Goal: Contribute content: Add original content to the website for others to see

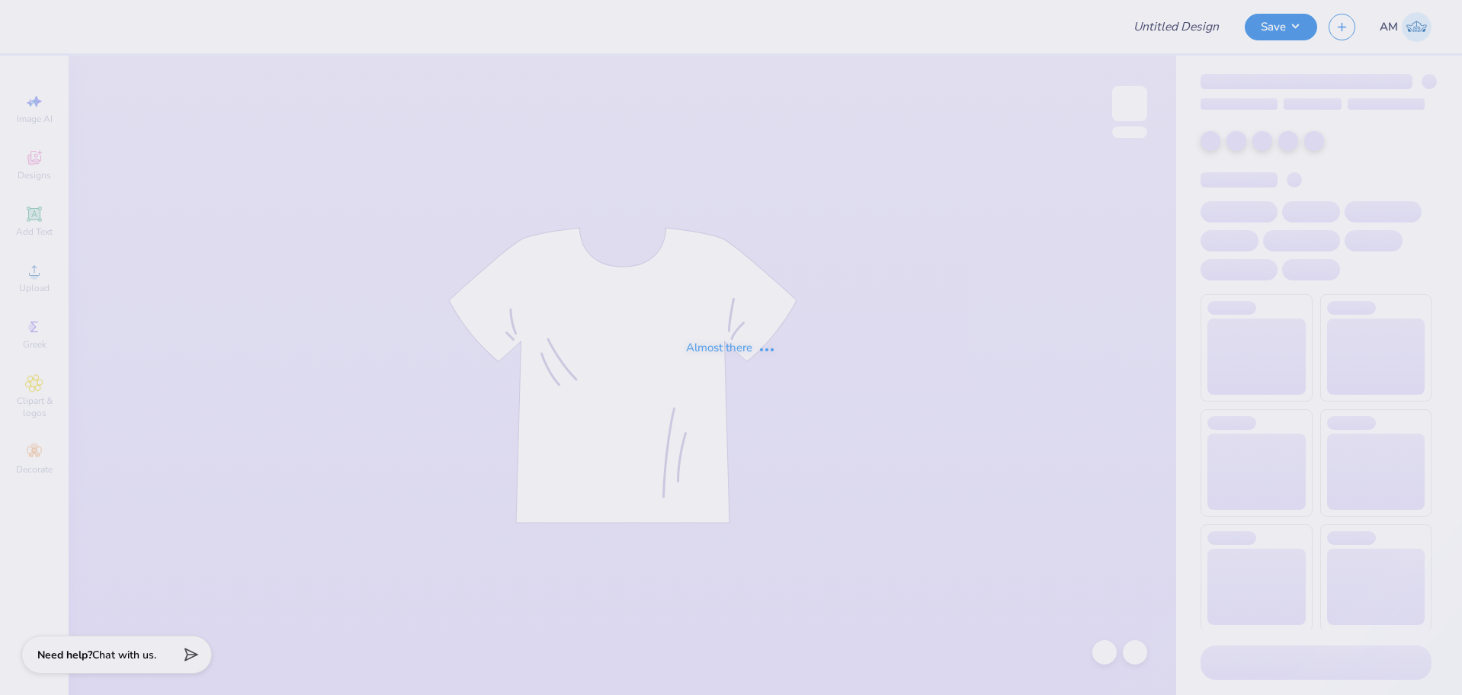
type input "Pi Phi Fall Gen Merch 2025"
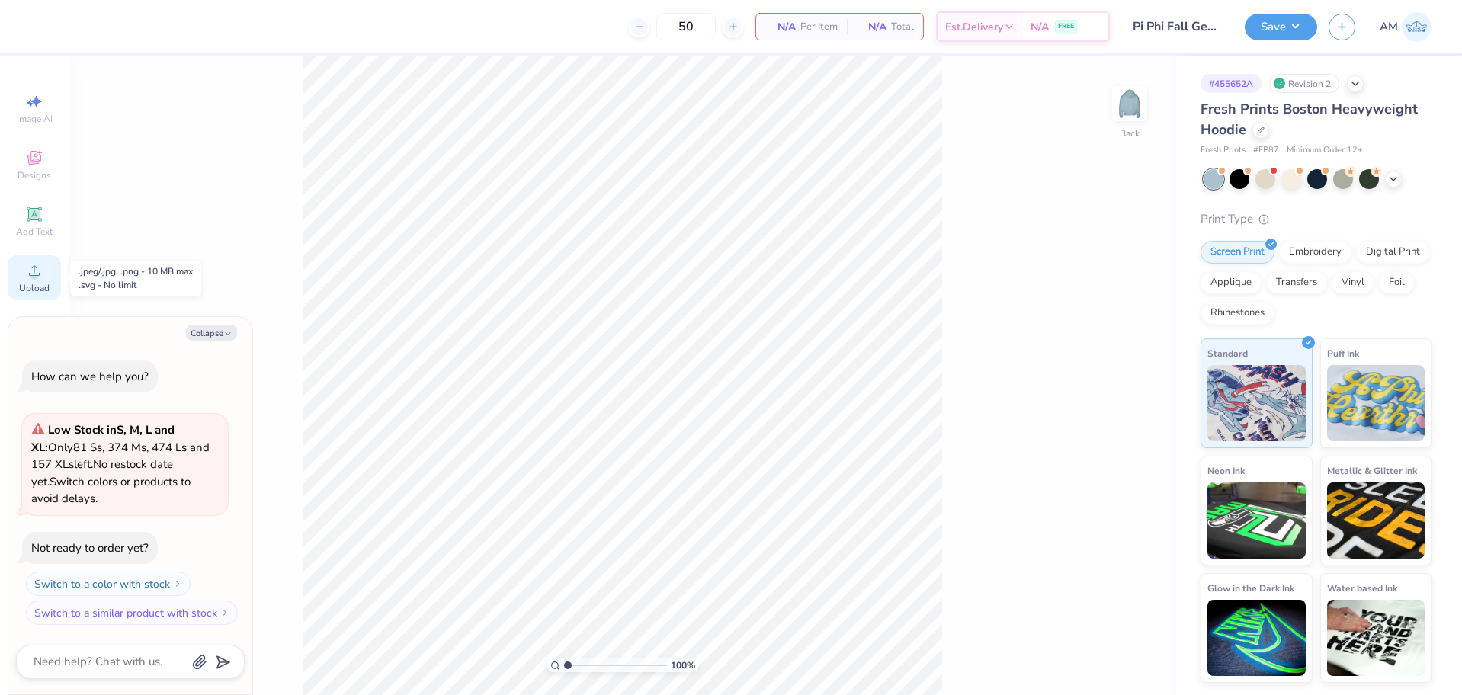
click at [33, 286] on span "Upload" at bounding box center [34, 288] width 30 height 12
click at [28, 157] on icon at bounding box center [34, 158] width 14 height 14
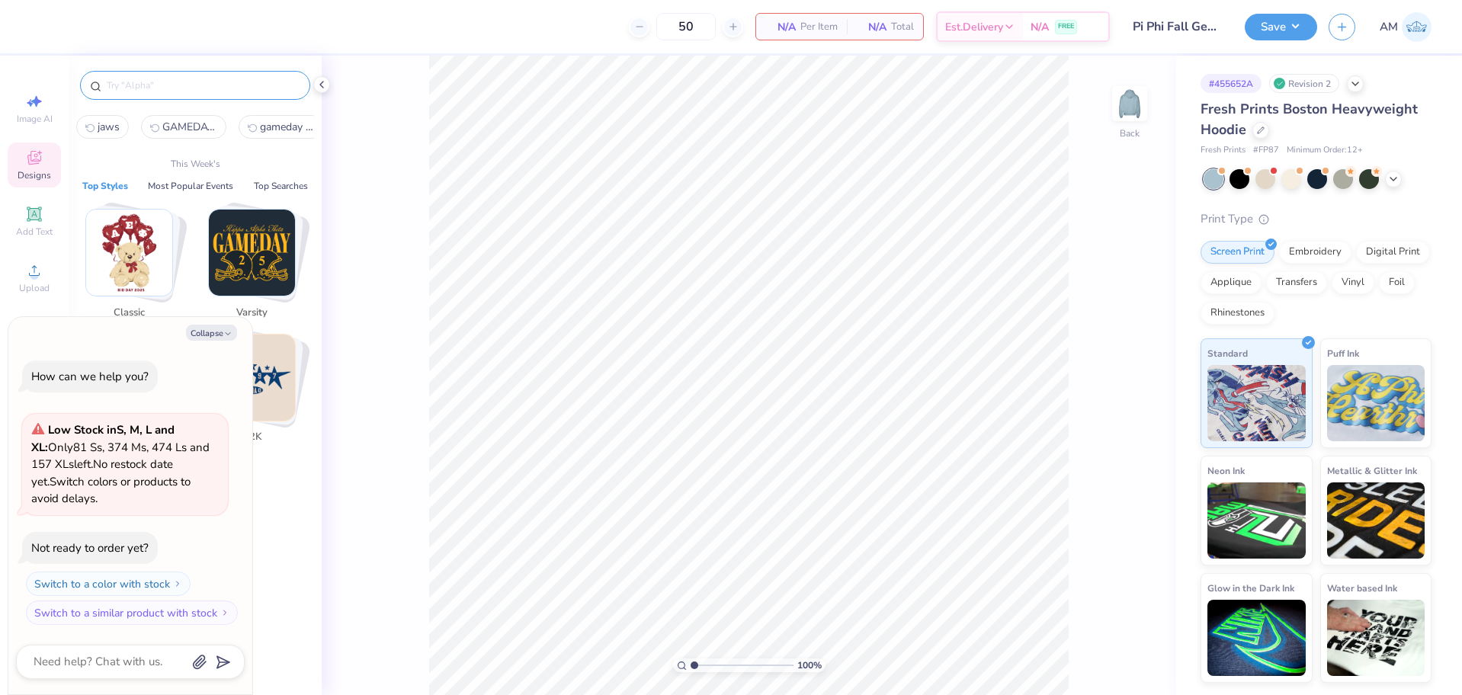
type textarea "x"
click at [159, 88] on input "text" at bounding box center [202, 85] width 195 height 15
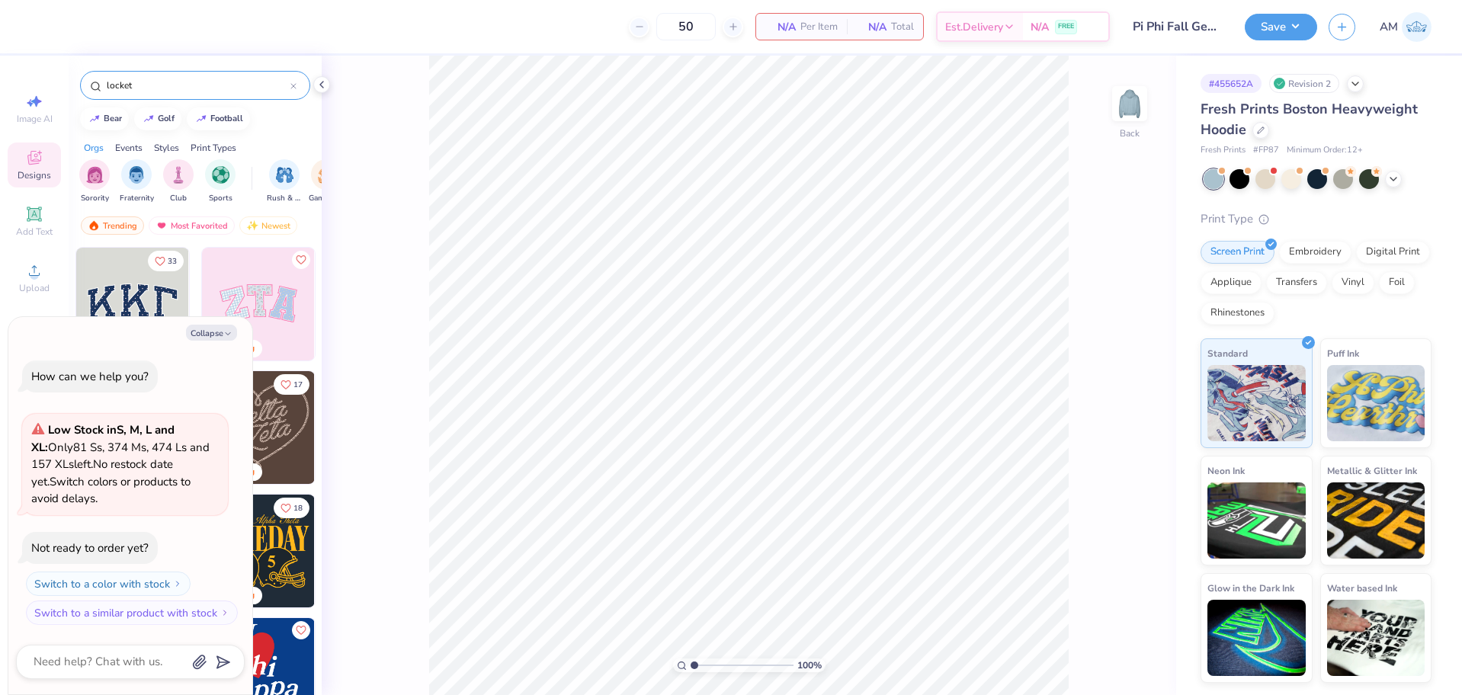
type input "locket"
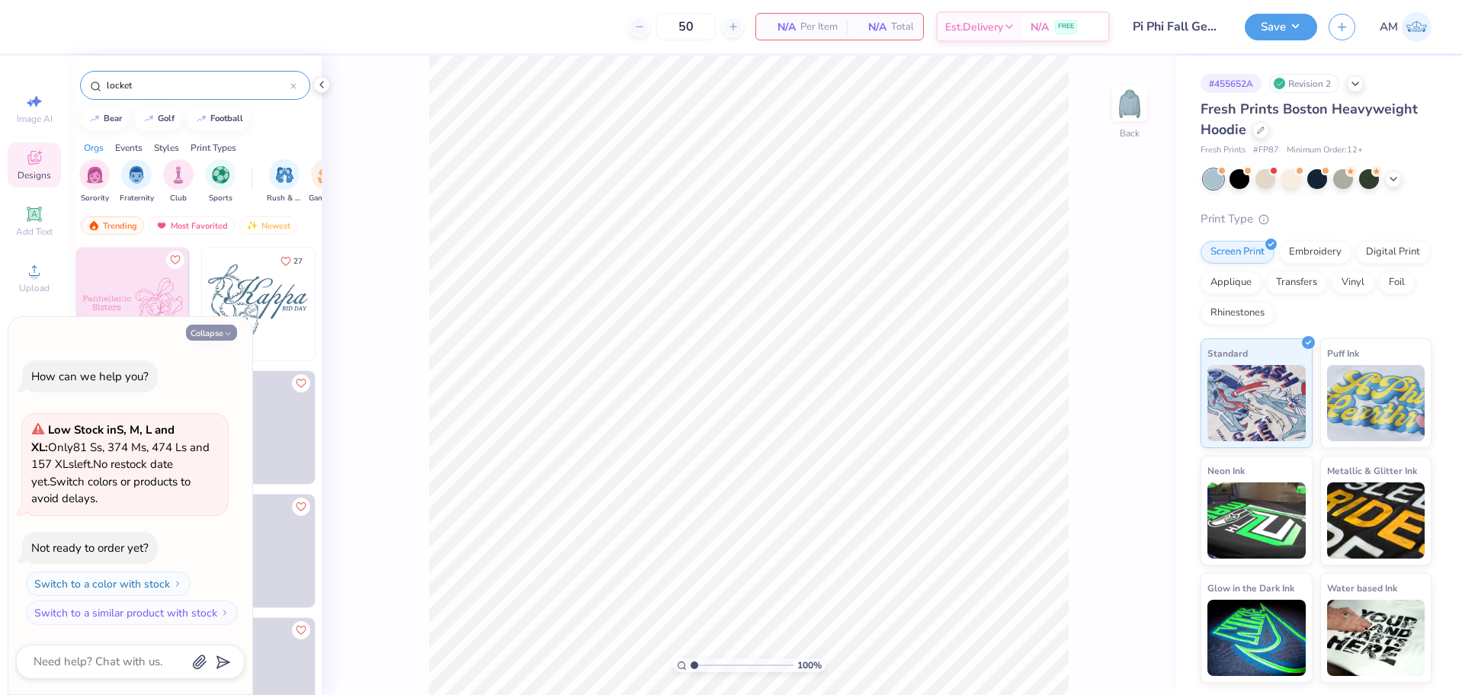
click at [200, 335] on button "Collapse" at bounding box center [211, 333] width 51 height 16
type textarea "x"
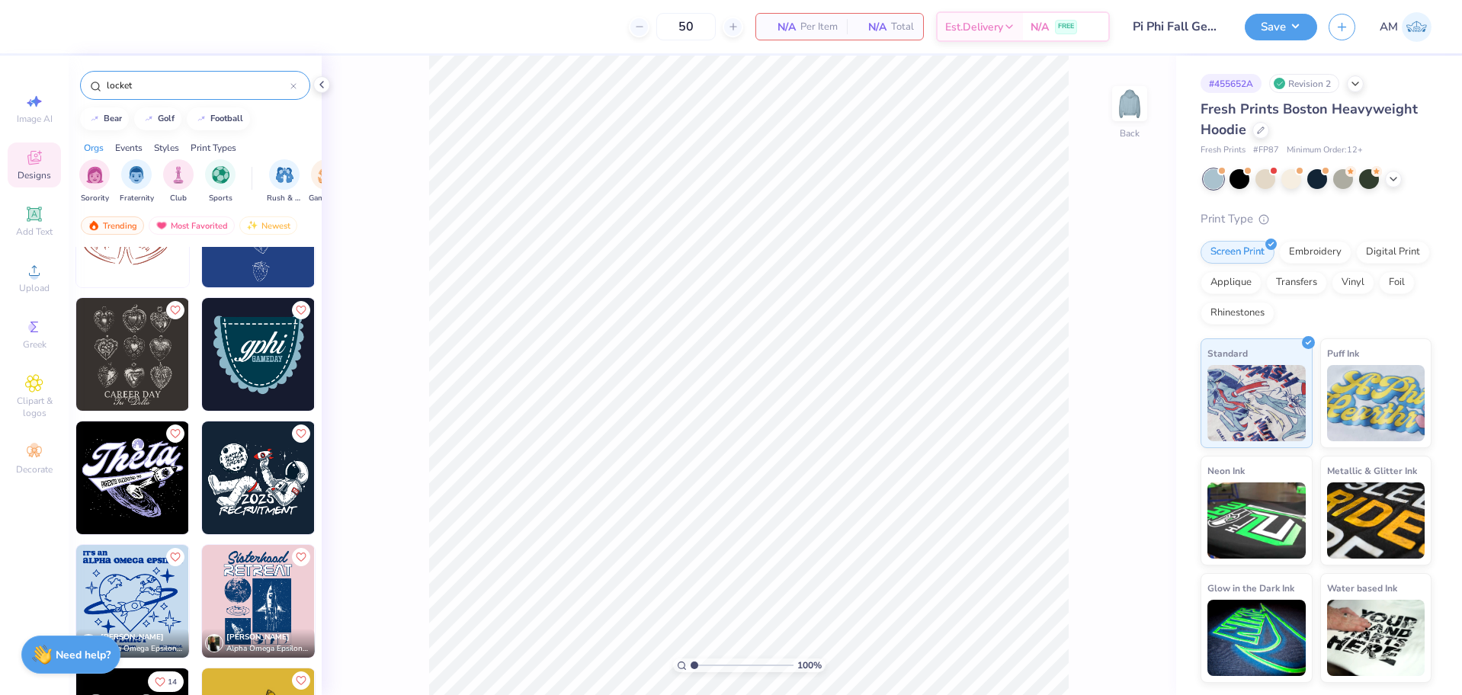
scroll to position [966, 0]
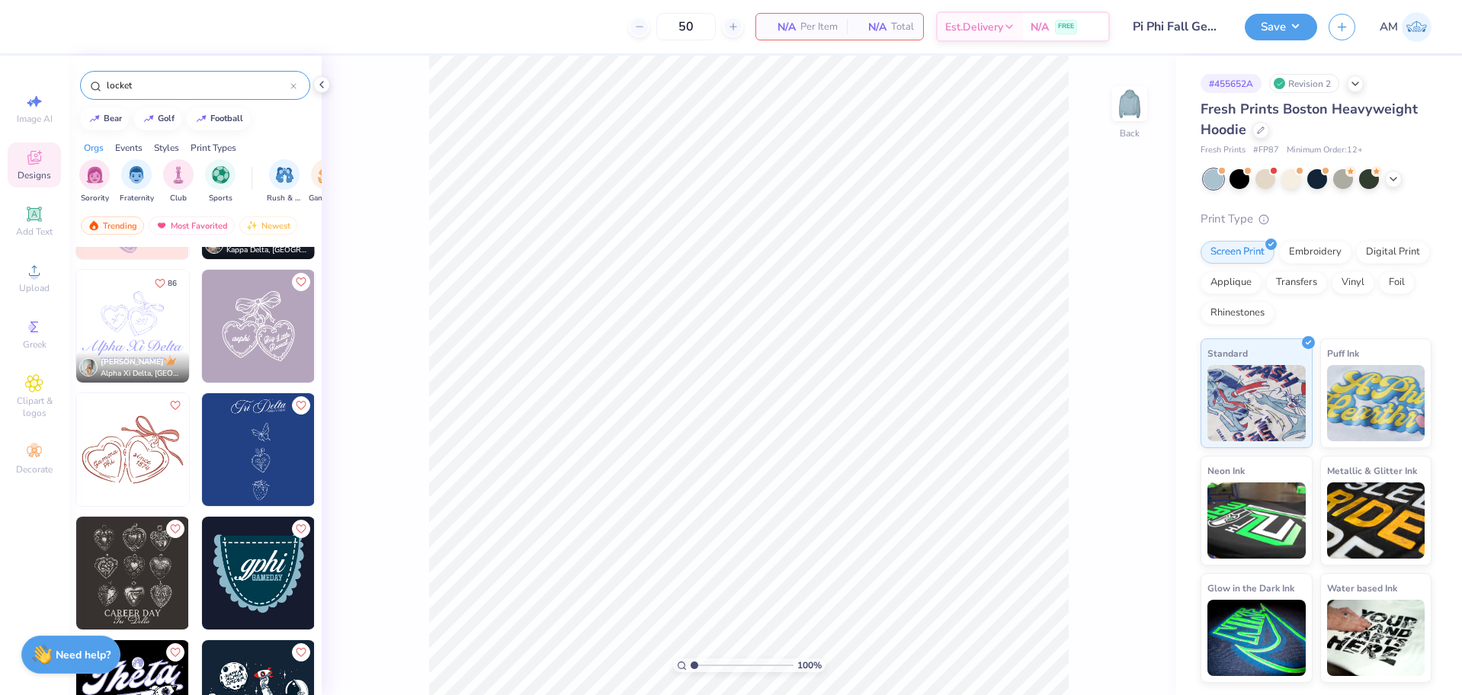
click at [154, 471] on img at bounding box center [132, 449] width 113 height 113
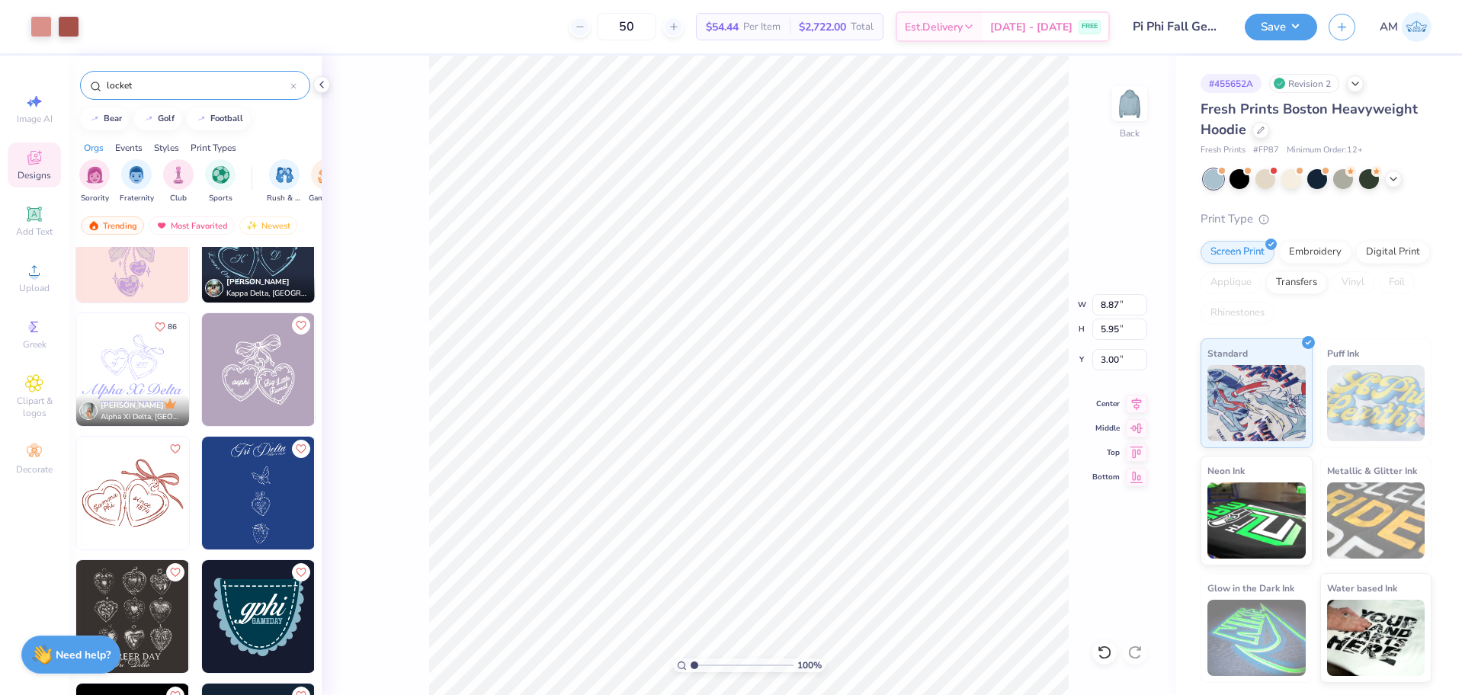
scroll to position [737, 0]
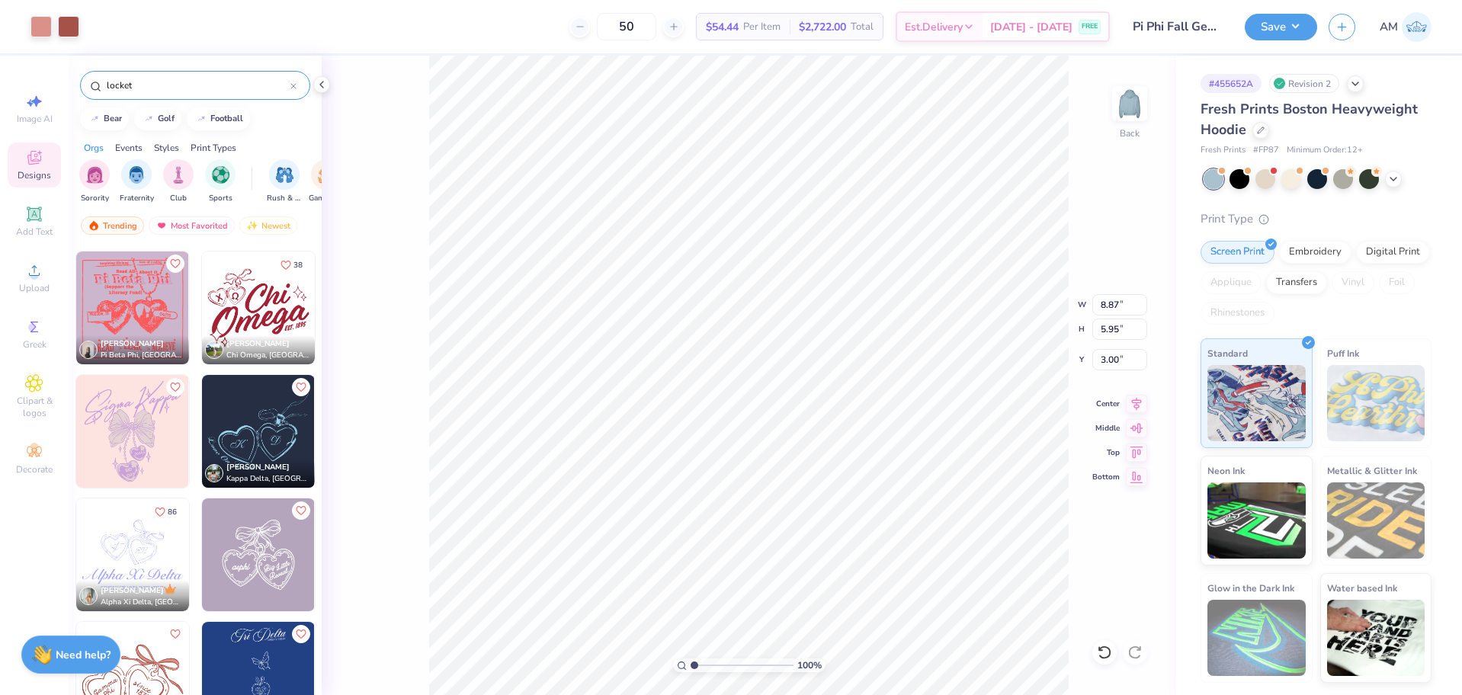
click at [139, 529] on img at bounding box center [132, 554] width 113 height 113
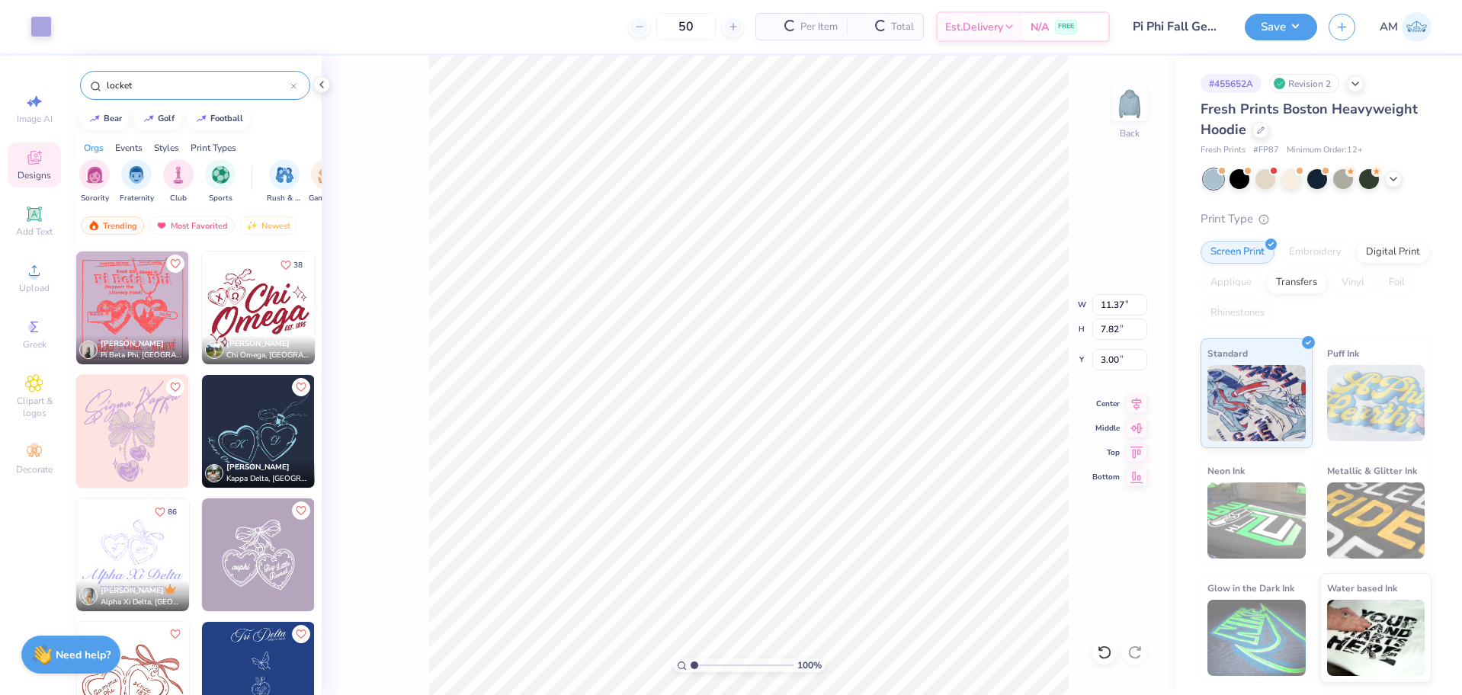
type input "11.37"
type input "7.82"
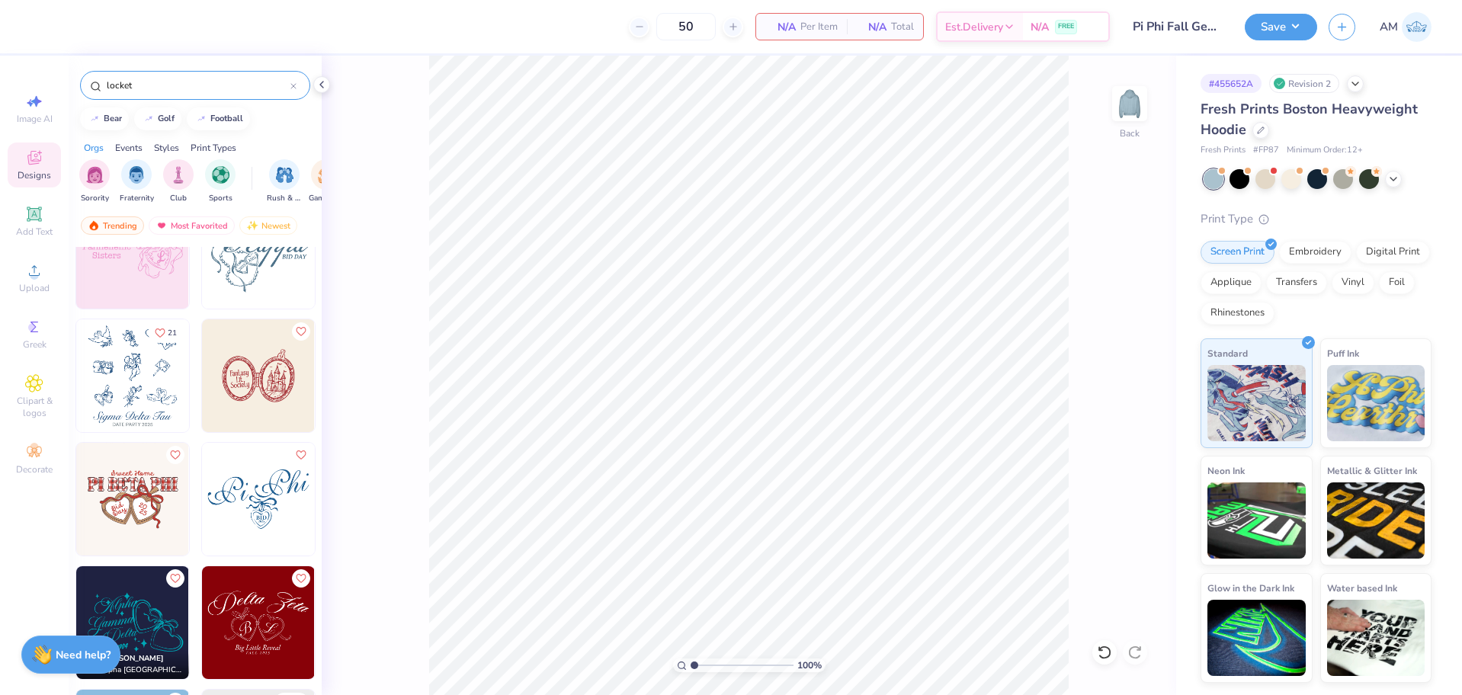
scroll to position [51, 0]
click at [40, 218] on icon at bounding box center [33, 213] width 11 height 11
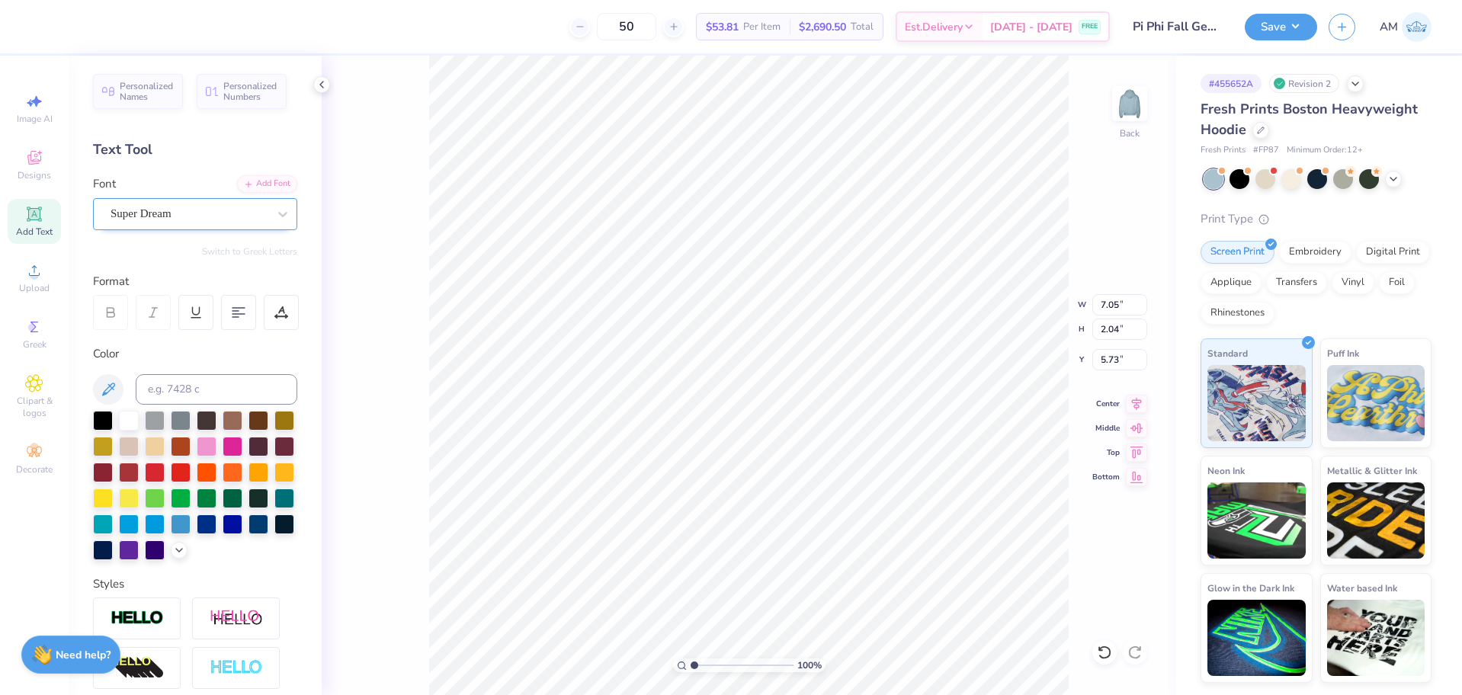
click at [194, 208] on div "Super Dream" at bounding box center [189, 214] width 160 height 24
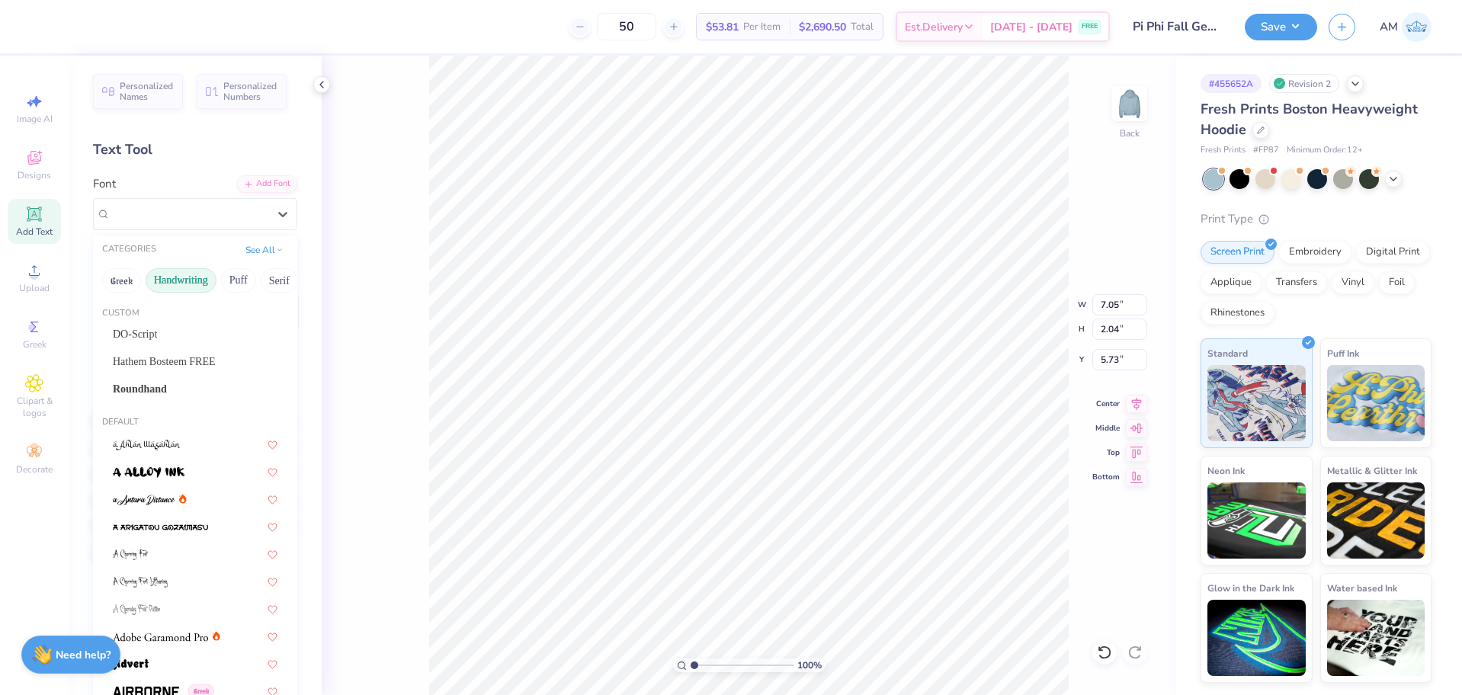
click at [169, 285] on button "Handwriting" at bounding box center [181, 280] width 71 height 24
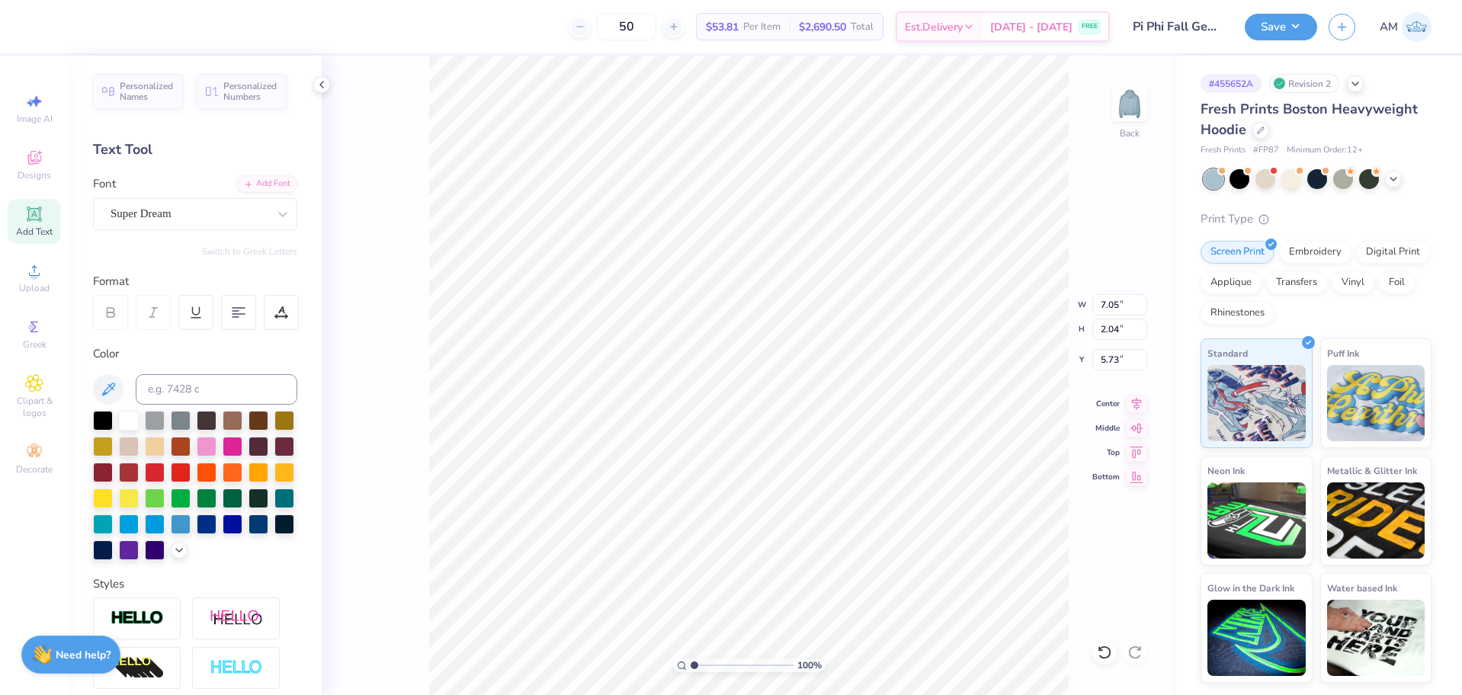
scroll to position [13, 2]
type textarea "Parents Weekend"
click at [222, 213] on div "Super Dream" at bounding box center [189, 214] width 160 height 24
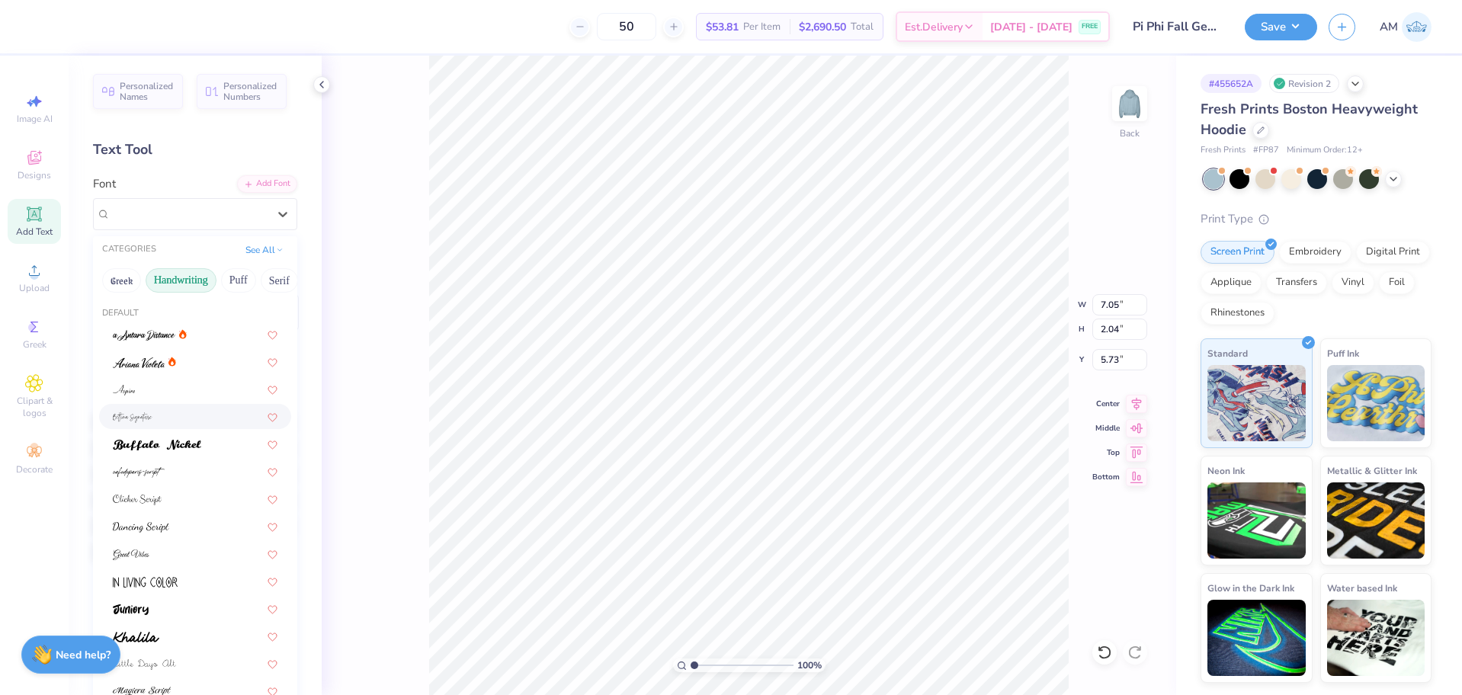
click at [153, 413] on div at bounding box center [195, 417] width 165 height 16
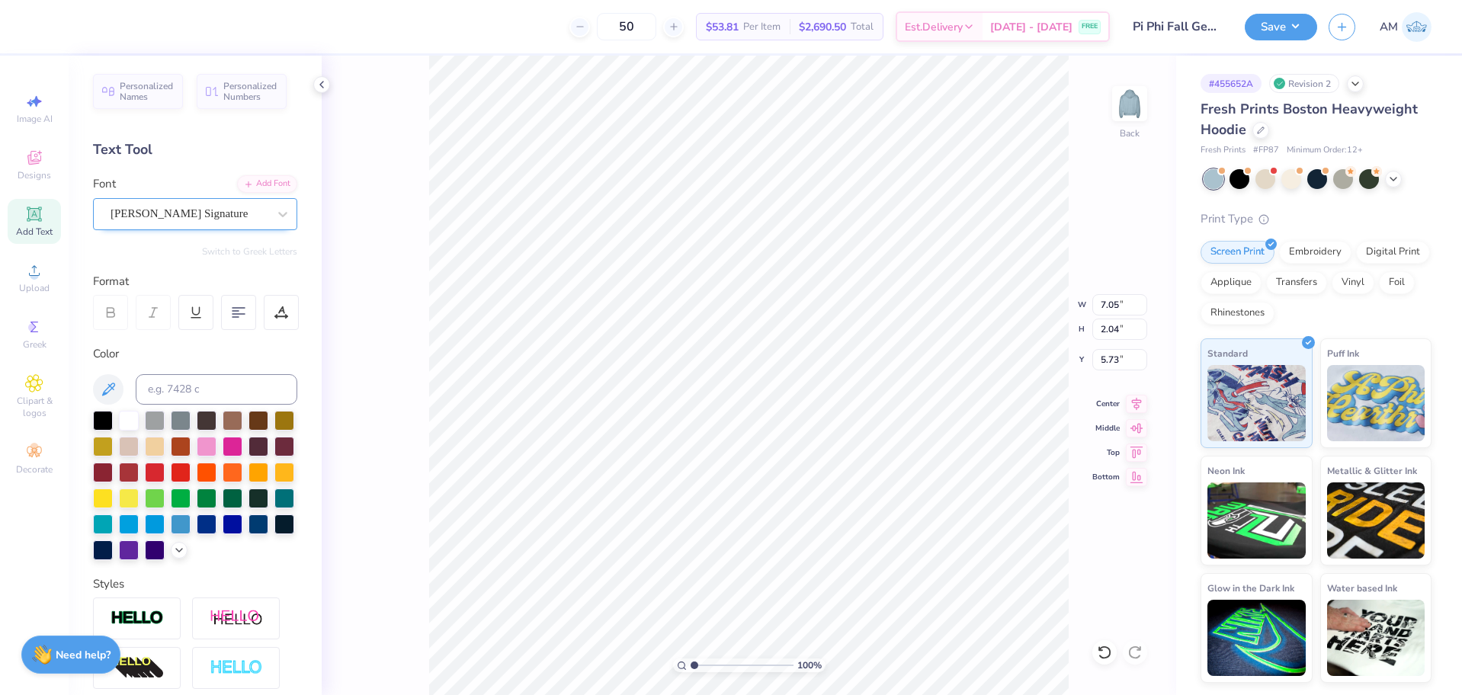
click at [187, 213] on div "[PERSON_NAME] Signature" at bounding box center [189, 214] width 160 height 24
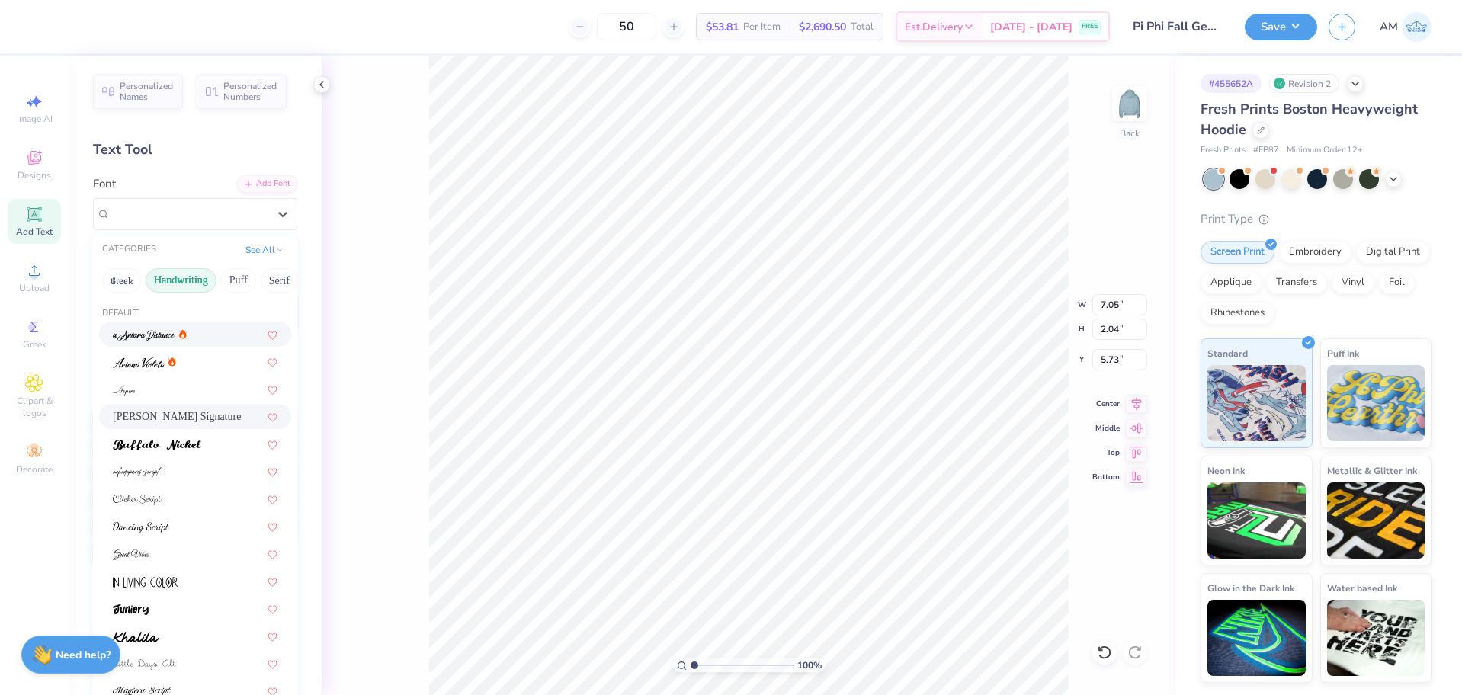
click at [155, 332] on img at bounding box center [144, 335] width 62 height 11
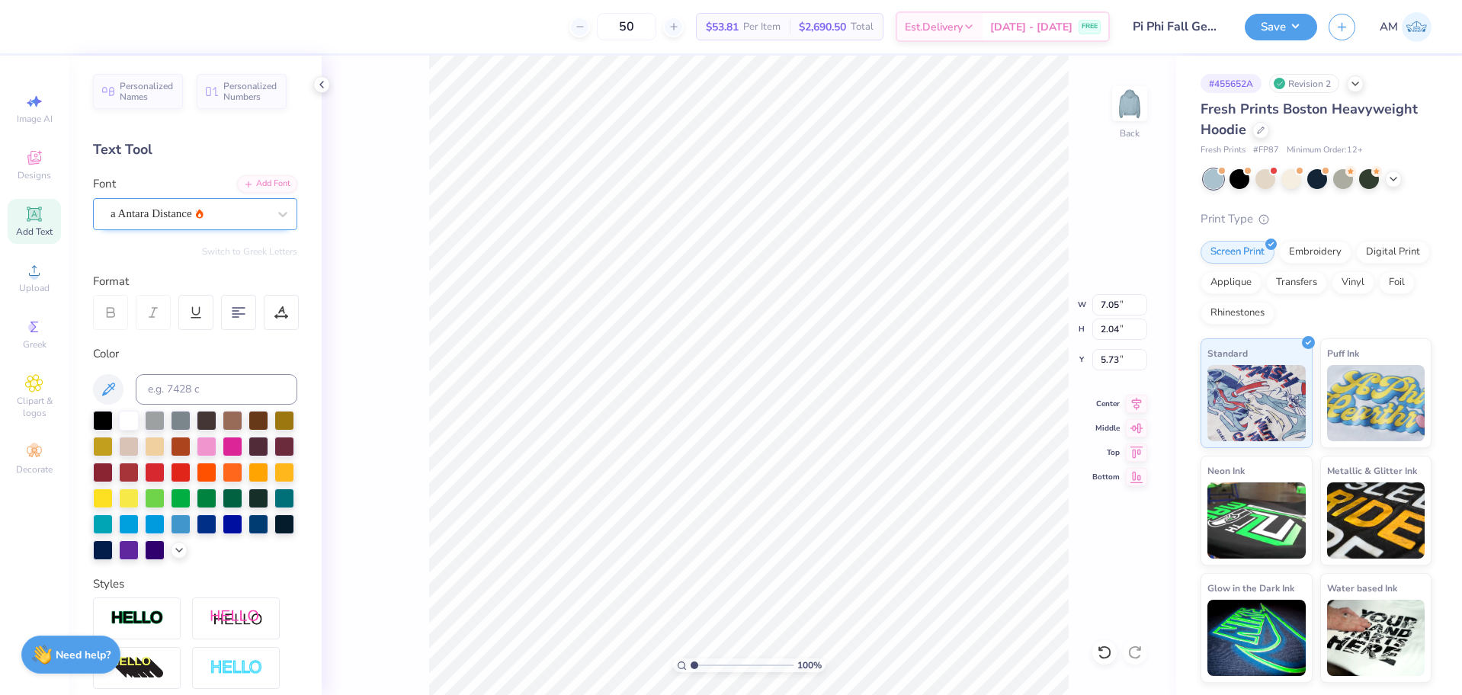
click at [192, 213] on div "a Antara Distance" at bounding box center [189, 214] width 160 height 24
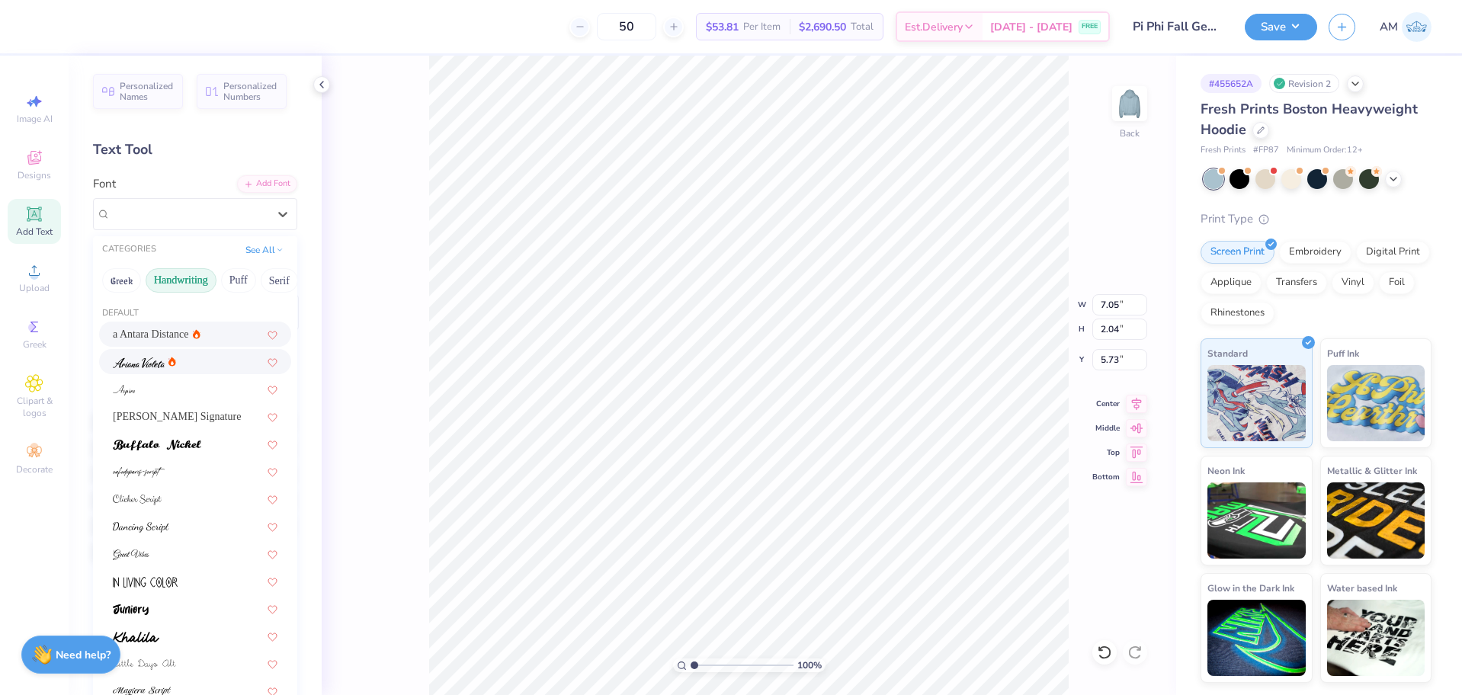
click at [123, 361] on img at bounding box center [139, 362] width 52 height 11
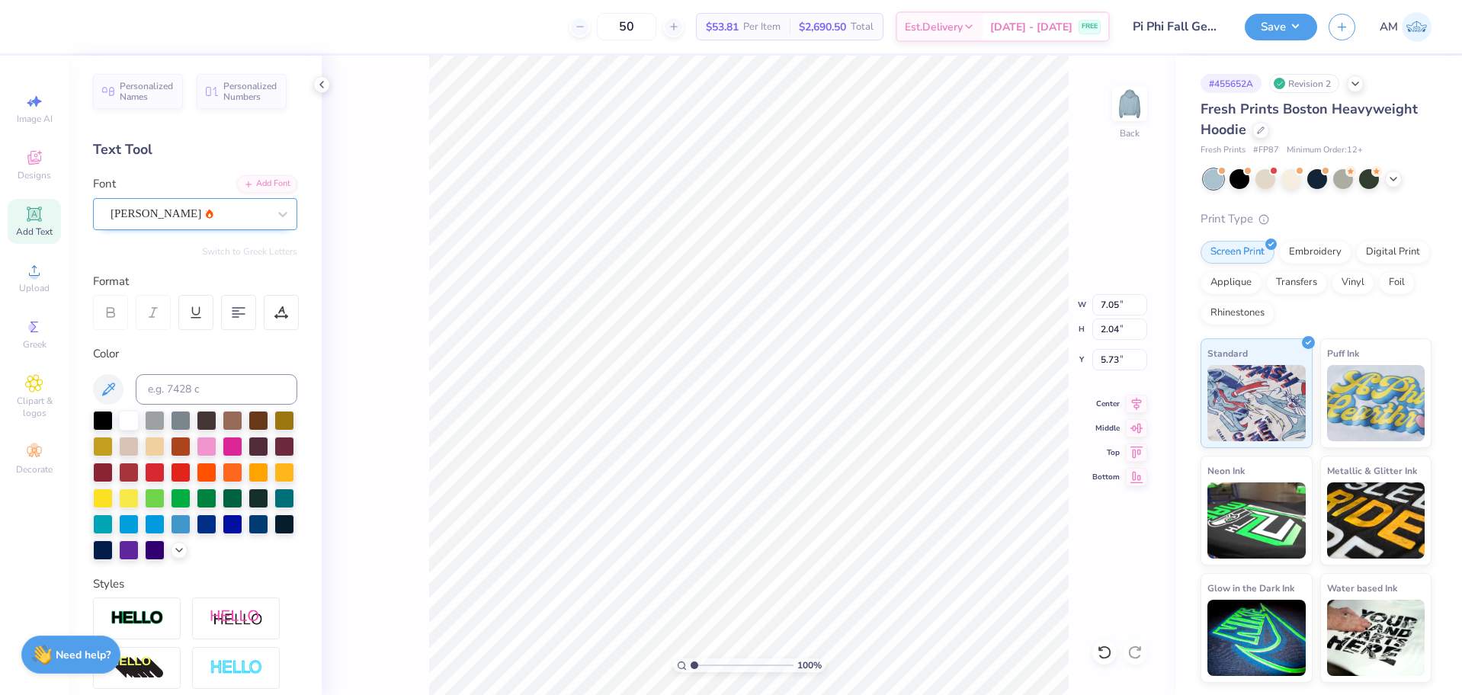
click at [175, 207] on div "[PERSON_NAME]" at bounding box center [189, 214] width 160 height 24
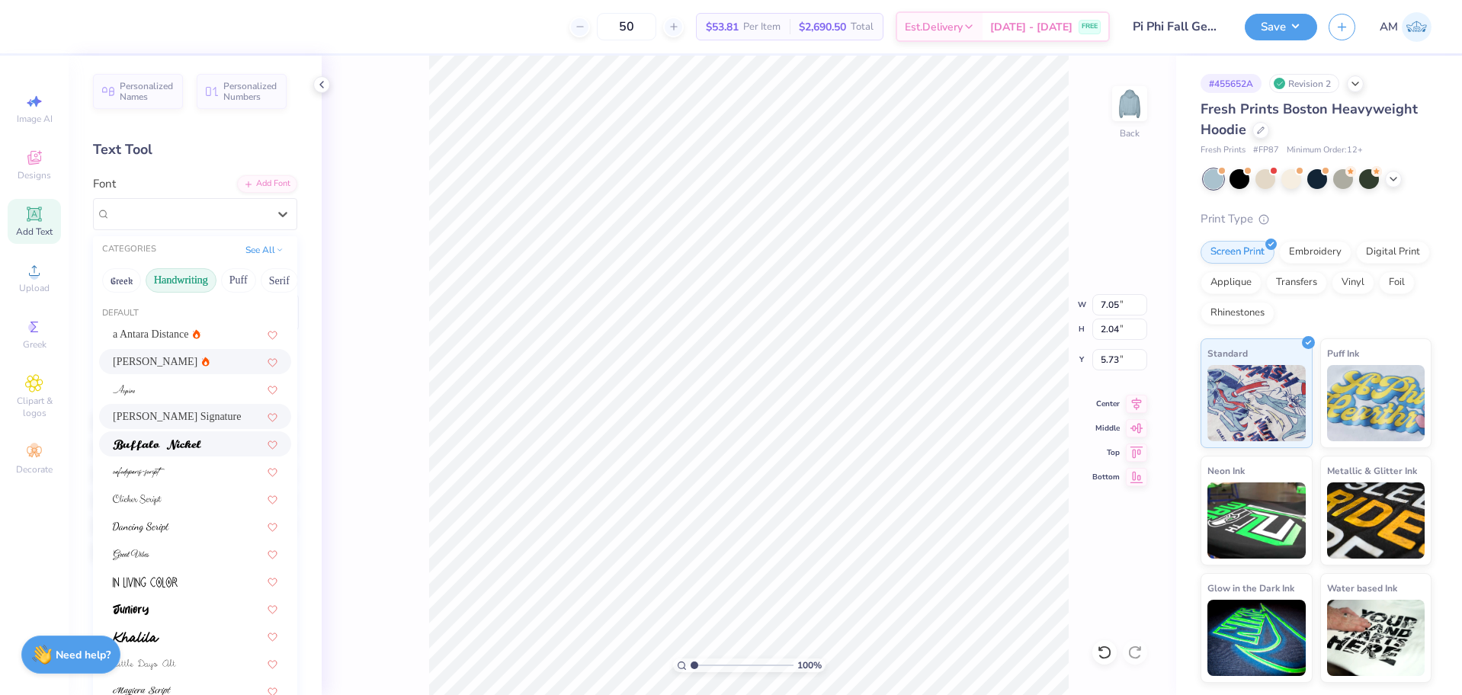
click at [158, 415] on span "[PERSON_NAME] Signature" at bounding box center [177, 417] width 128 height 16
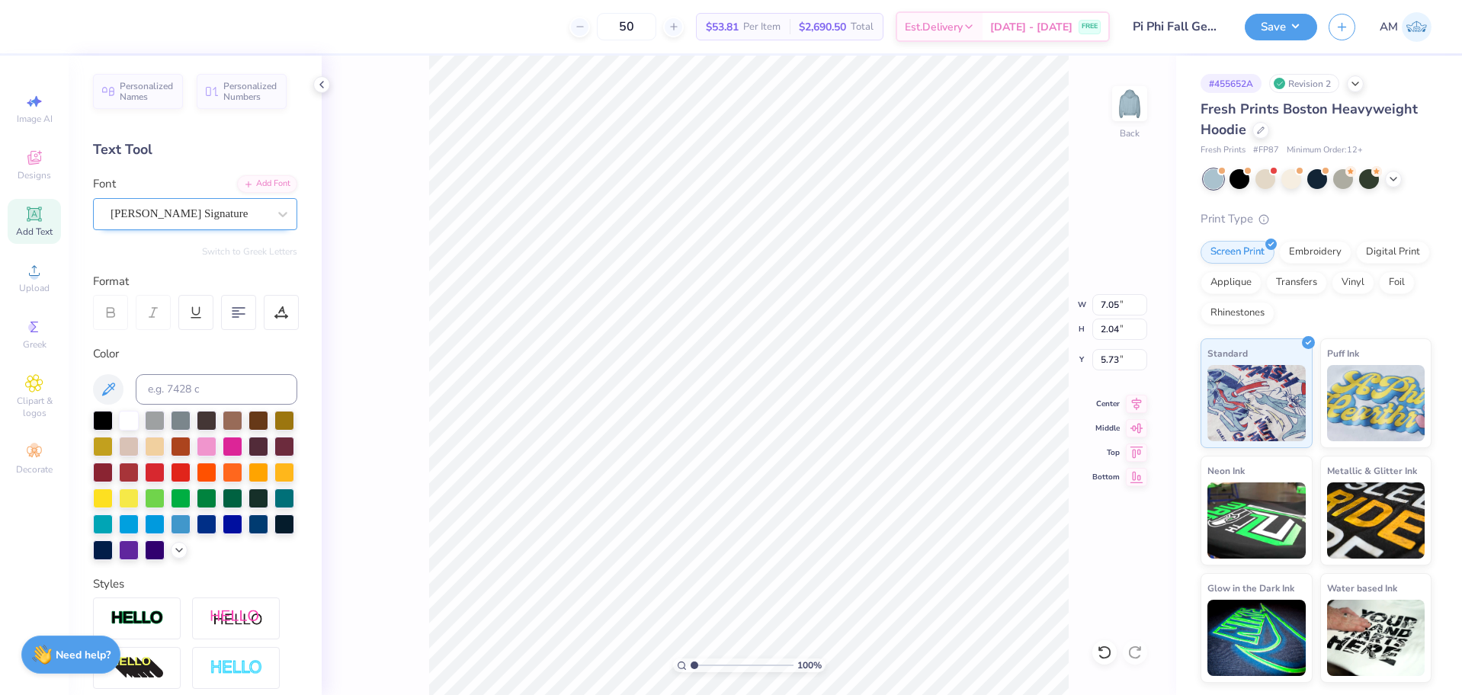
click at [178, 223] on div at bounding box center [189, 213] width 157 height 21
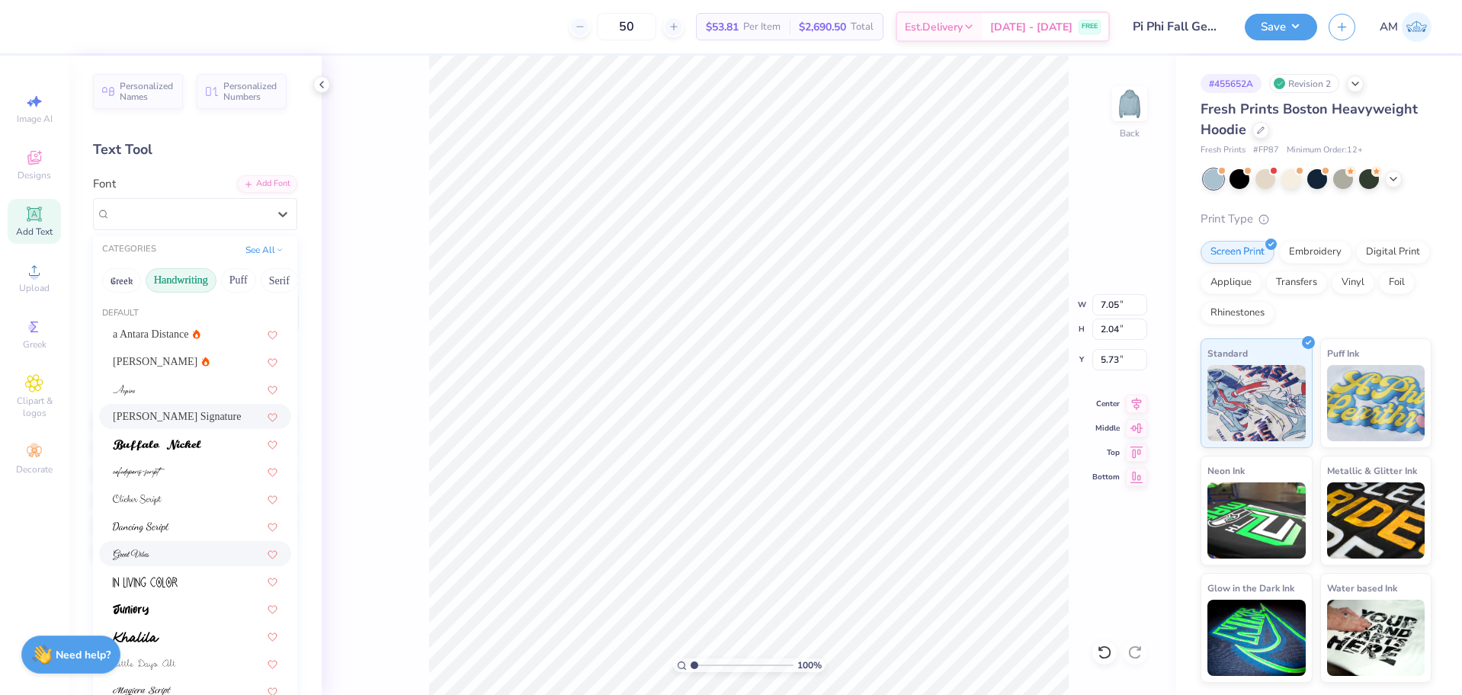
click at [146, 546] on span at bounding box center [131, 554] width 37 height 16
click at [164, 213] on div "Great Vibes" at bounding box center [189, 214] width 160 height 24
click at [146, 474] on img at bounding box center [139, 472] width 52 height 11
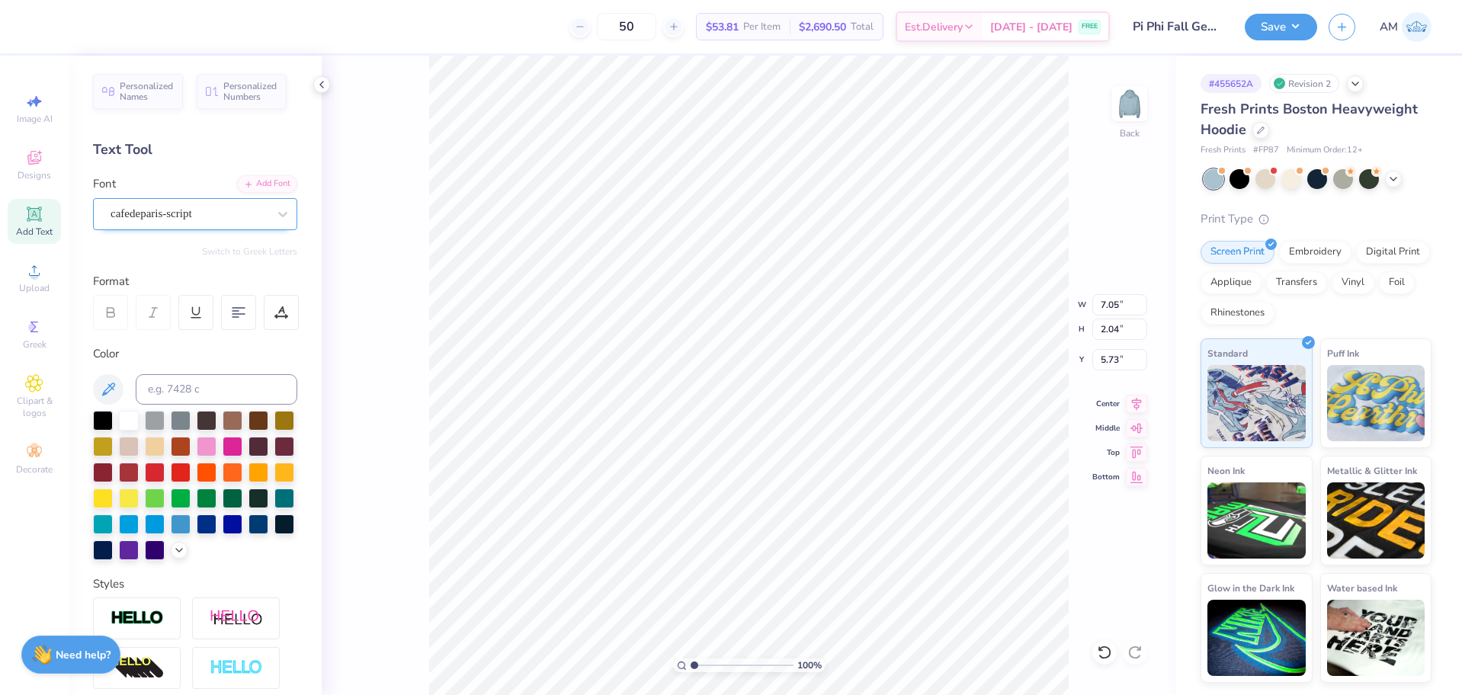
click at [155, 206] on div "cafedeparis-script" at bounding box center [189, 214] width 160 height 24
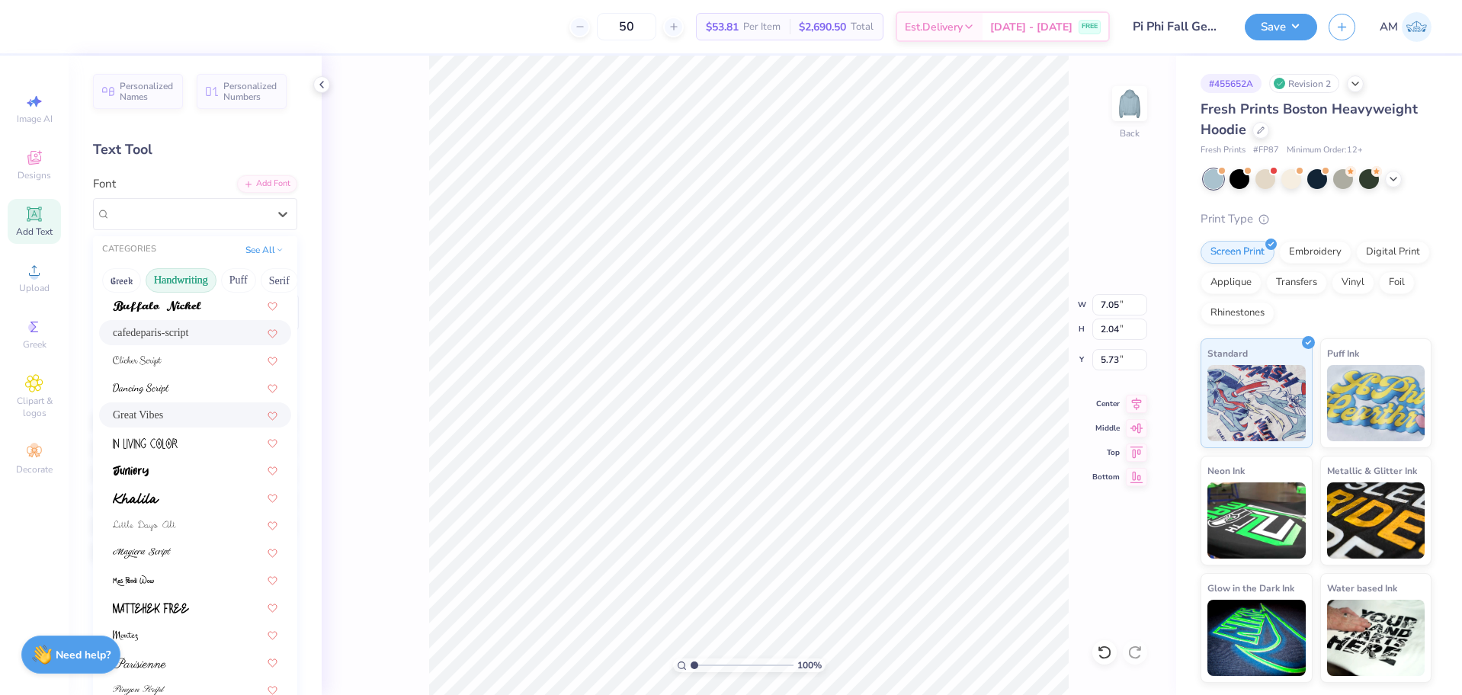
scroll to position [152, 0]
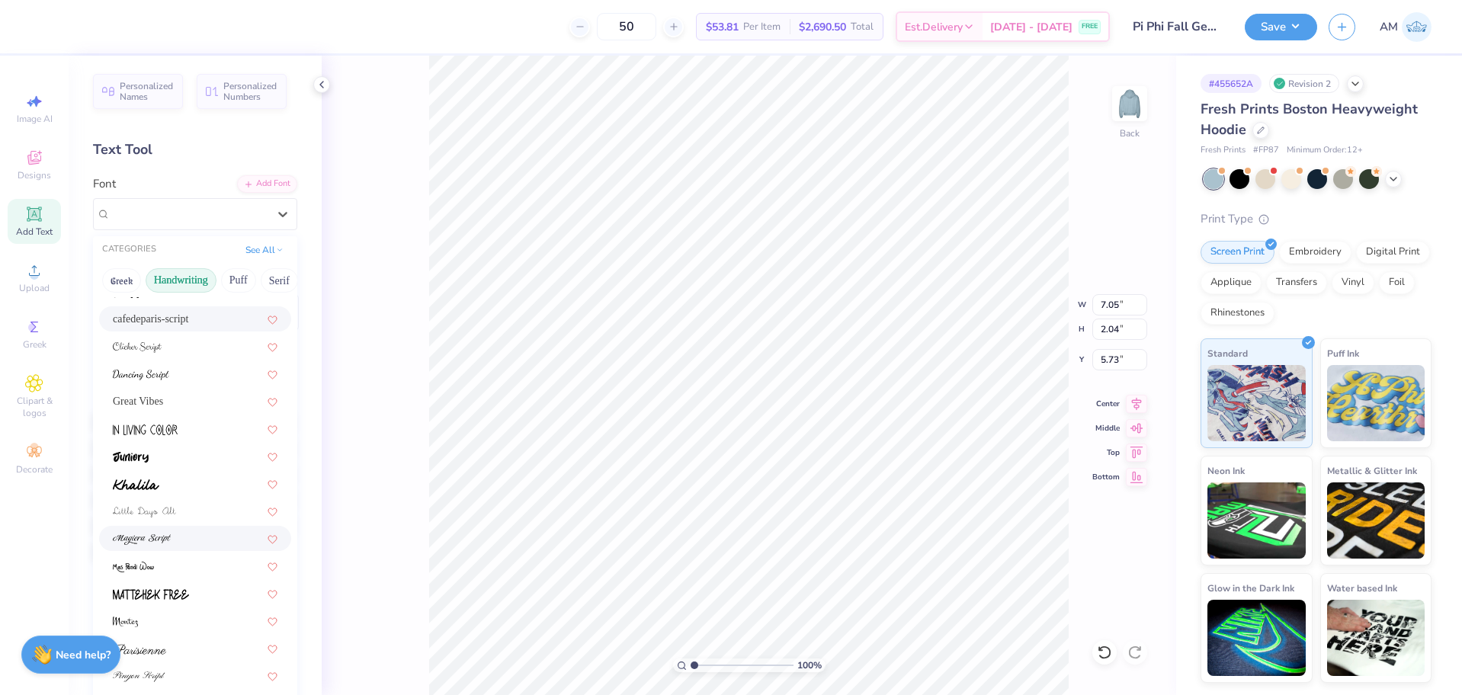
click at [154, 540] on img at bounding box center [142, 539] width 58 height 11
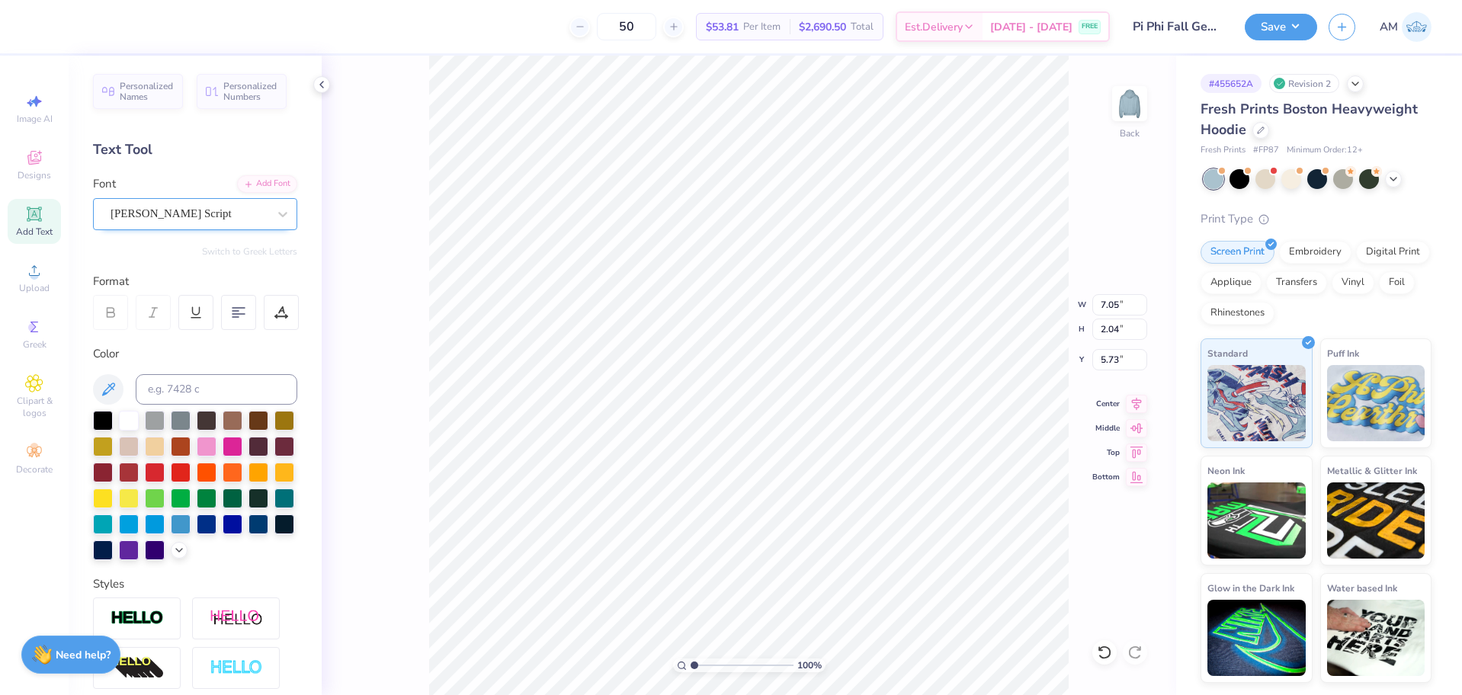
click at [159, 212] on div "[PERSON_NAME] Script" at bounding box center [189, 214] width 160 height 24
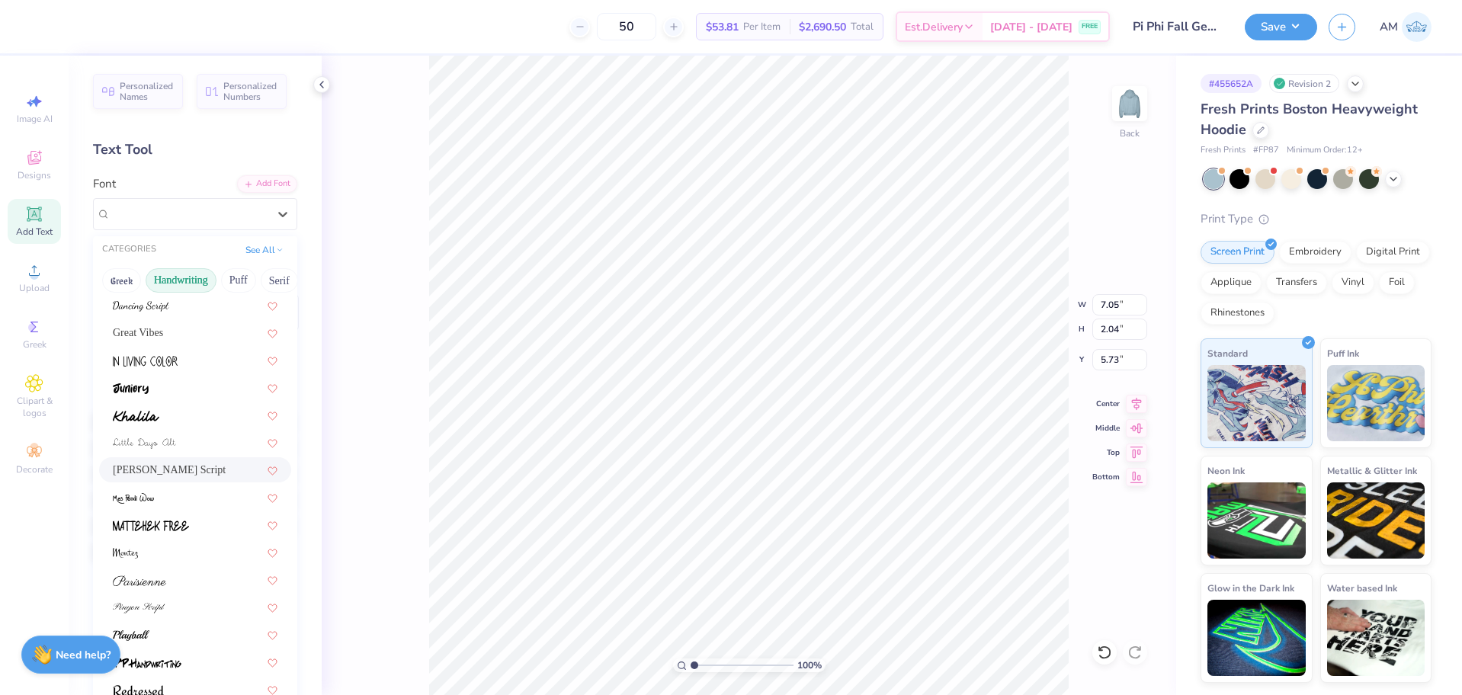
scroll to position [229, 0]
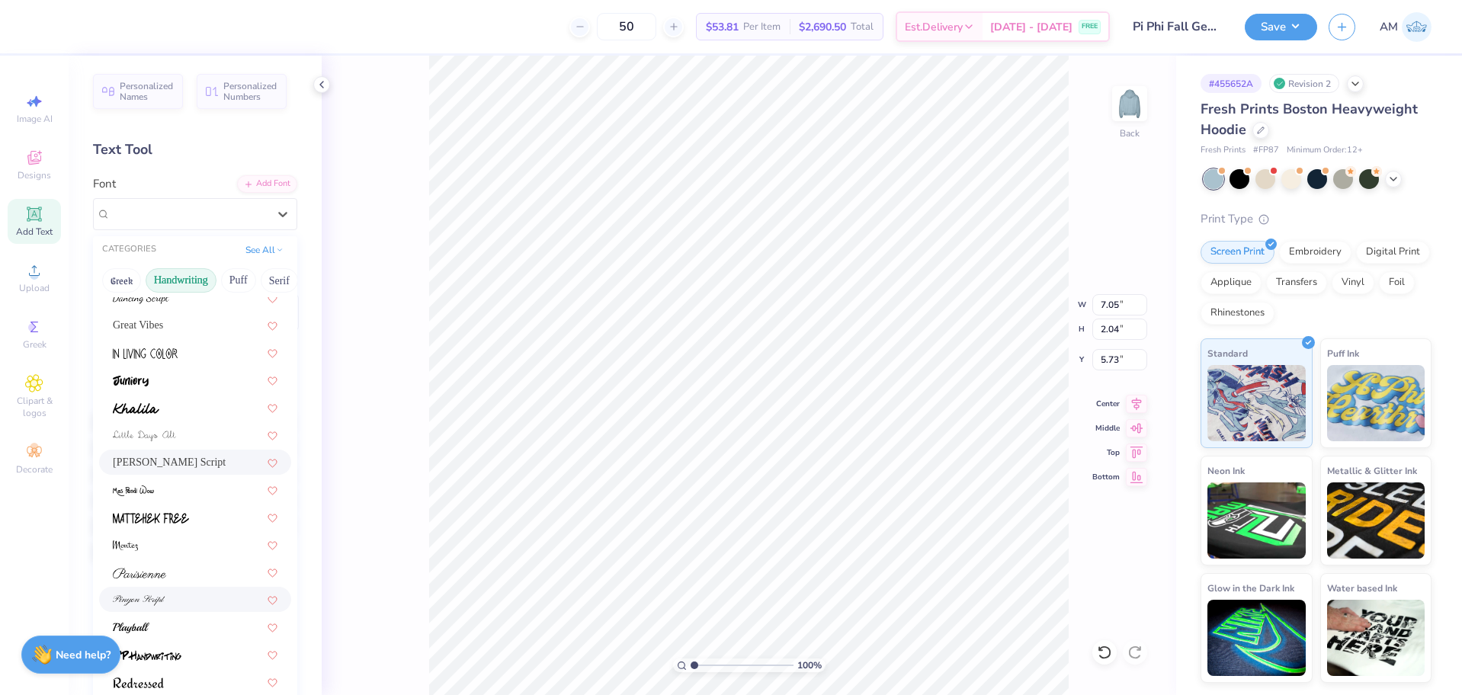
click at [153, 591] on div at bounding box center [195, 599] width 192 height 25
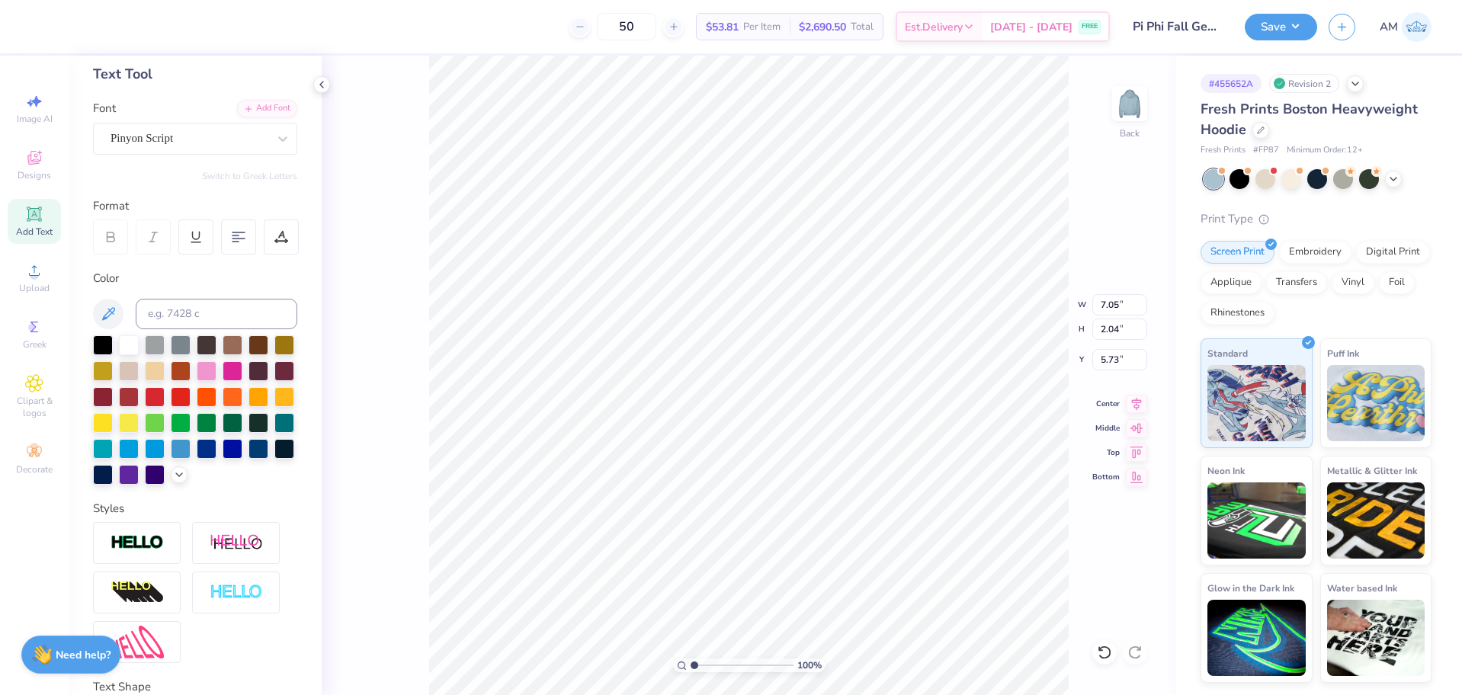
scroll to position [76, 0]
click at [203, 138] on div "Pinyon Script" at bounding box center [189, 138] width 160 height 24
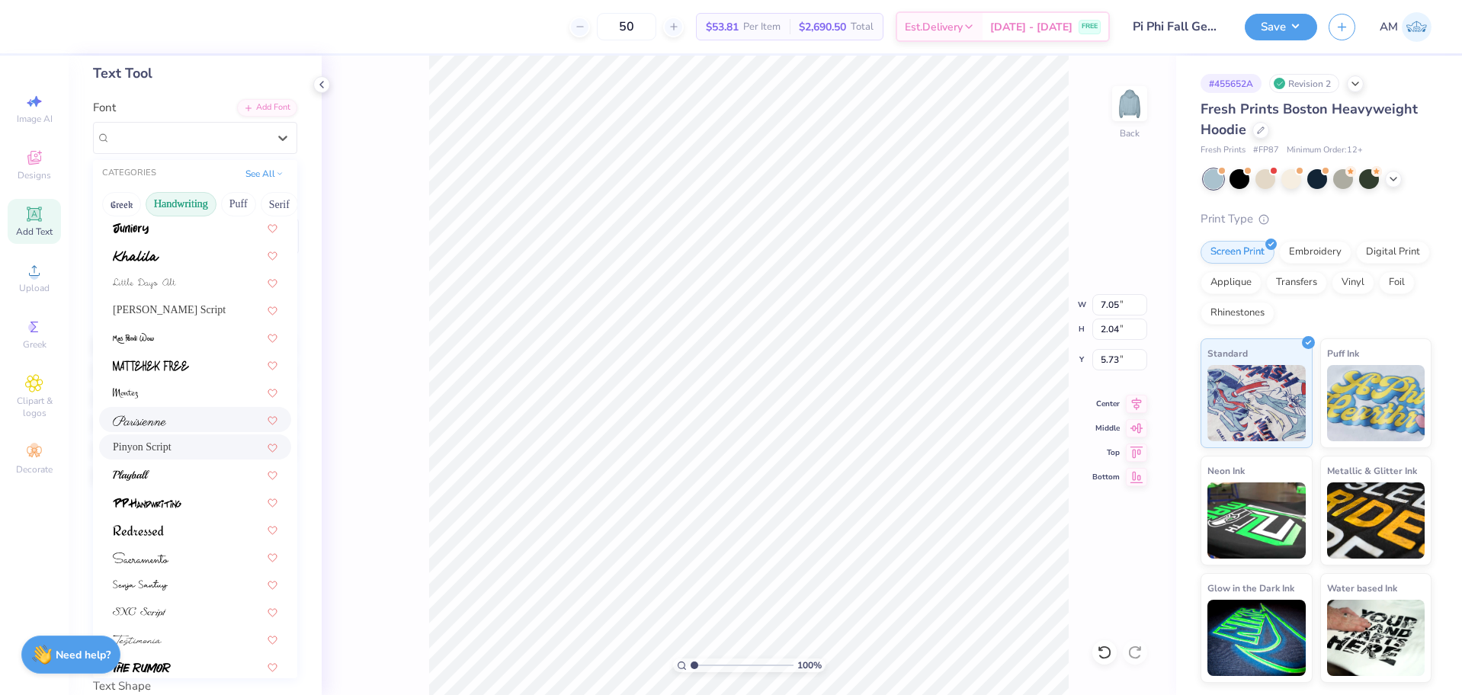
scroll to position [345, 0]
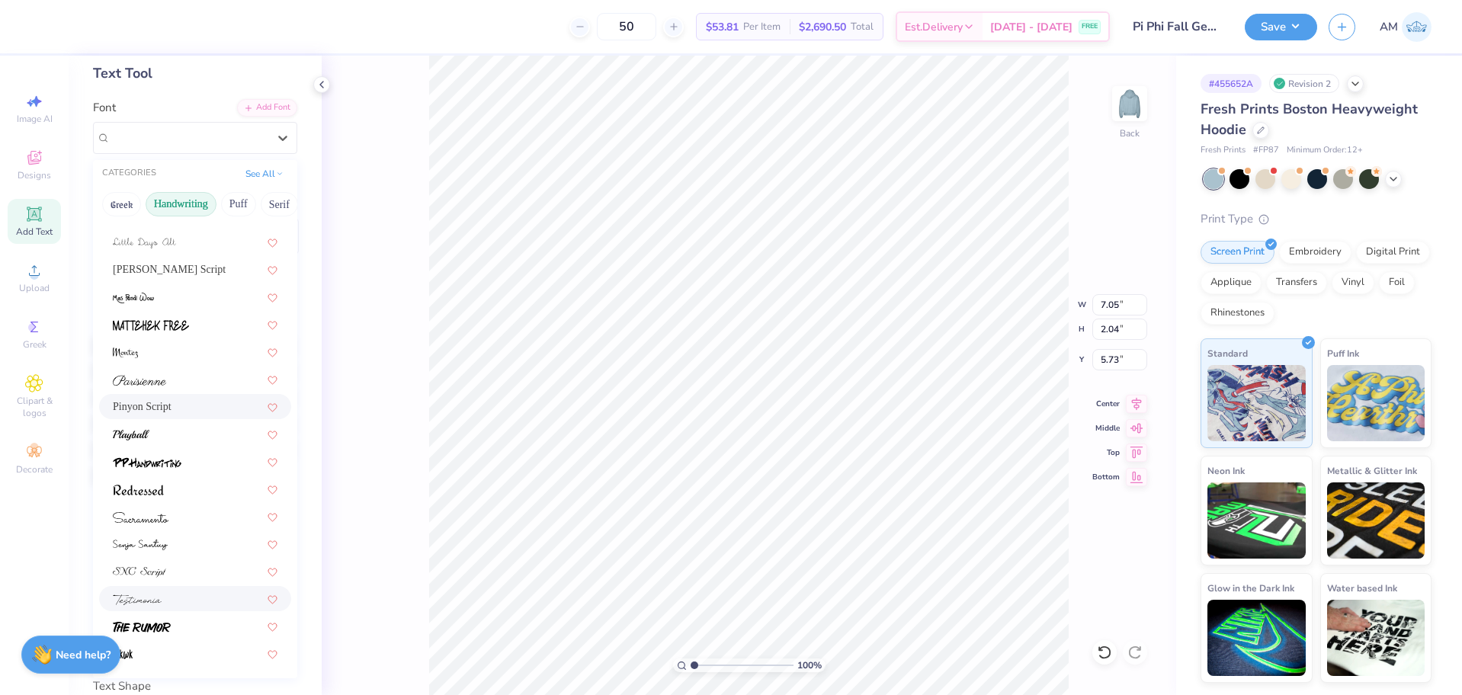
click at [171, 594] on div at bounding box center [195, 599] width 165 height 16
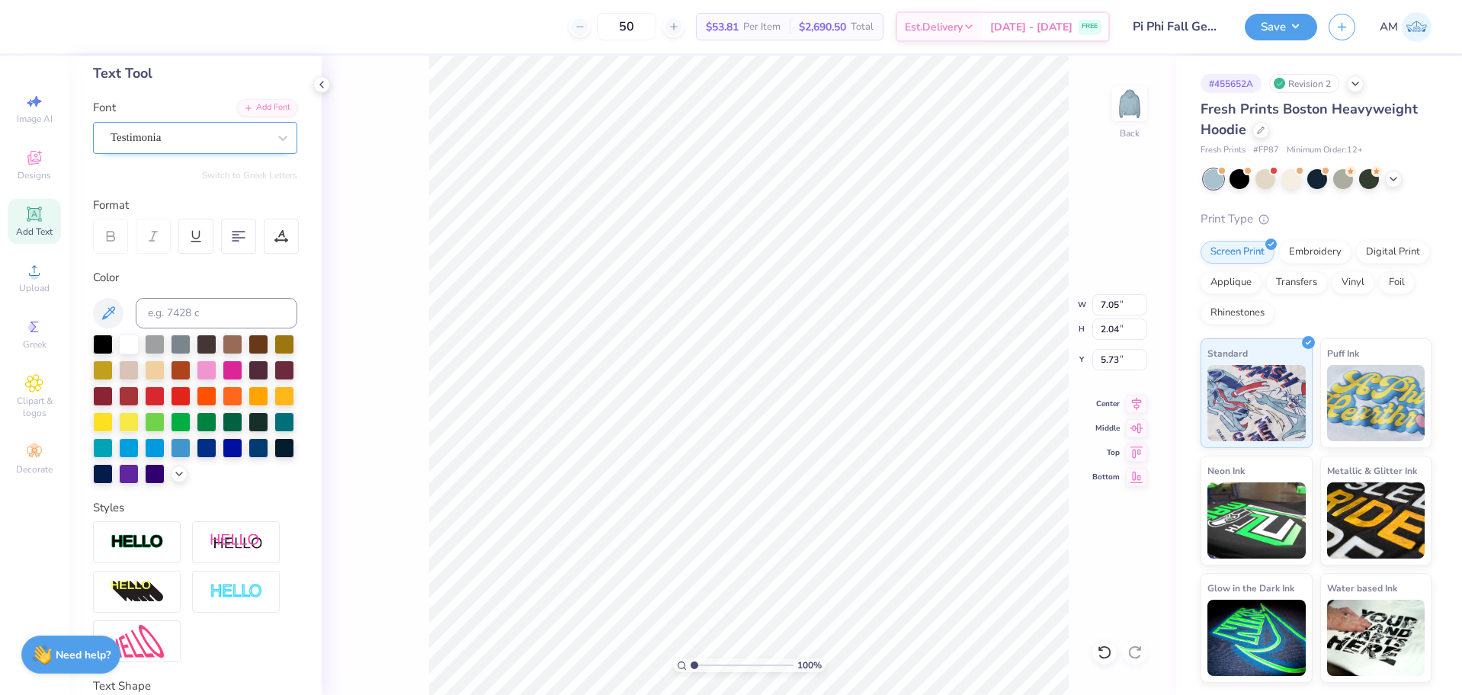
click at [185, 139] on div "Testimonia" at bounding box center [189, 138] width 160 height 24
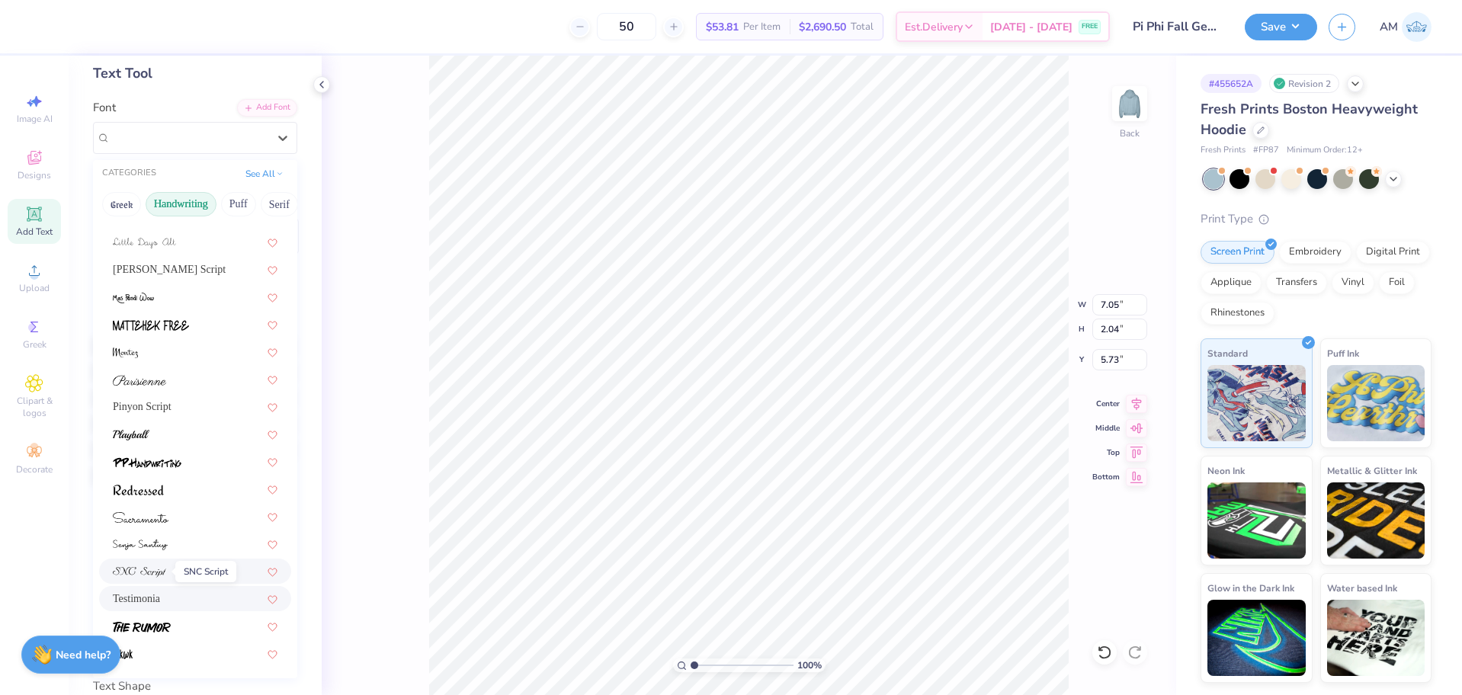
click at [159, 566] on span at bounding box center [139, 571] width 53 height 16
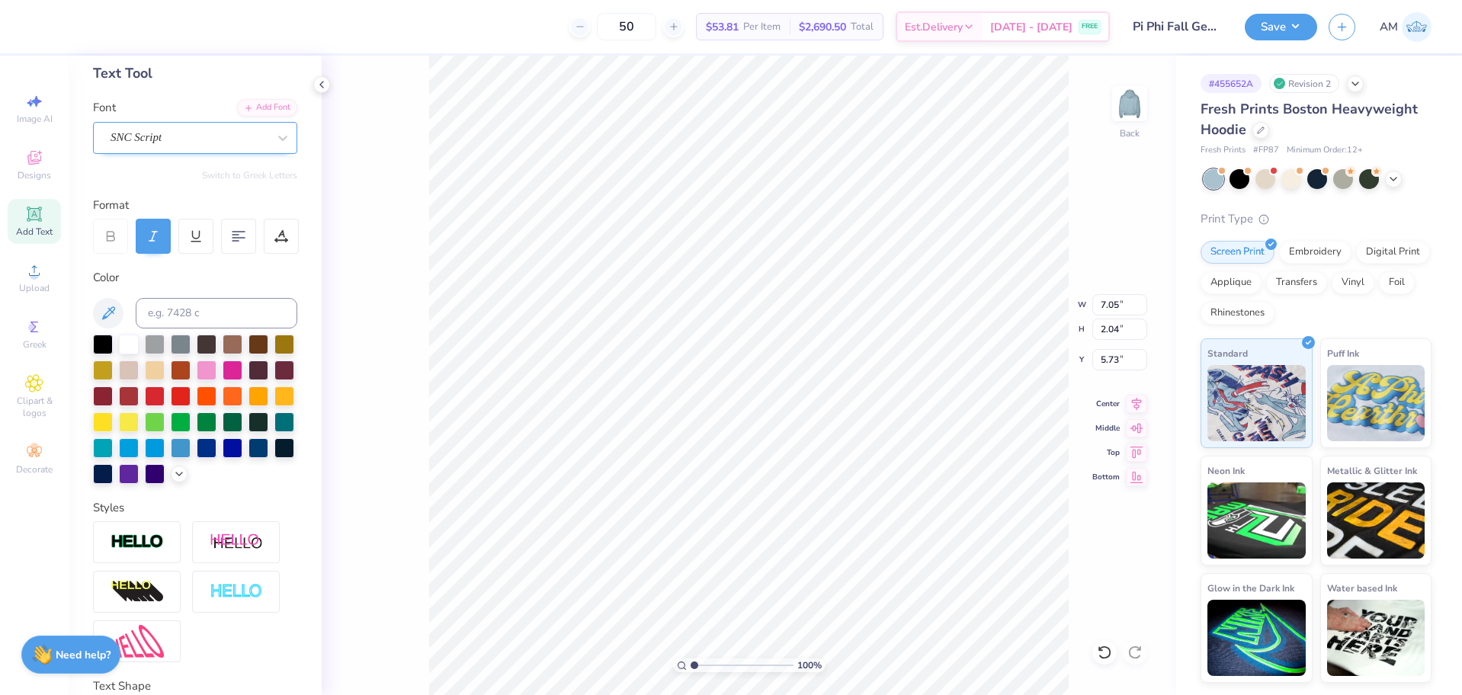
click at [193, 135] on div "SNC Script" at bounding box center [189, 138] width 160 height 24
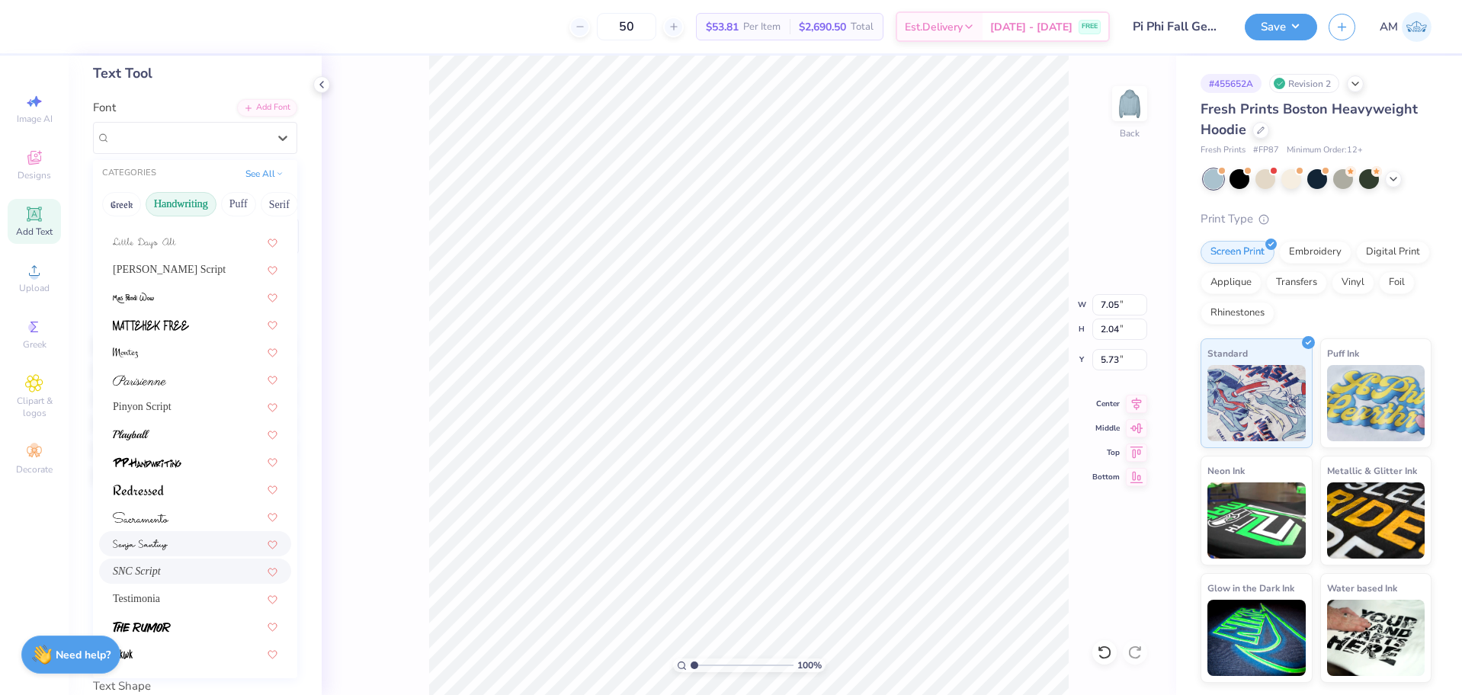
click at [154, 547] on img at bounding box center [140, 545] width 55 height 11
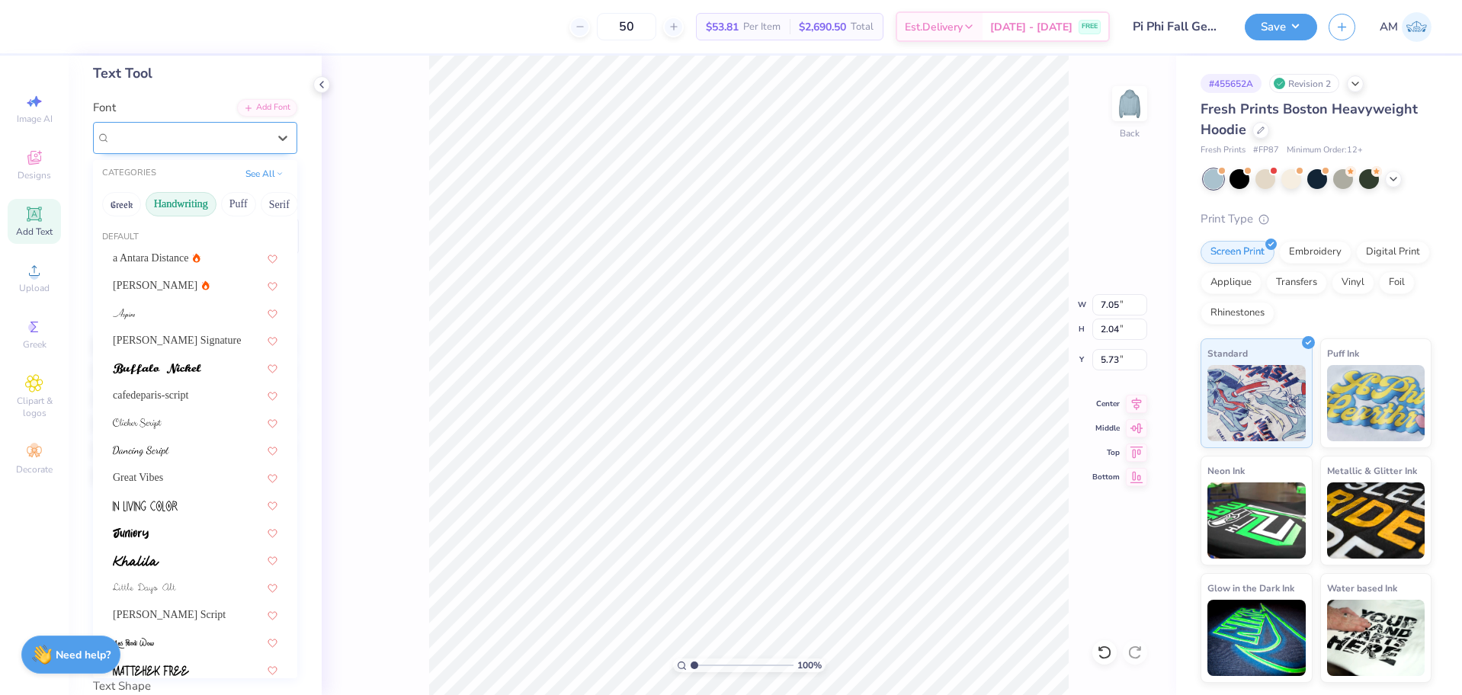
click at [155, 136] on div "Senja Santuy" at bounding box center [189, 138] width 160 height 24
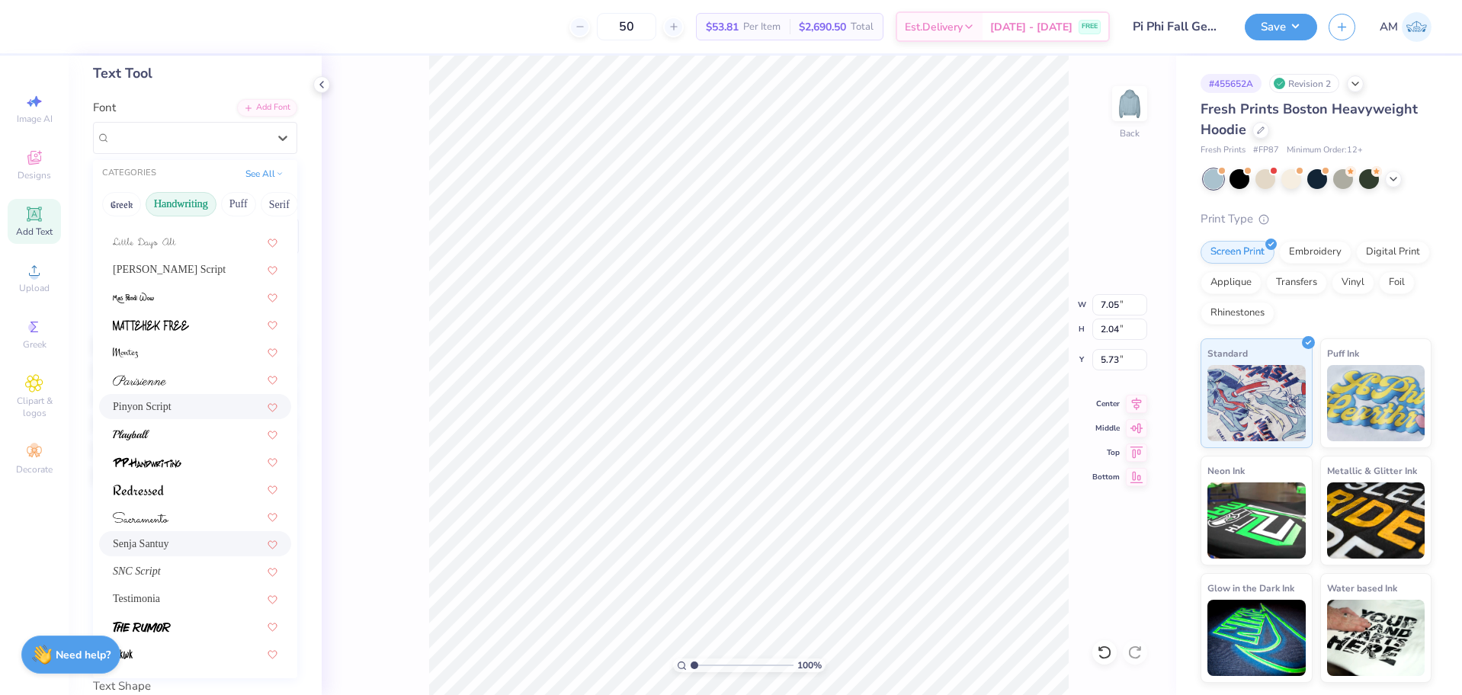
click at [147, 412] on span "Pinyon Script" at bounding box center [142, 407] width 59 height 16
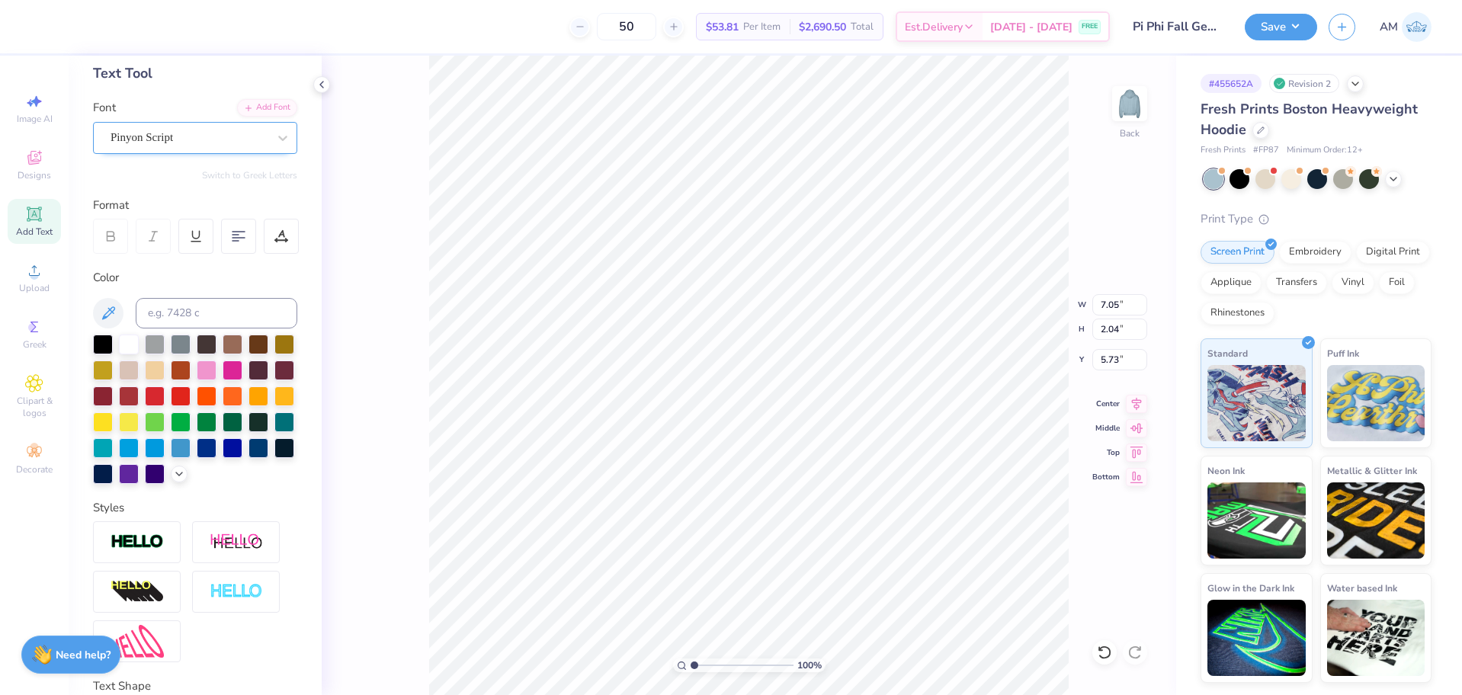
click at [183, 128] on div at bounding box center [189, 137] width 157 height 21
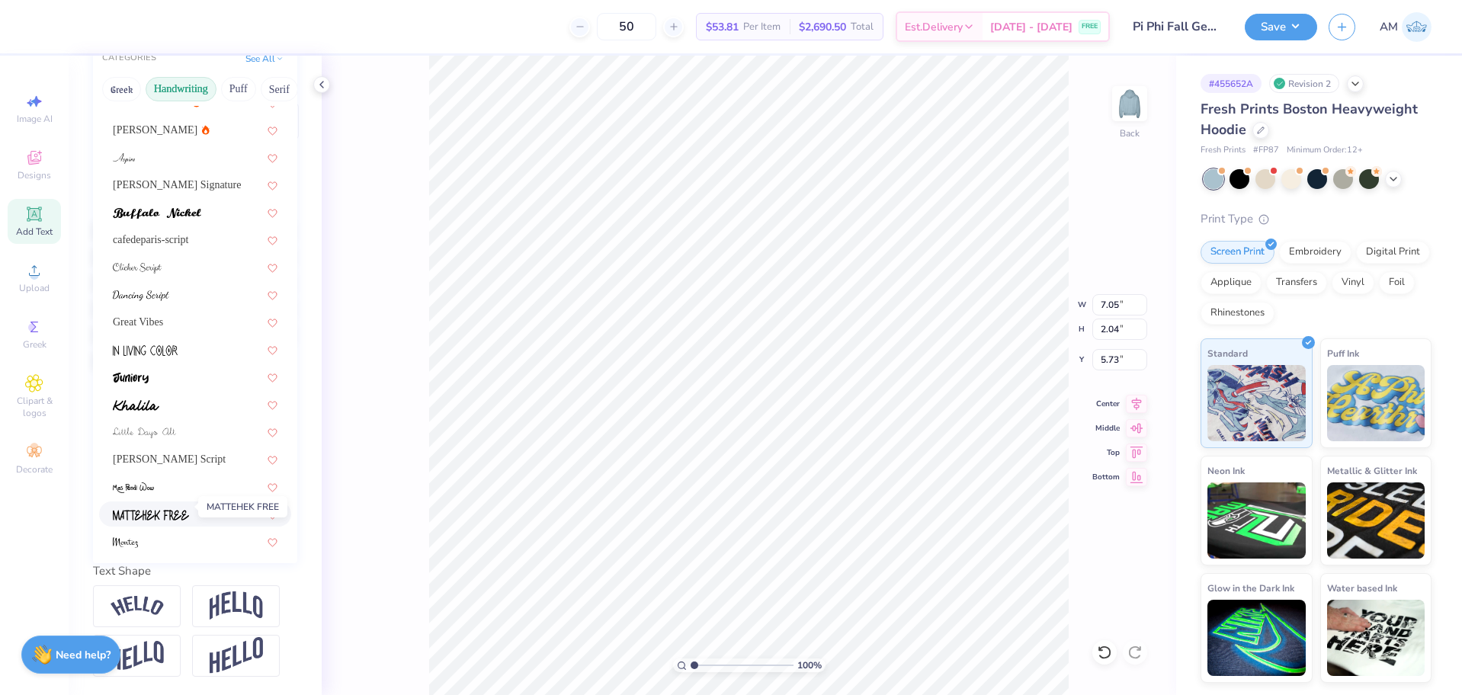
scroll to position [0, 0]
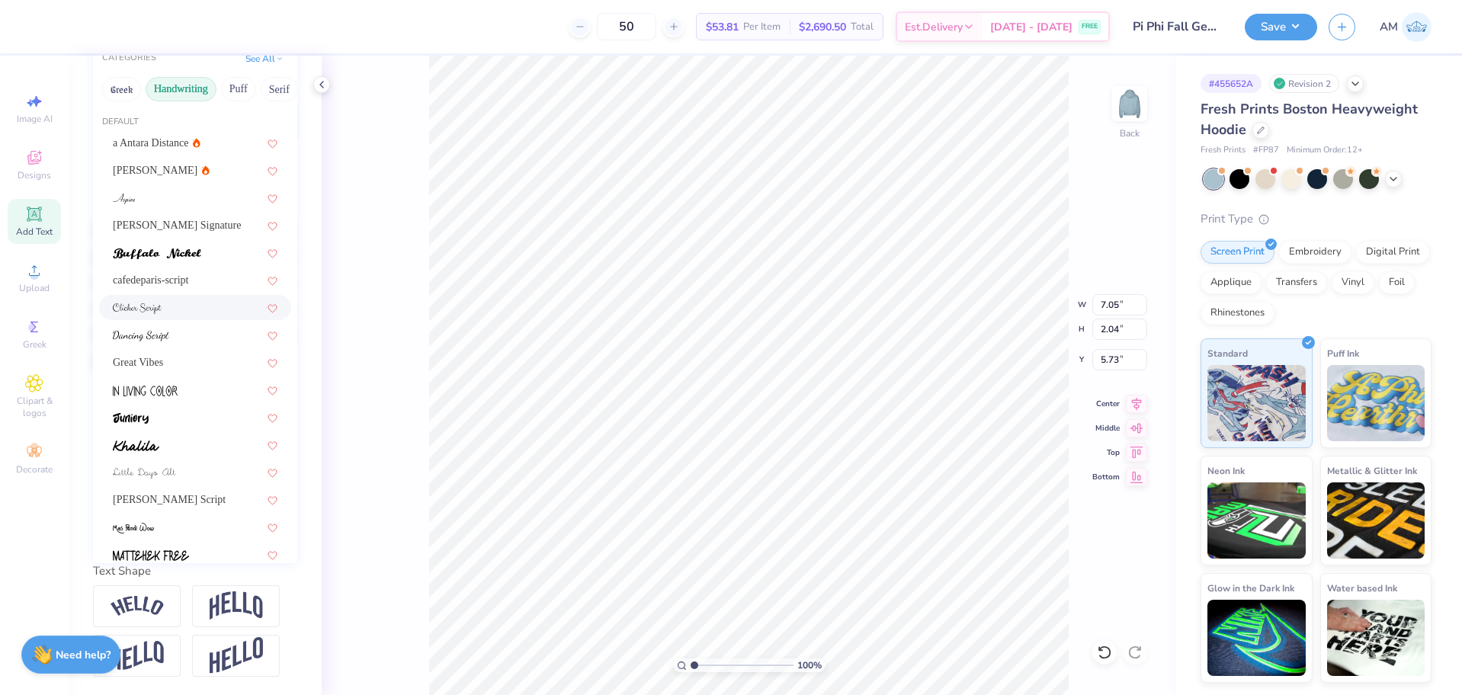
click at [152, 300] on span at bounding box center [137, 308] width 49 height 16
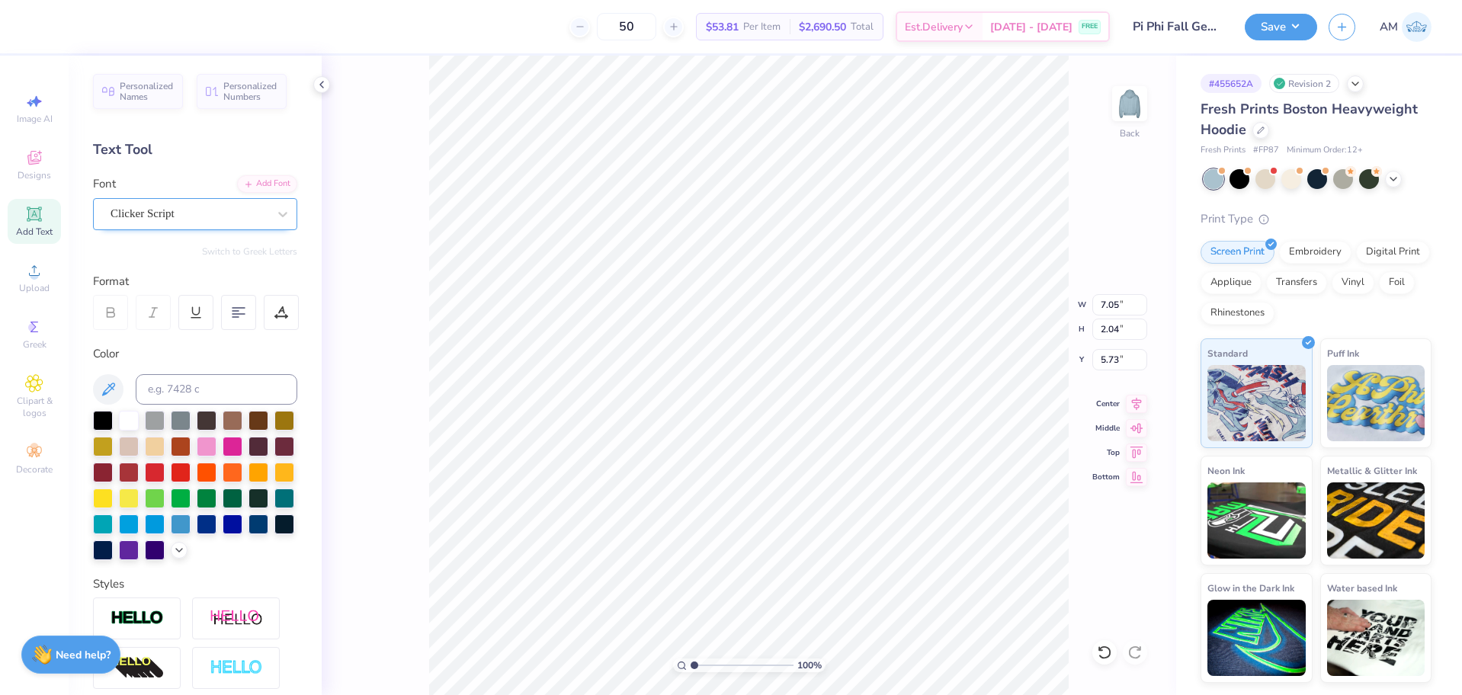
click at [184, 205] on div "Clicker Script" at bounding box center [189, 214] width 160 height 24
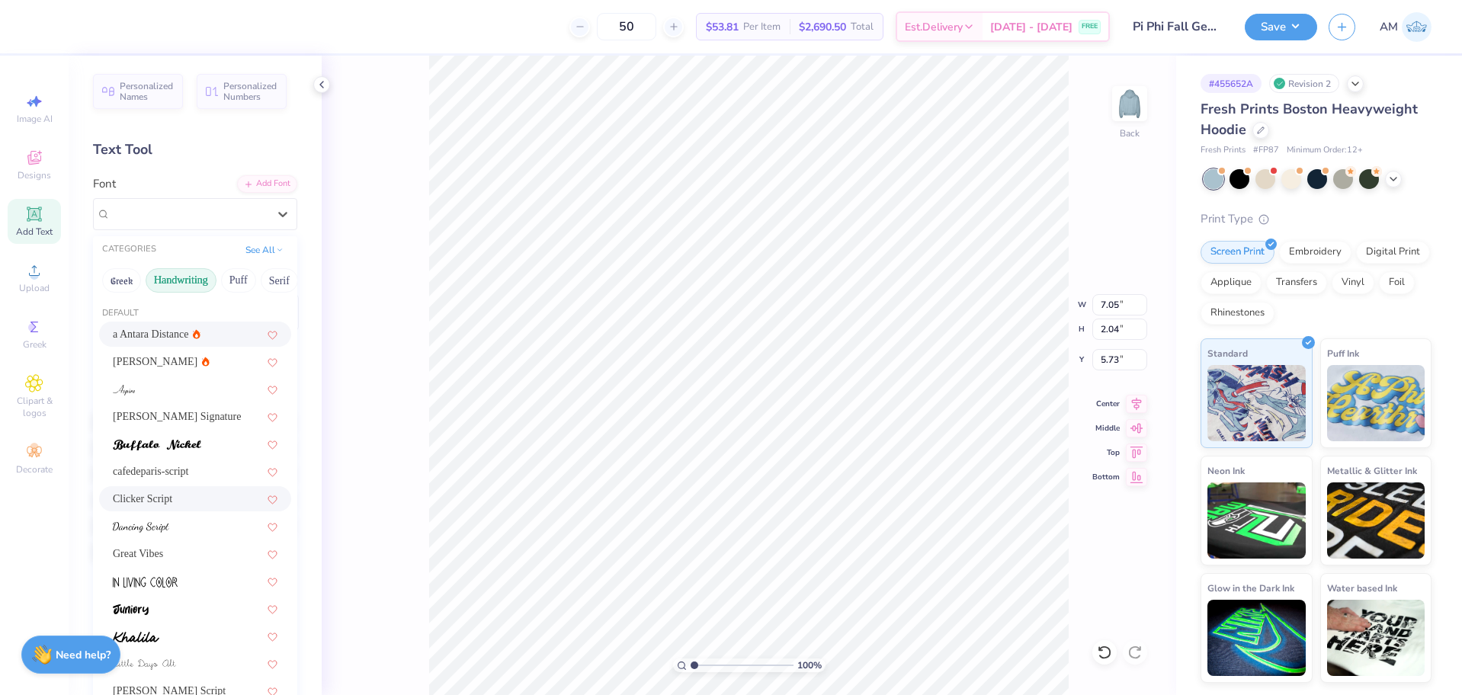
click at [152, 333] on span "a Antara Distance" at bounding box center [151, 334] width 76 height 16
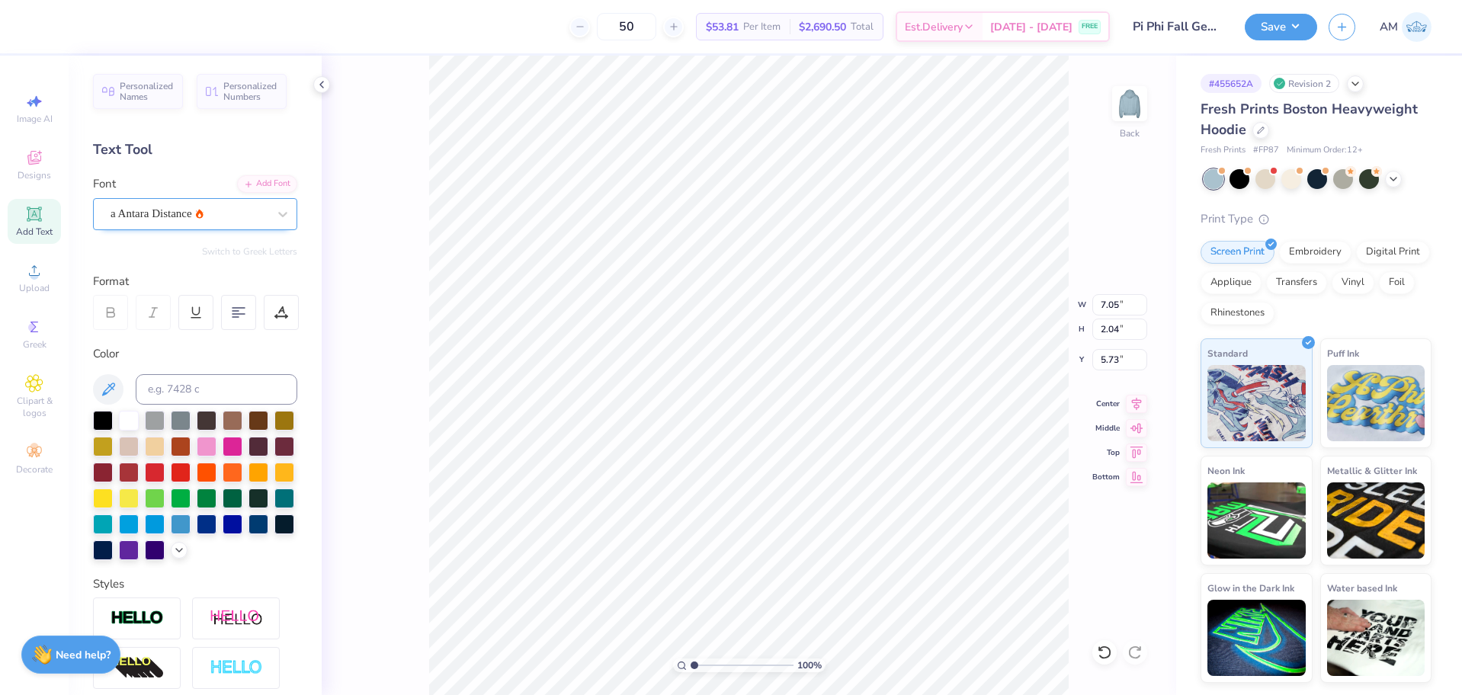
click at [170, 207] on div "a Antara Distance" at bounding box center [189, 214] width 160 height 24
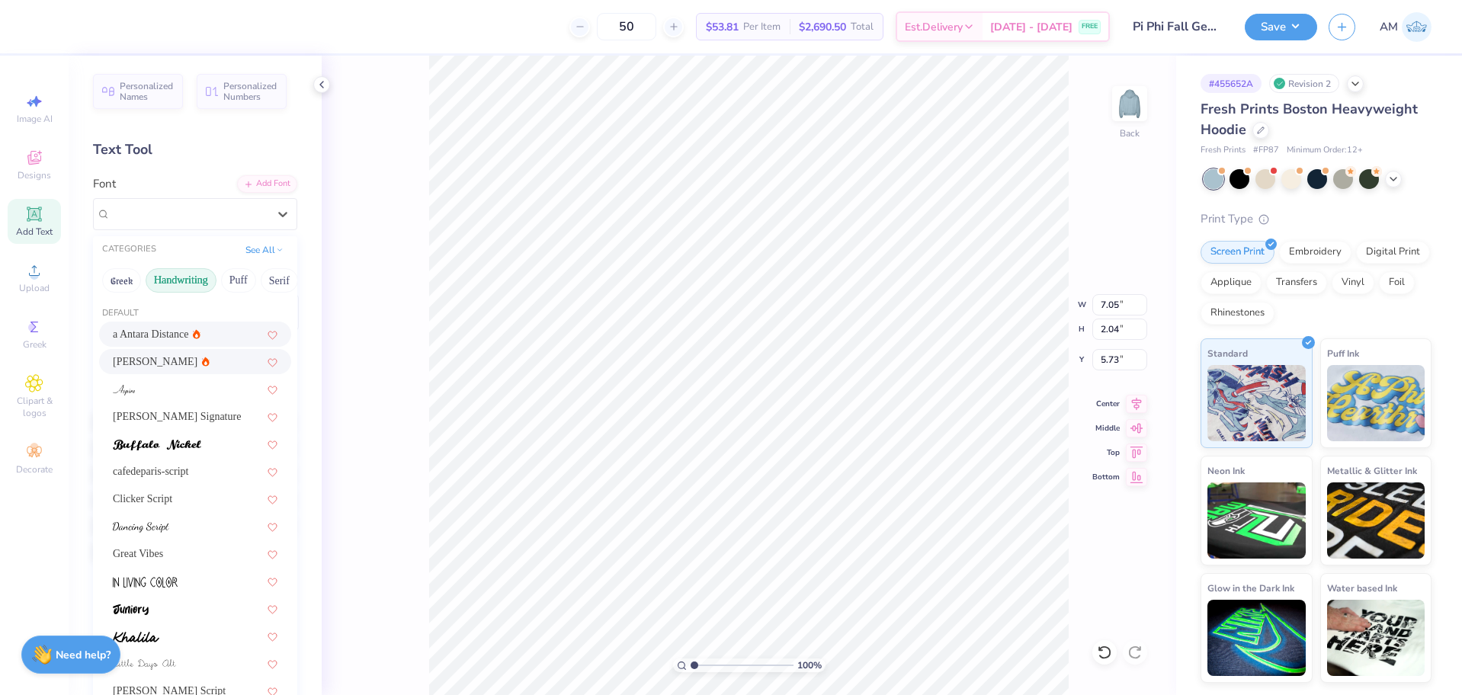
click at [138, 357] on span "[PERSON_NAME]" at bounding box center [155, 362] width 85 height 16
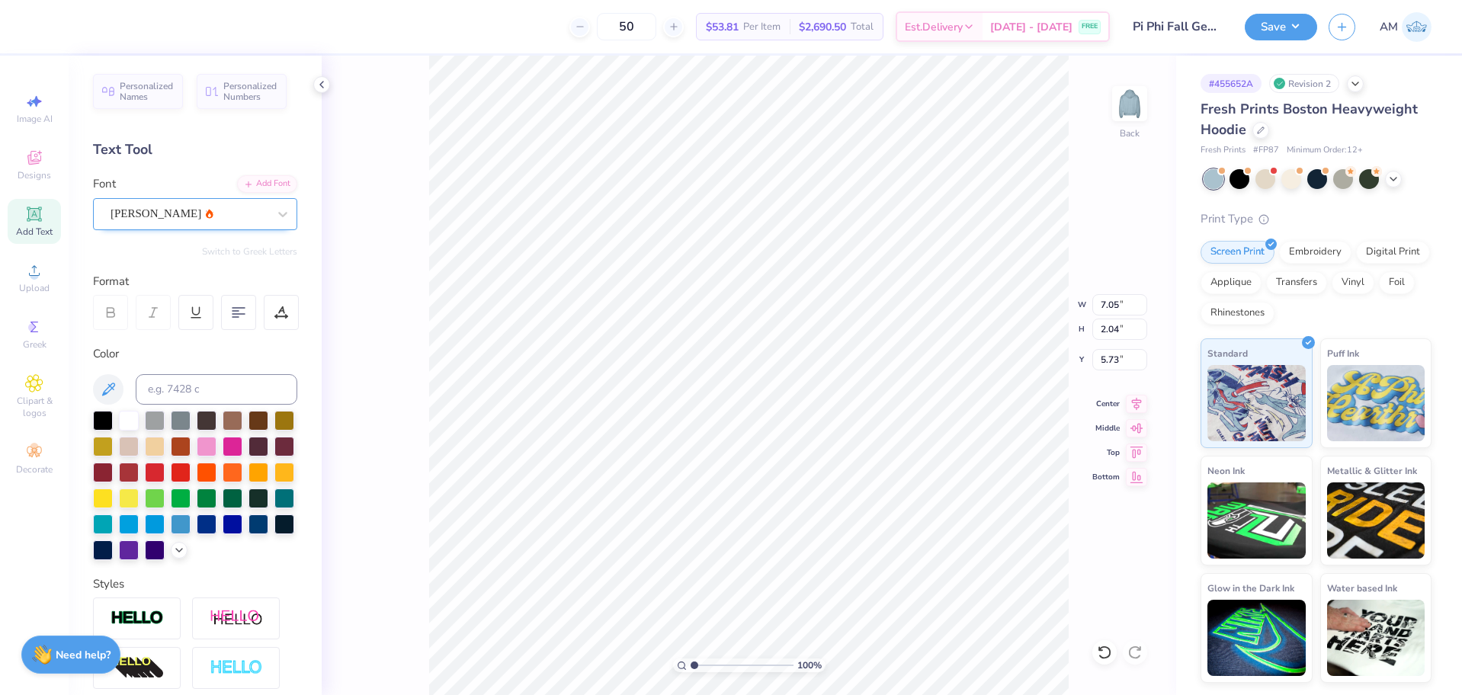
click at [148, 213] on div "[PERSON_NAME]" at bounding box center [189, 214] width 160 height 24
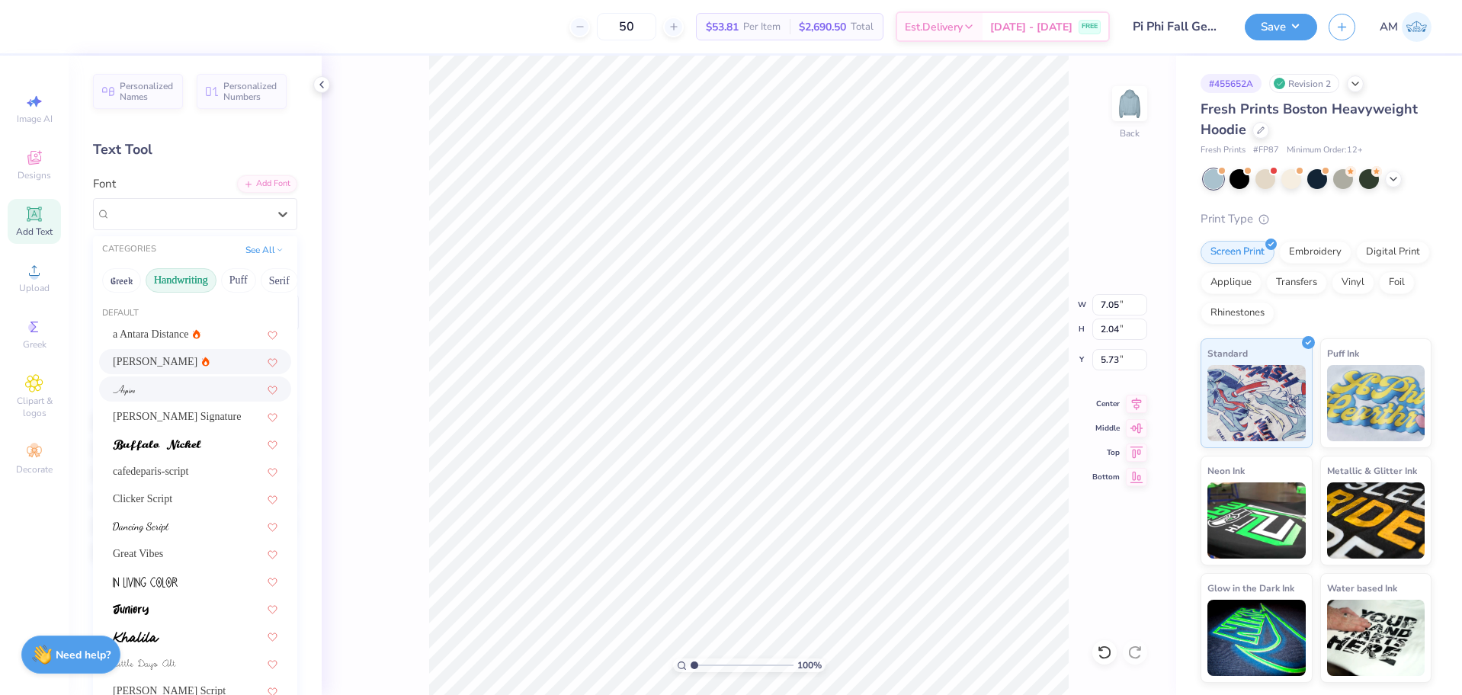
click at [120, 391] on img at bounding box center [124, 390] width 22 height 11
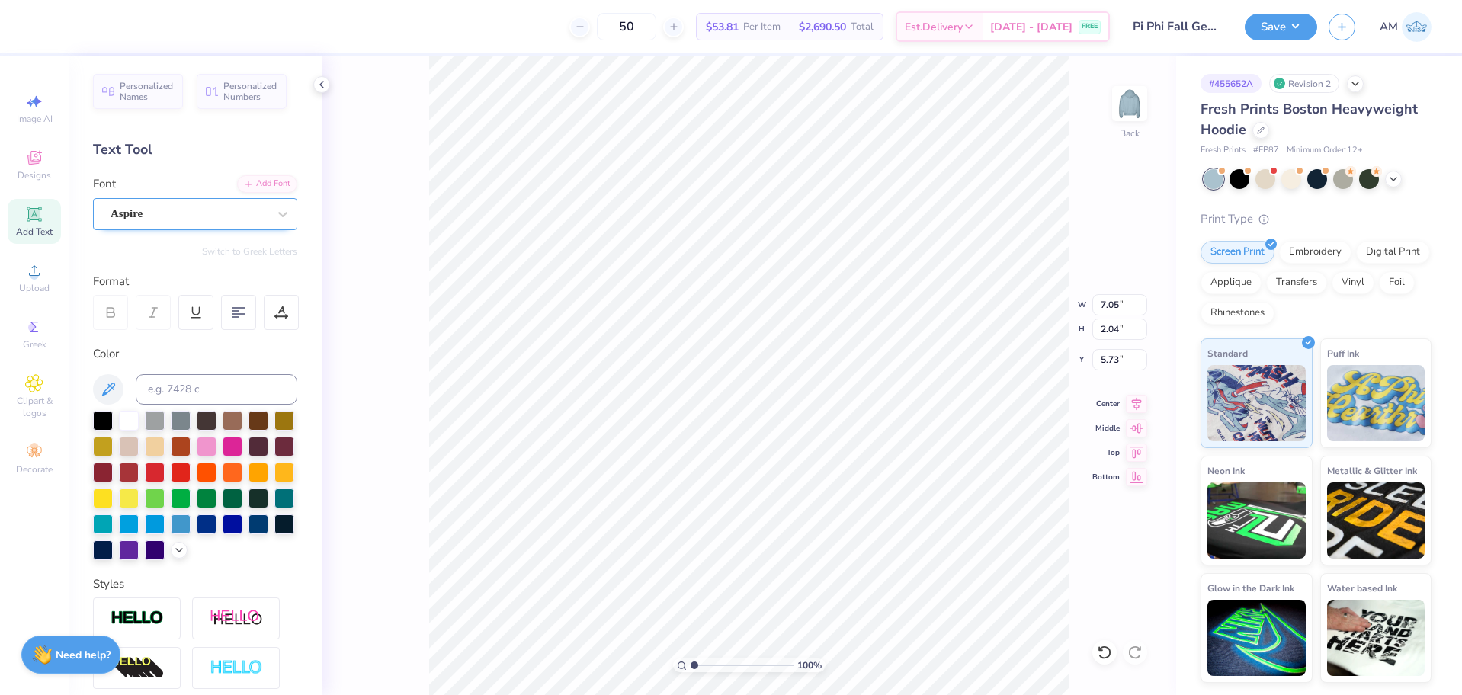
click at [155, 213] on div "Aspire" at bounding box center [189, 214] width 160 height 24
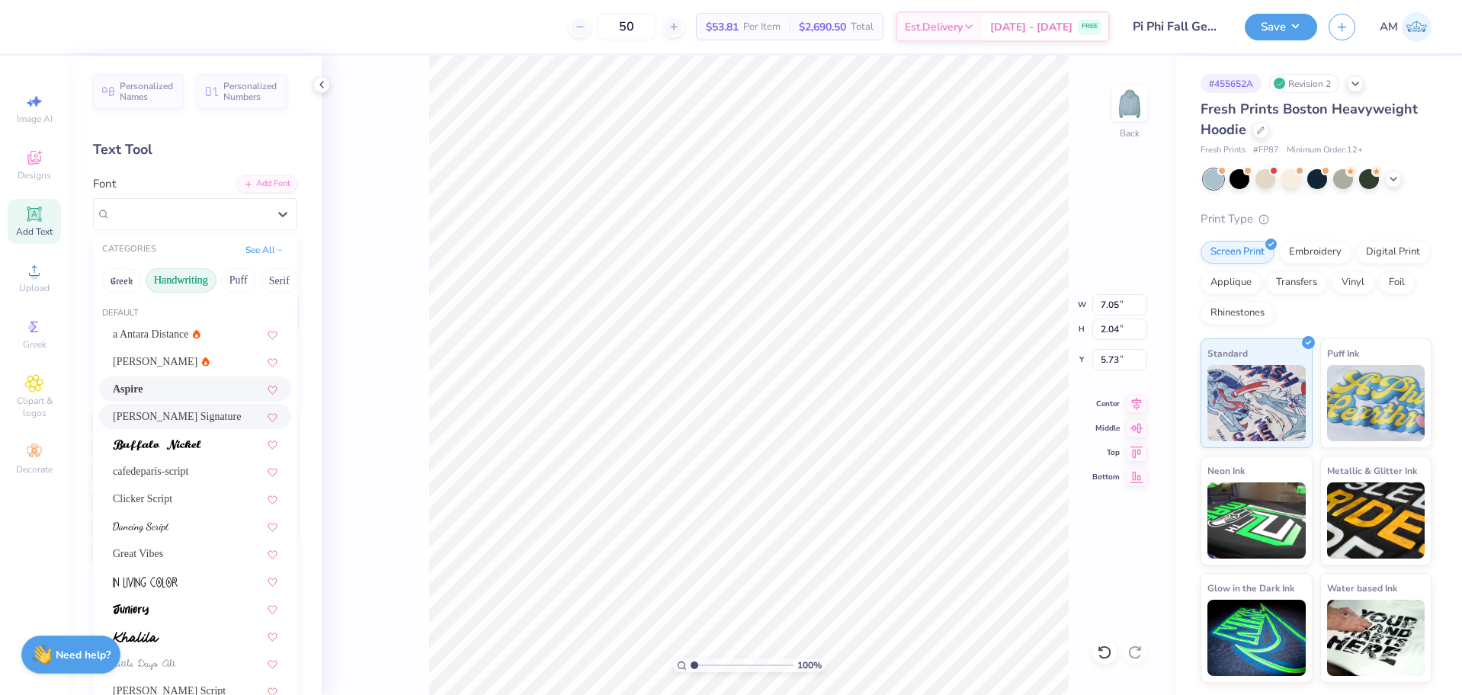
click at [137, 410] on span "[PERSON_NAME] Signature" at bounding box center [177, 417] width 128 height 16
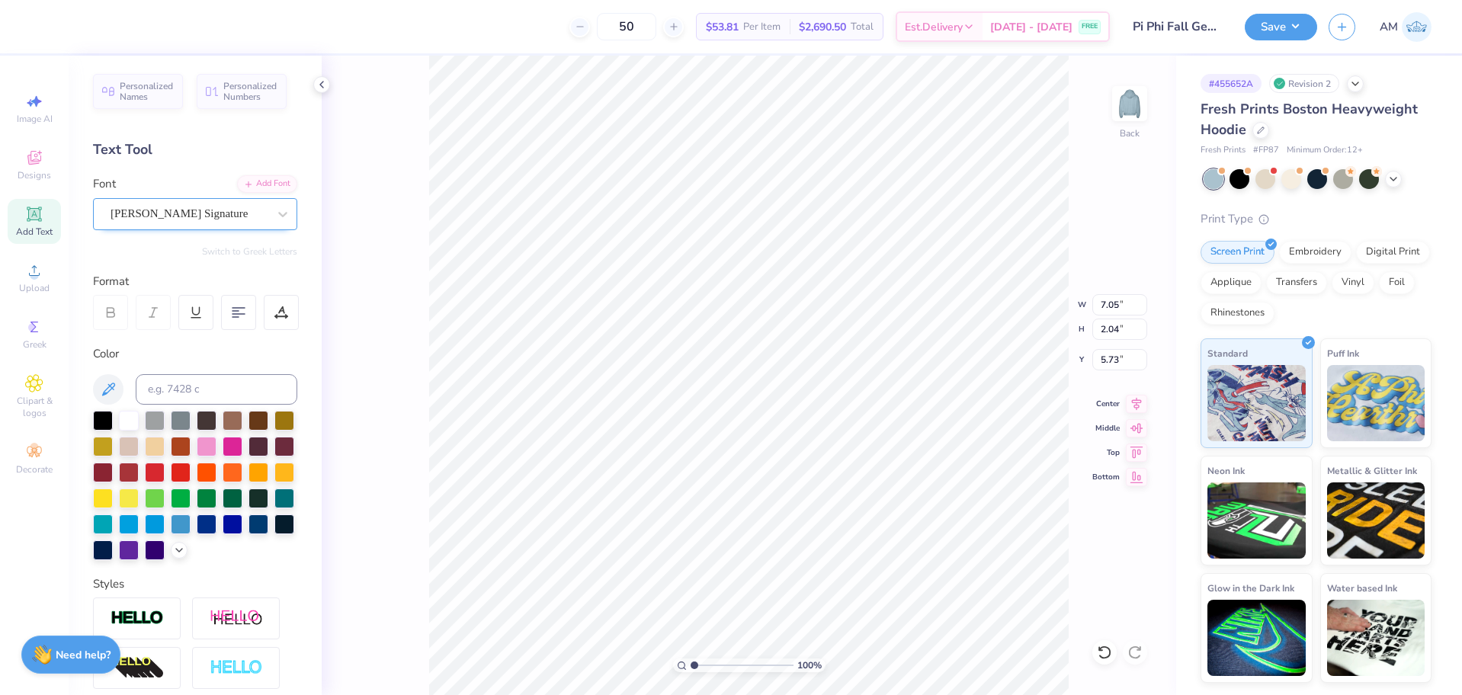
click at [164, 216] on div "[PERSON_NAME] Signature" at bounding box center [189, 214] width 160 height 24
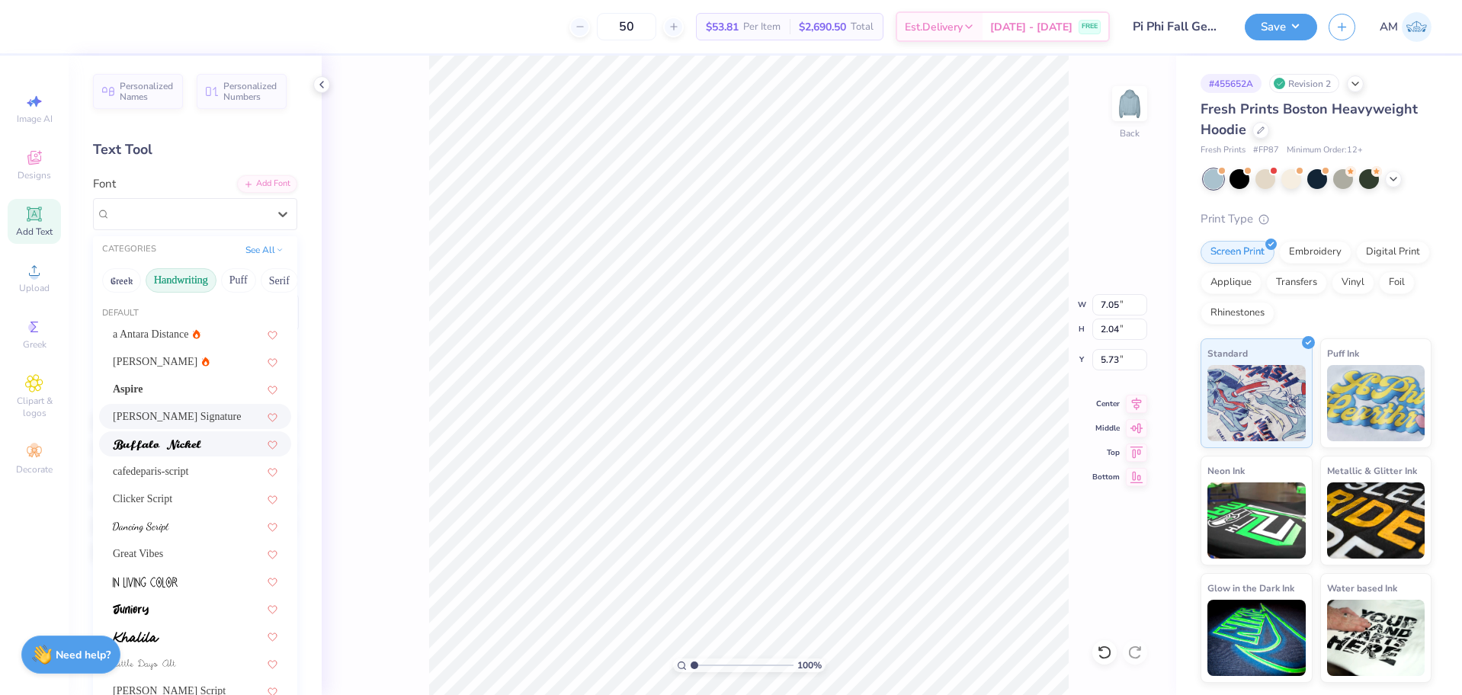
drag, startPoint x: 146, startPoint y: 445, endPoint x: 166, endPoint y: 388, distance: 60.5
click at [146, 446] on img at bounding box center [157, 445] width 88 height 11
click at [161, 218] on div "Buffalo Nickel" at bounding box center [189, 214] width 160 height 24
click at [133, 469] on span "cafedeparis-script" at bounding box center [151, 471] width 76 height 16
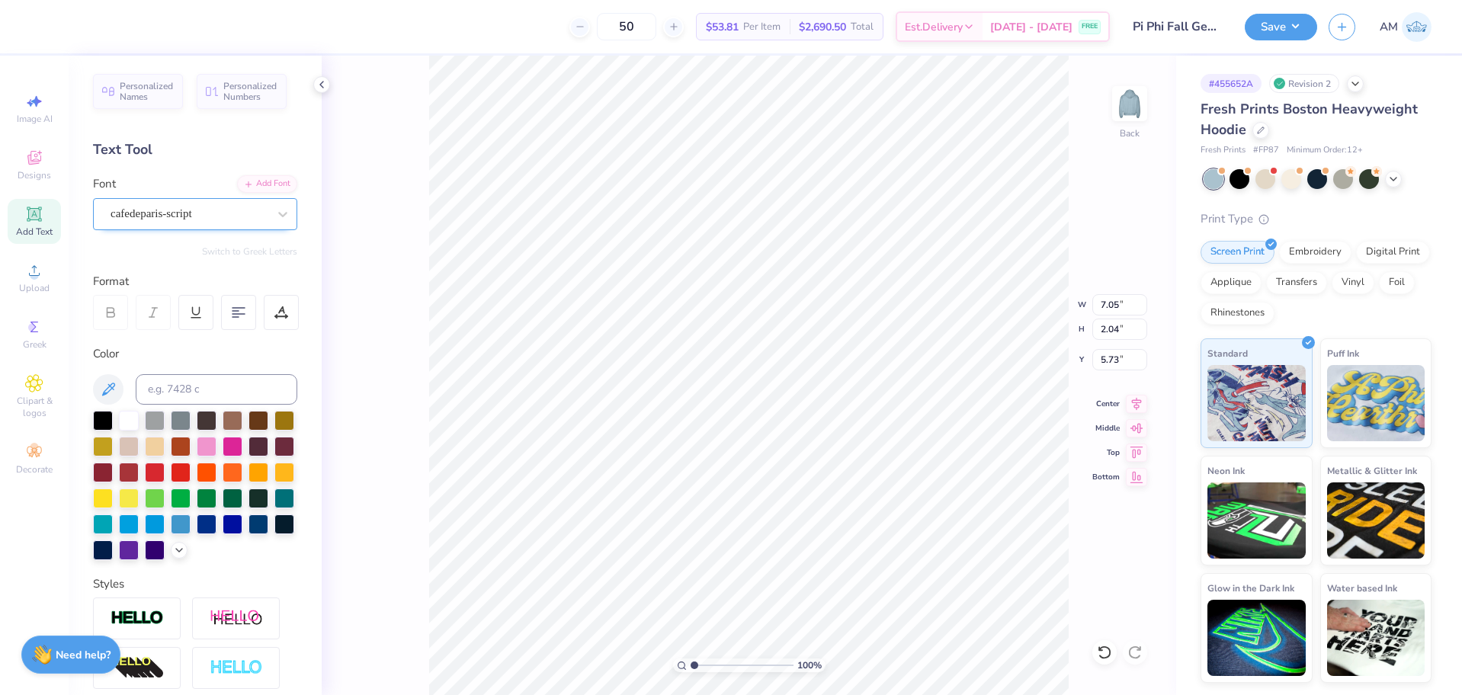
click at [163, 219] on div "cafedeparis-script" at bounding box center [189, 214] width 160 height 24
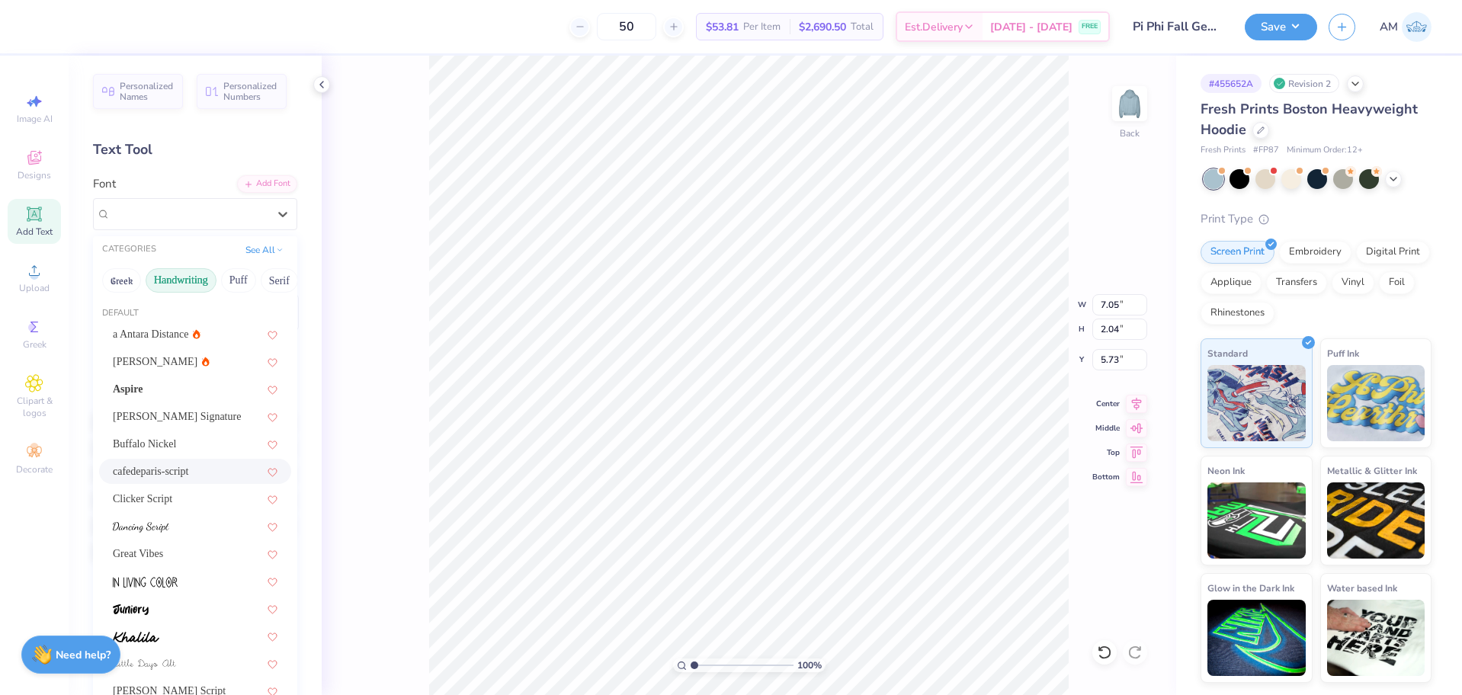
click at [153, 485] on div "a Antara Distance [PERSON_NAME] Aspire [PERSON_NAME] Signature Buffalo Nickel c…" at bounding box center [195, 705] width 204 height 766
click at [164, 481] on div "cafedeparis-script" at bounding box center [195, 471] width 192 height 25
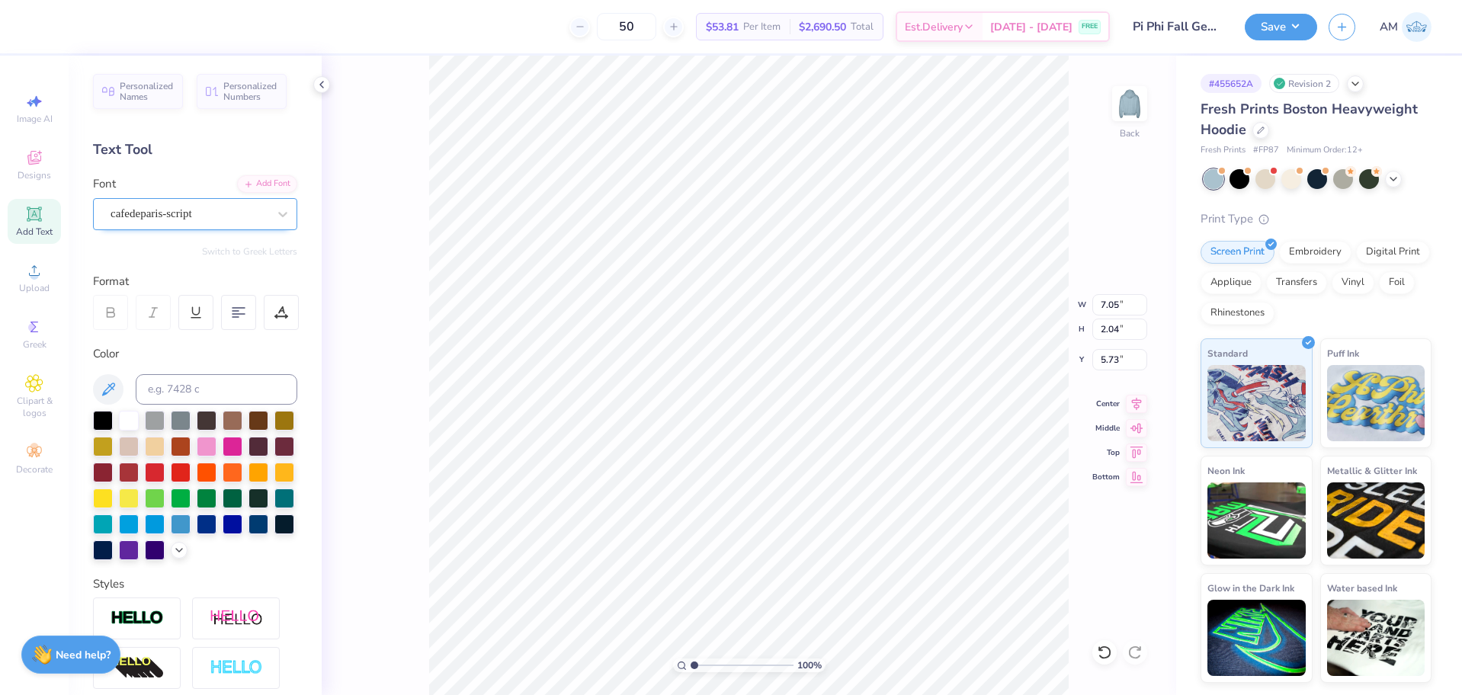
click at [171, 215] on div "cafedeparis-script" at bounding box center [189, 214] width 160 height 24
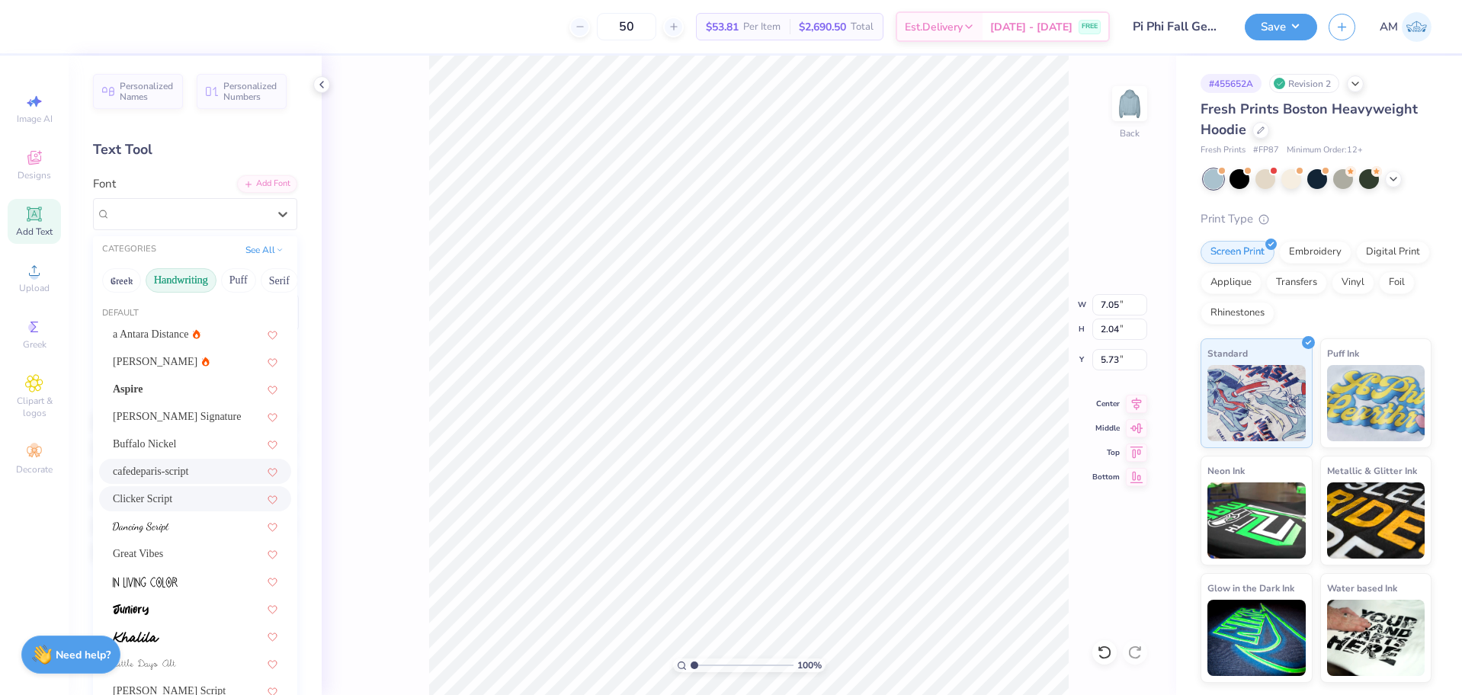
click at [155, 496] on span "Clicker Script" at bounding box center [142, 499] width 59 height 16
click at [159, 211] on div "Clicker Script" at bounding box center [189, 214] width 160 height 24
click at [146, 528] on img at bounding box center [141, 527] width 56 height 11
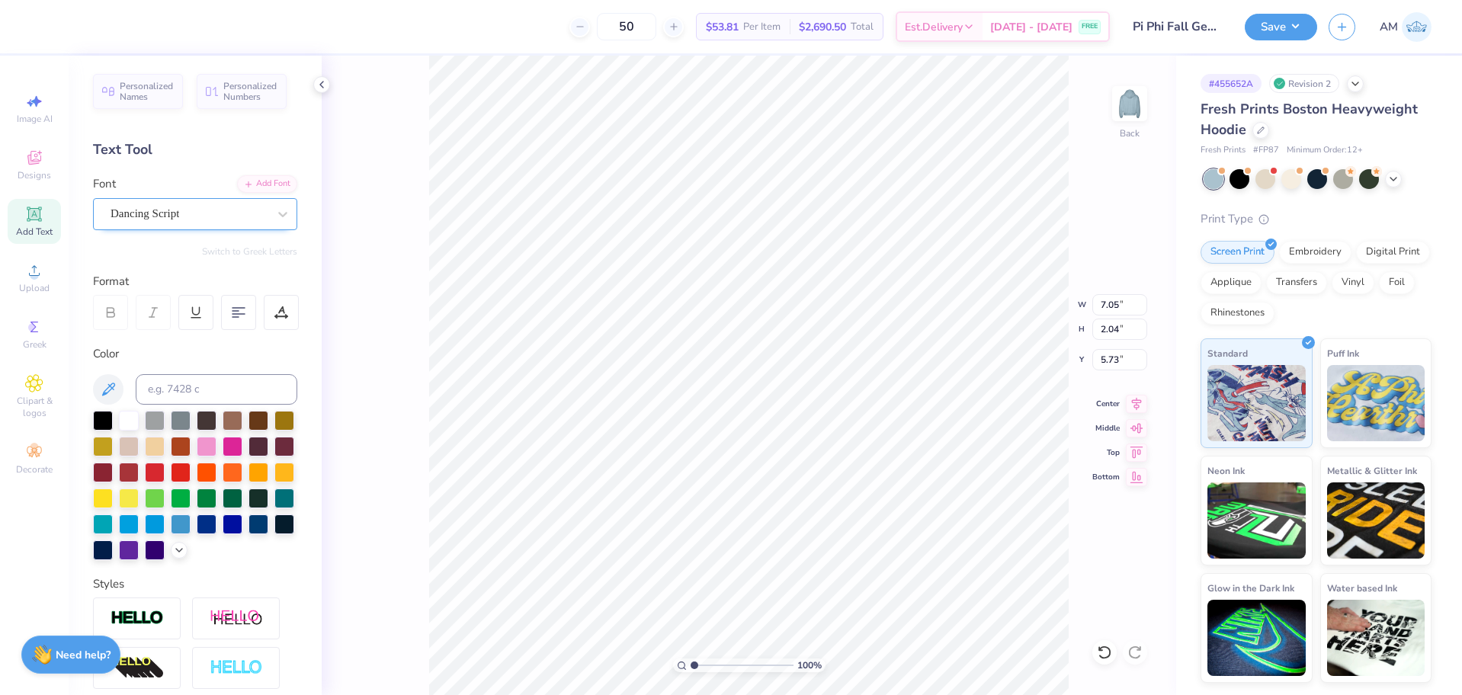
click at [139, 214] on div "Dancing Script" at bounding box center [189, 214] width 160 height 24
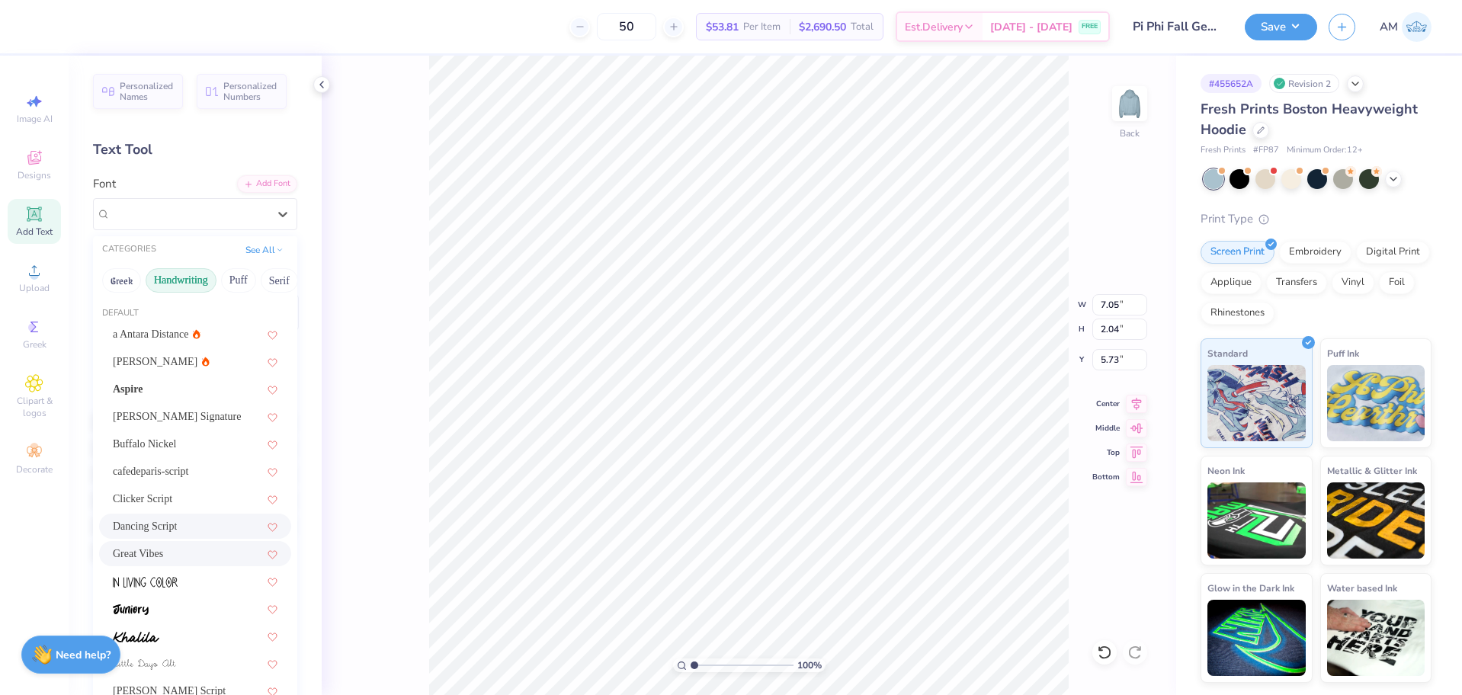
click at [125, 550] on span "Great Vibes" at bounding box center [138, 554] width 50 height 16
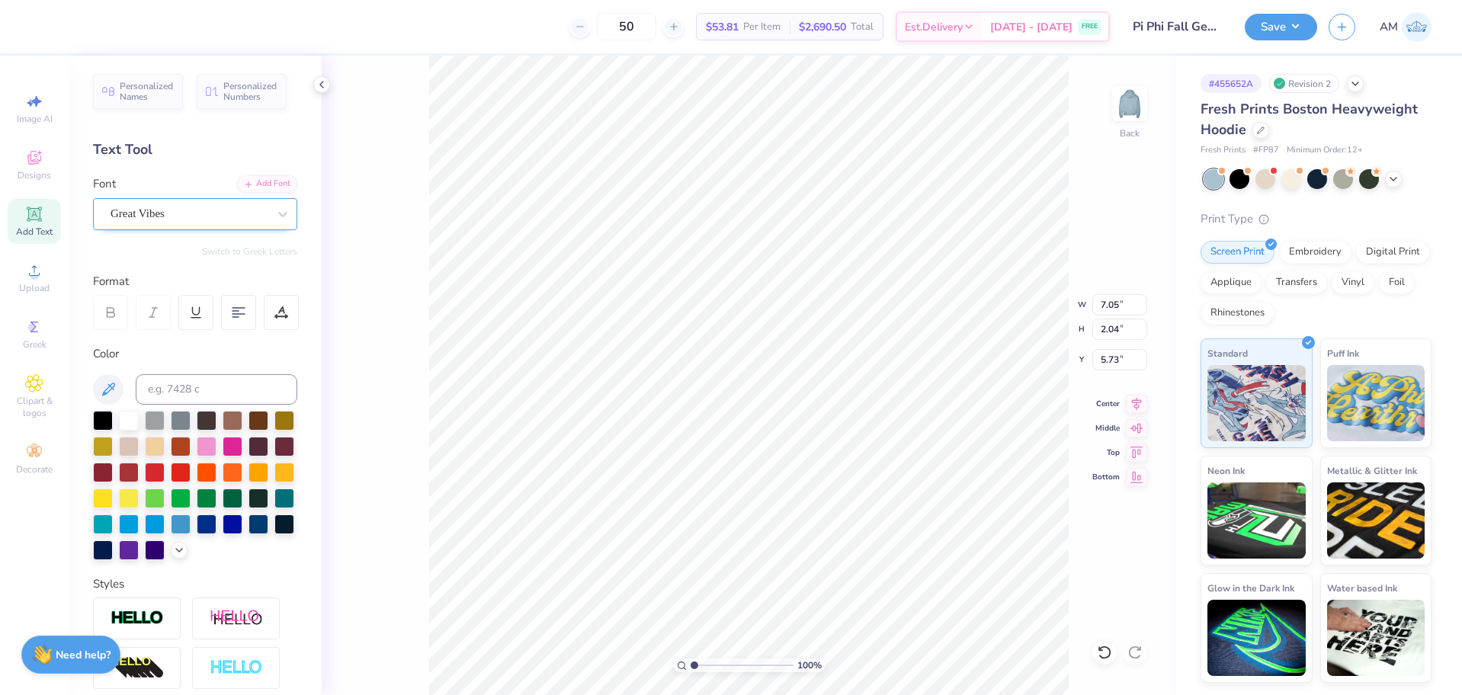
click at [180, 215] on div "Great Vibes" at bounding box center [189, 214] width 160 height 24
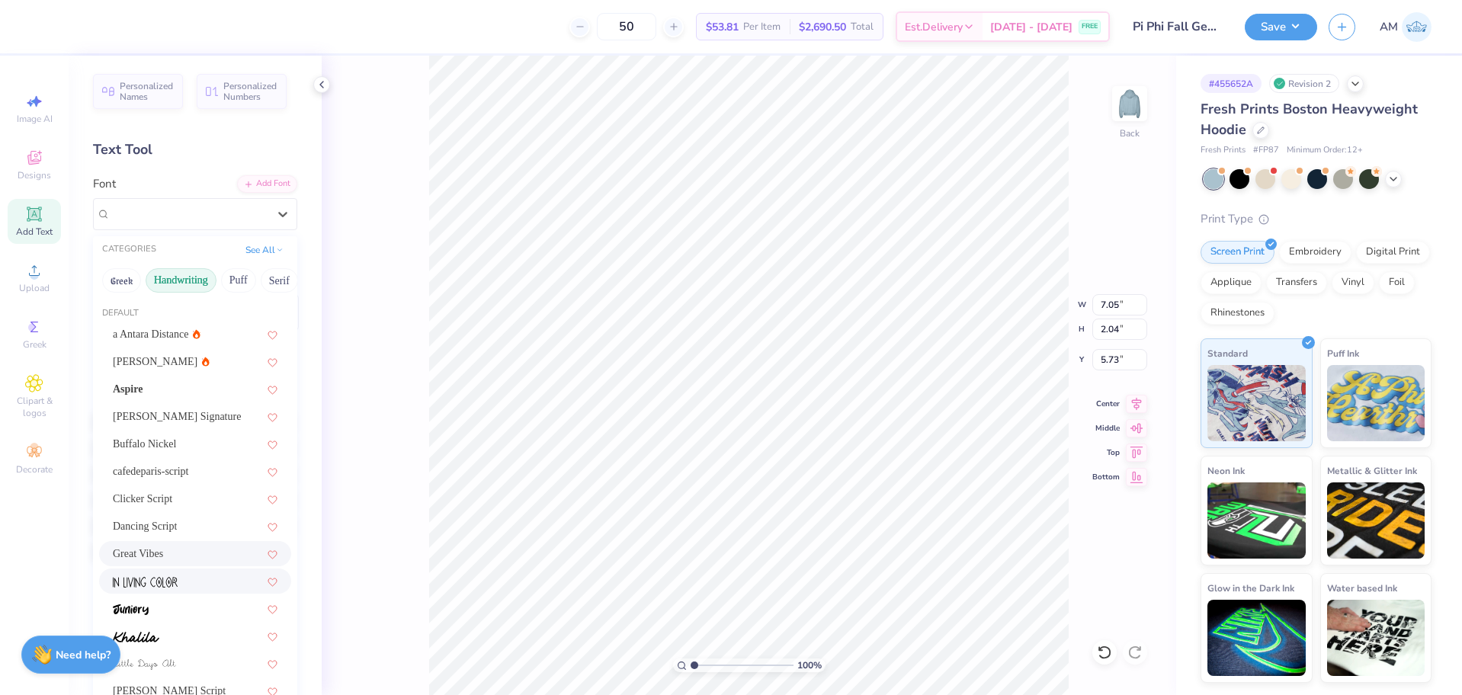
click at [159, 581] on img at bounding box center [145, 582] width 65 height 11
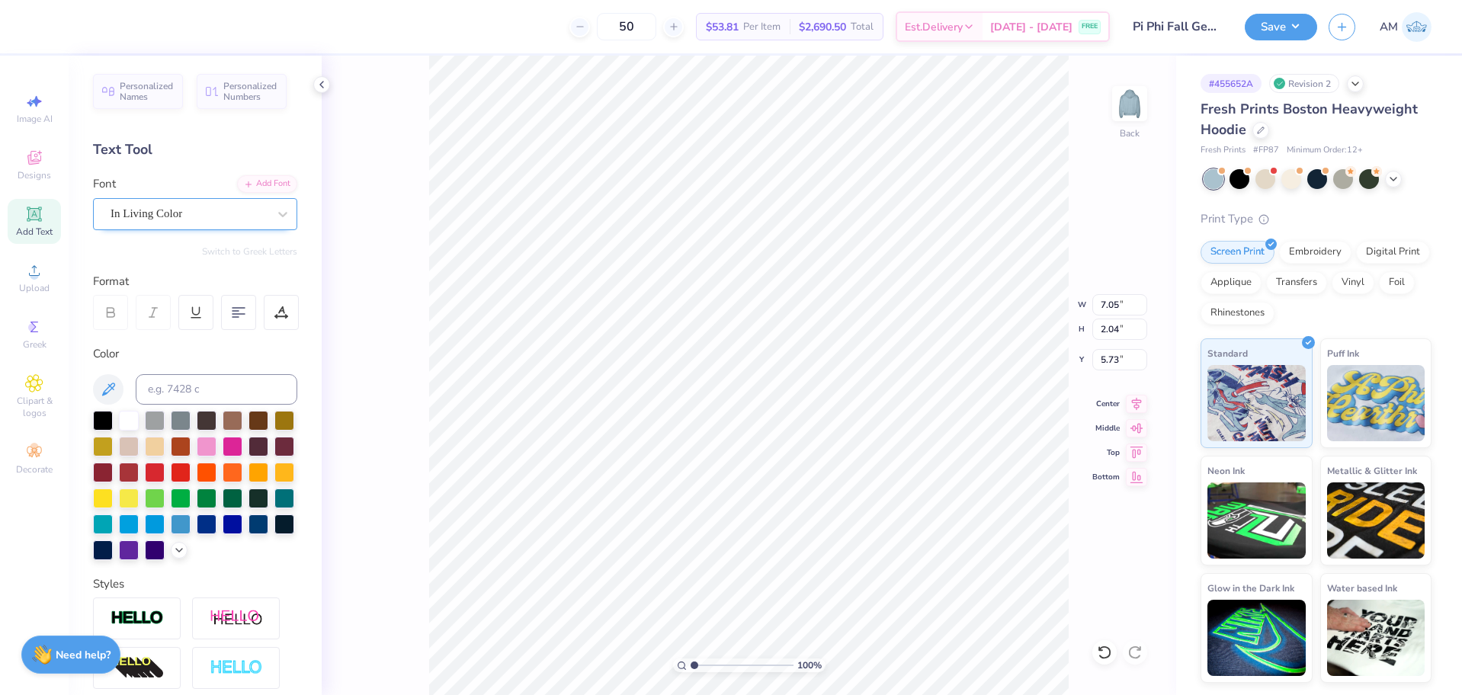
click at [175, 209] on div "In Living Color" at bounding box center [189, 214] width 160 height 24
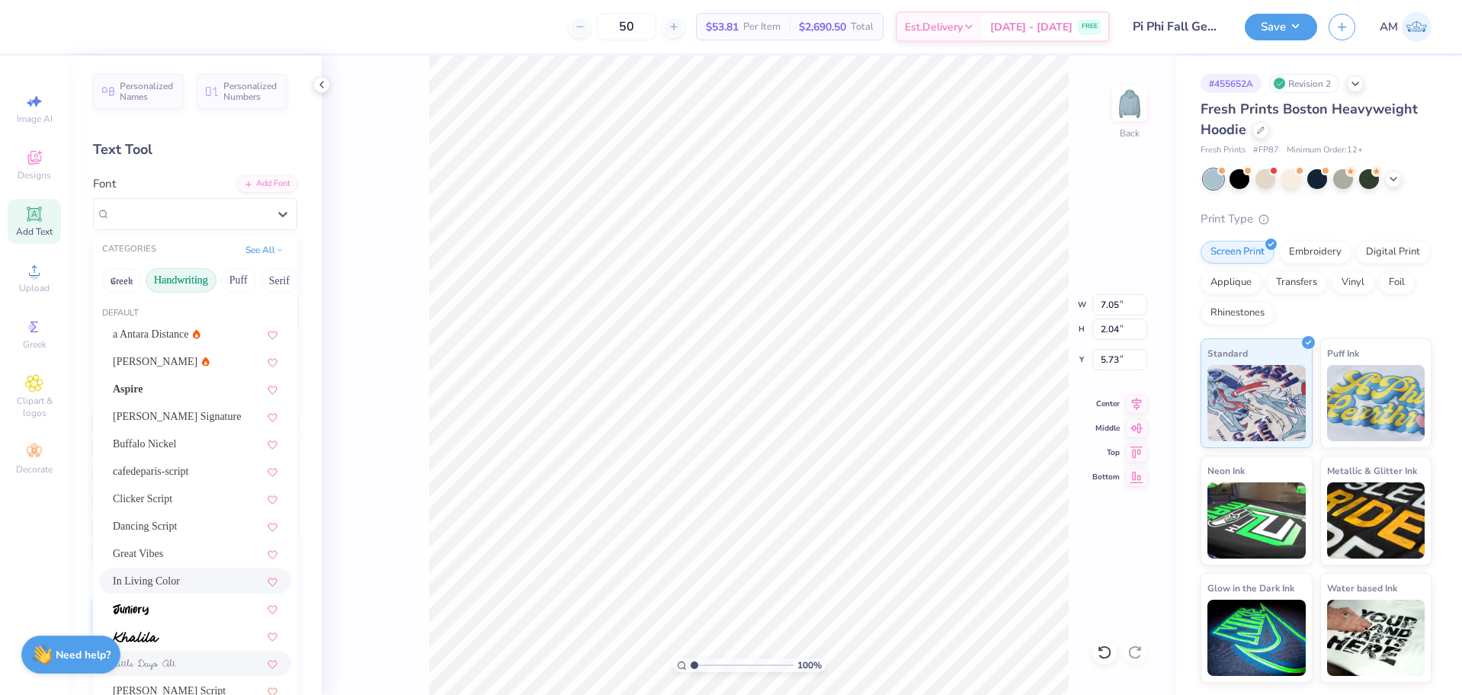
click at [158, 658] on span at bounding box center [144, 663] width 63 height 16
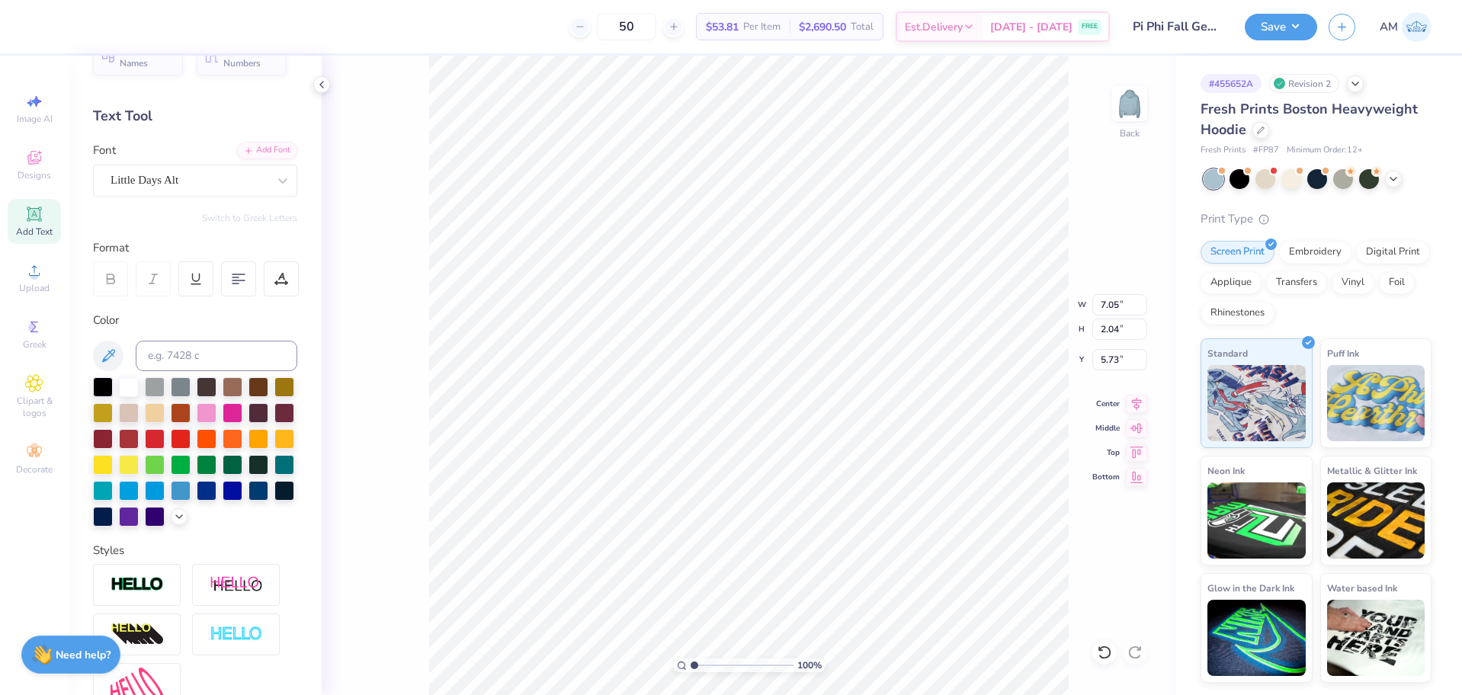
scroll to position [76, 0]
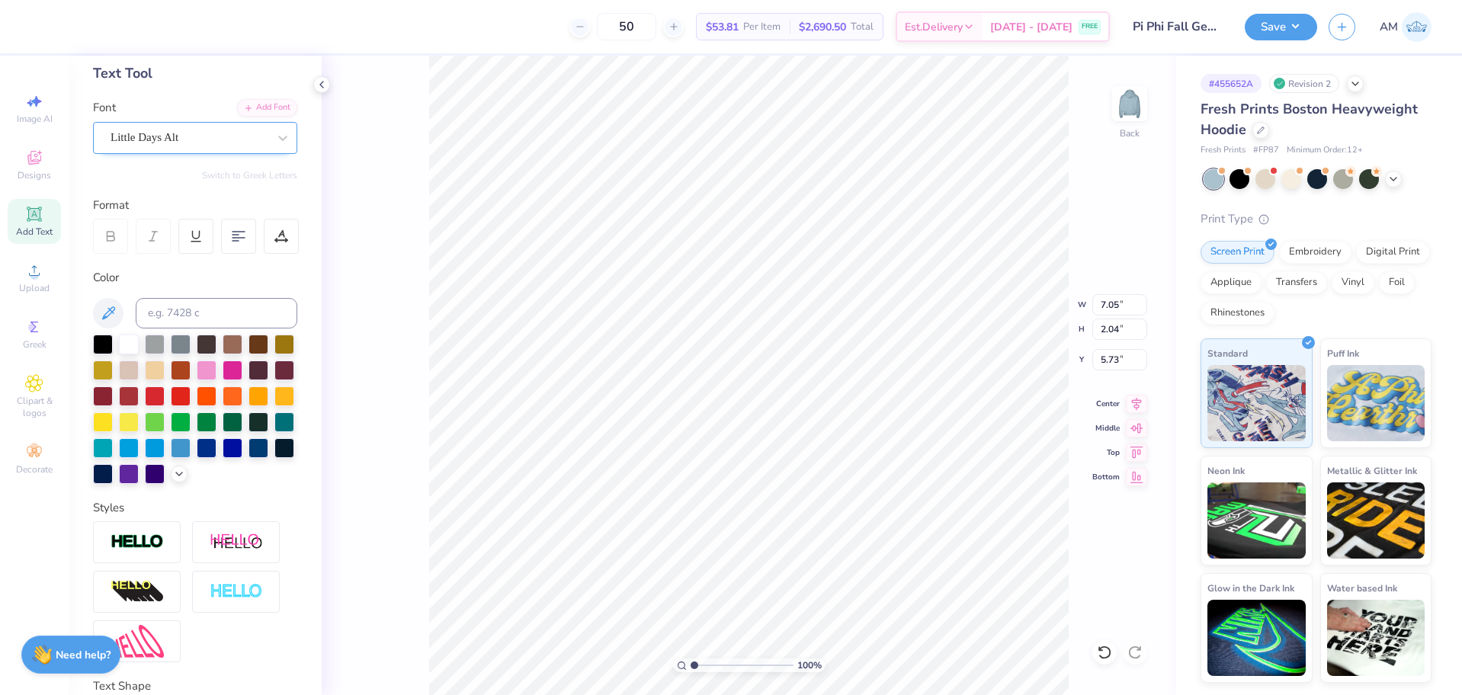
click at [180, 142] on div "Little Days Alt" at bounding box center [189, 138] width 160 height 24
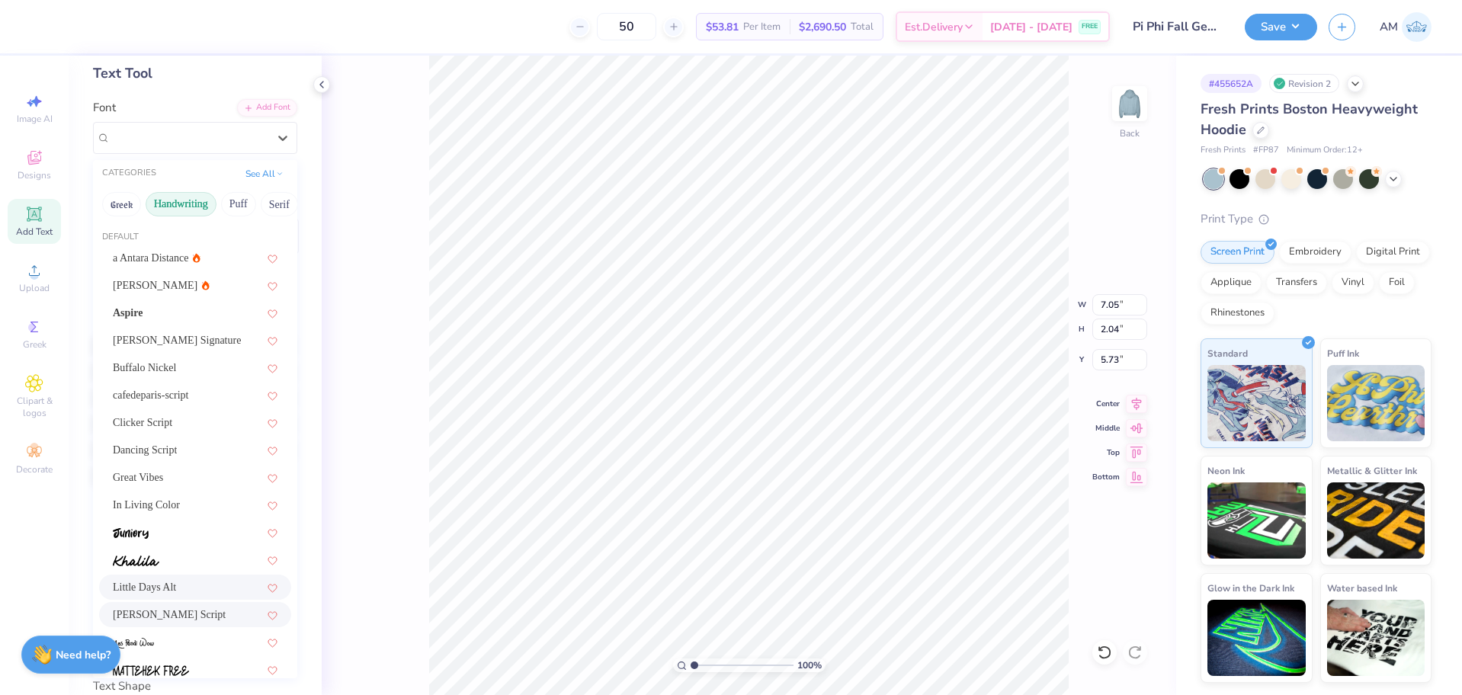
click at [149, 610] on span "[PERSON_NAME] Script" at bounding box center [169, 615] width 113 height 16
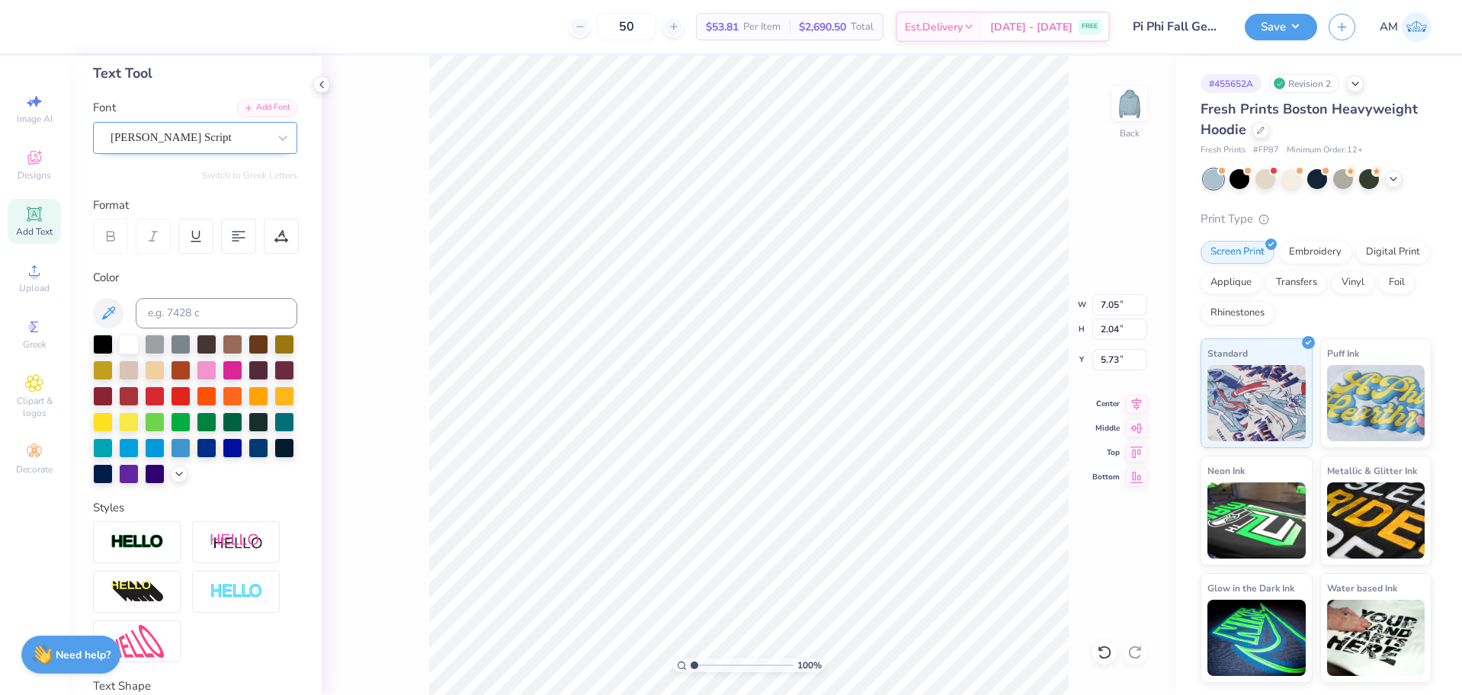
click at [175, 136] on div "[PERSON_NAME] Script" at bounding box center [189, 138] width 160 height 24
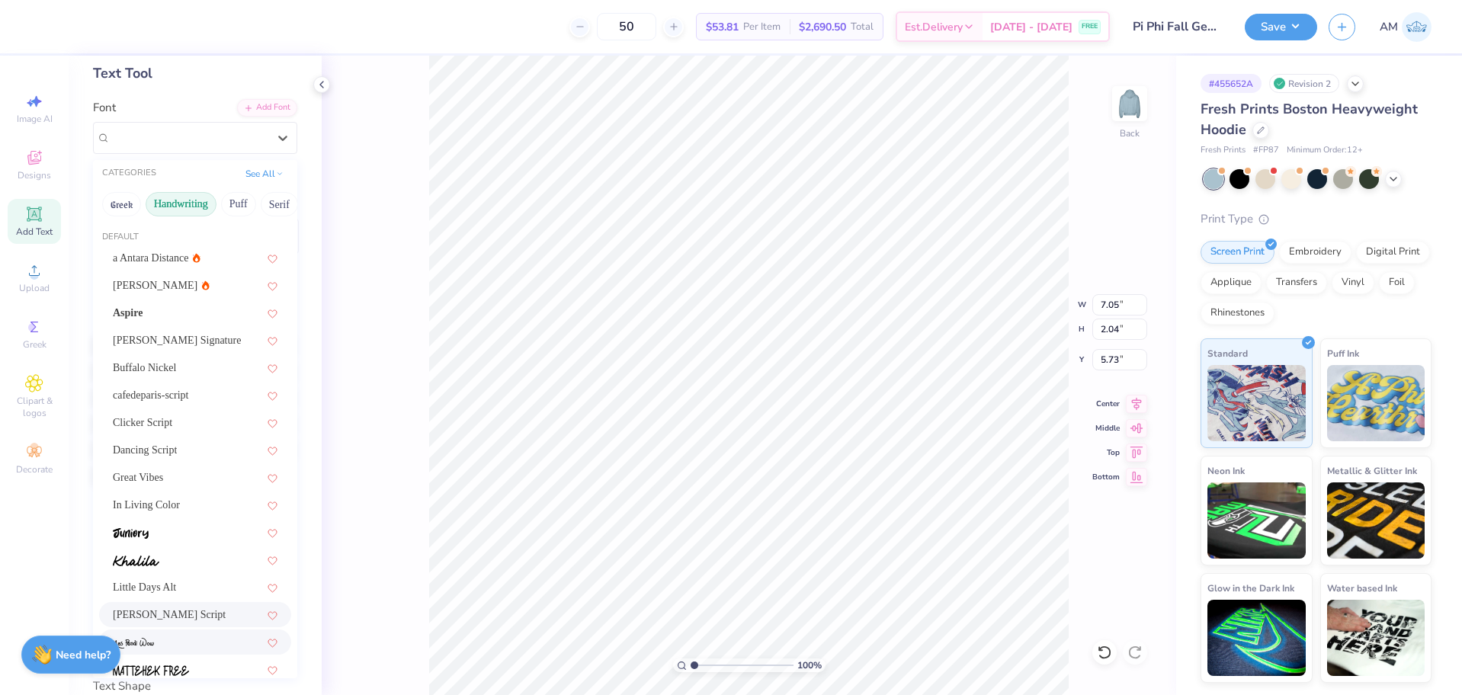
click at [166, 633] on div at bounding box center [195, 642] width 192 height 25
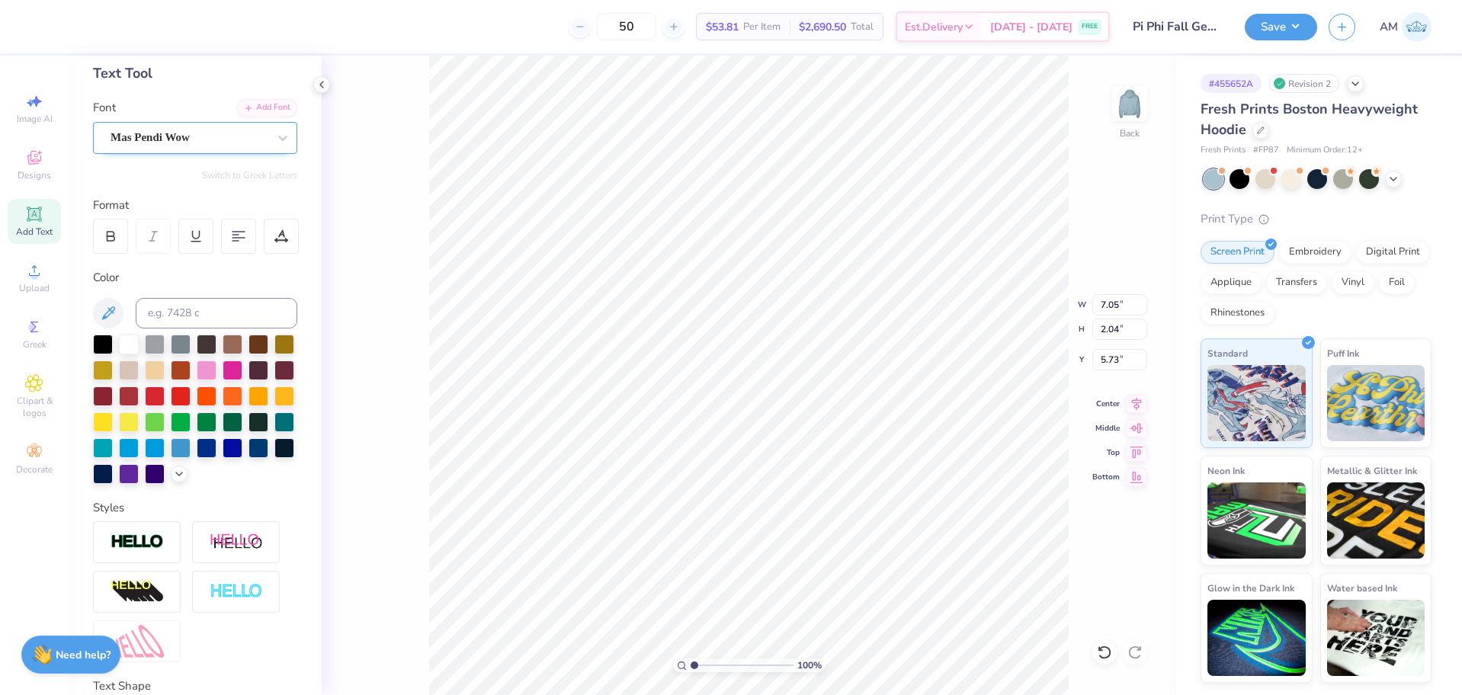
click at [158, 139] on div "Mas Pendi Wow" at bounding box center [189, 138] width 160 height 24
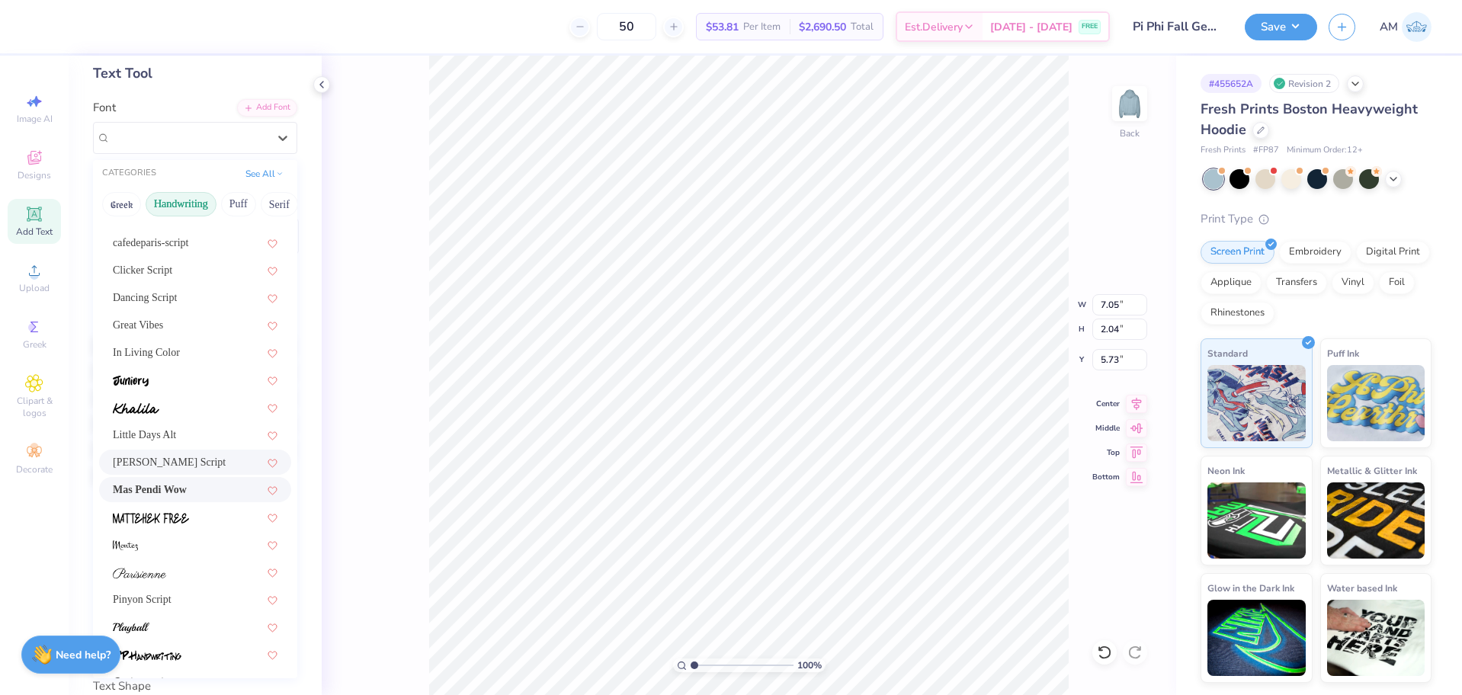
scroll to position [229, 0]
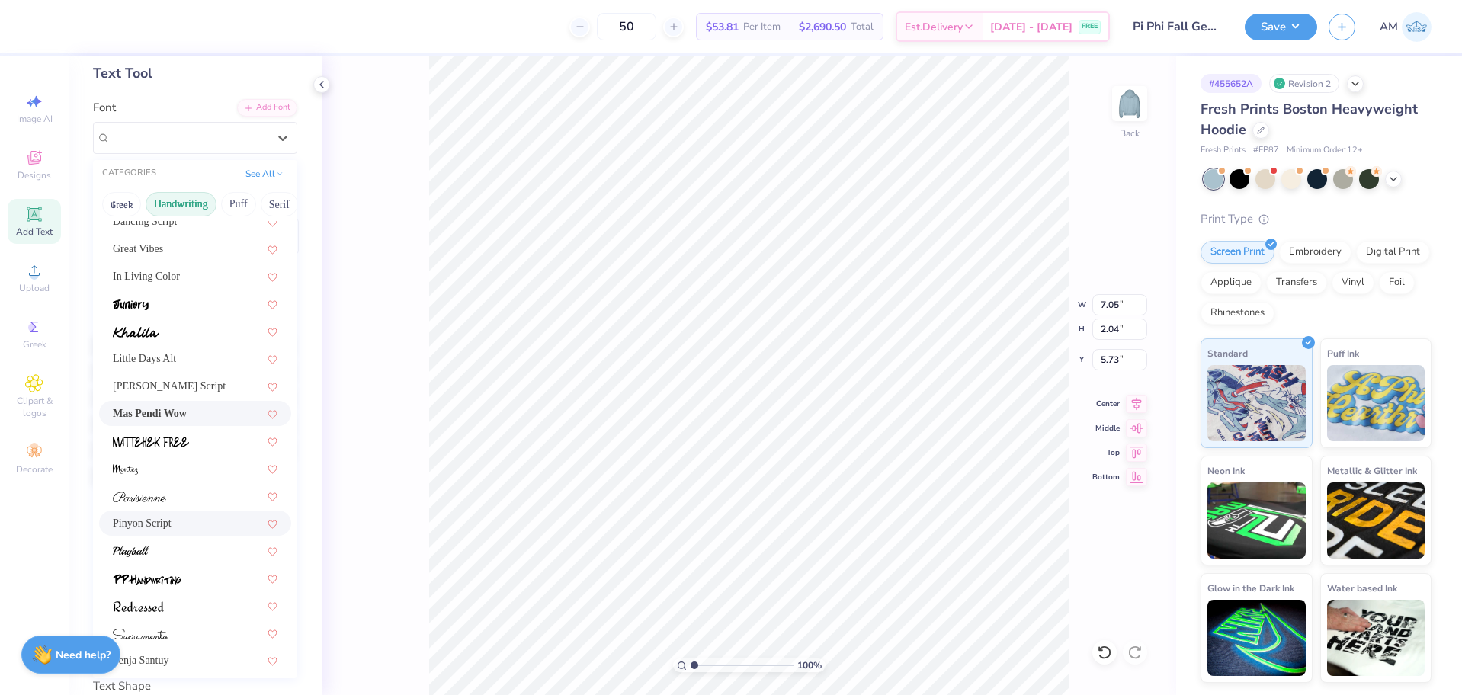
click at [165, 520] on span "Pinyon Script" at bounding box center [142, 523] width 59 height 16
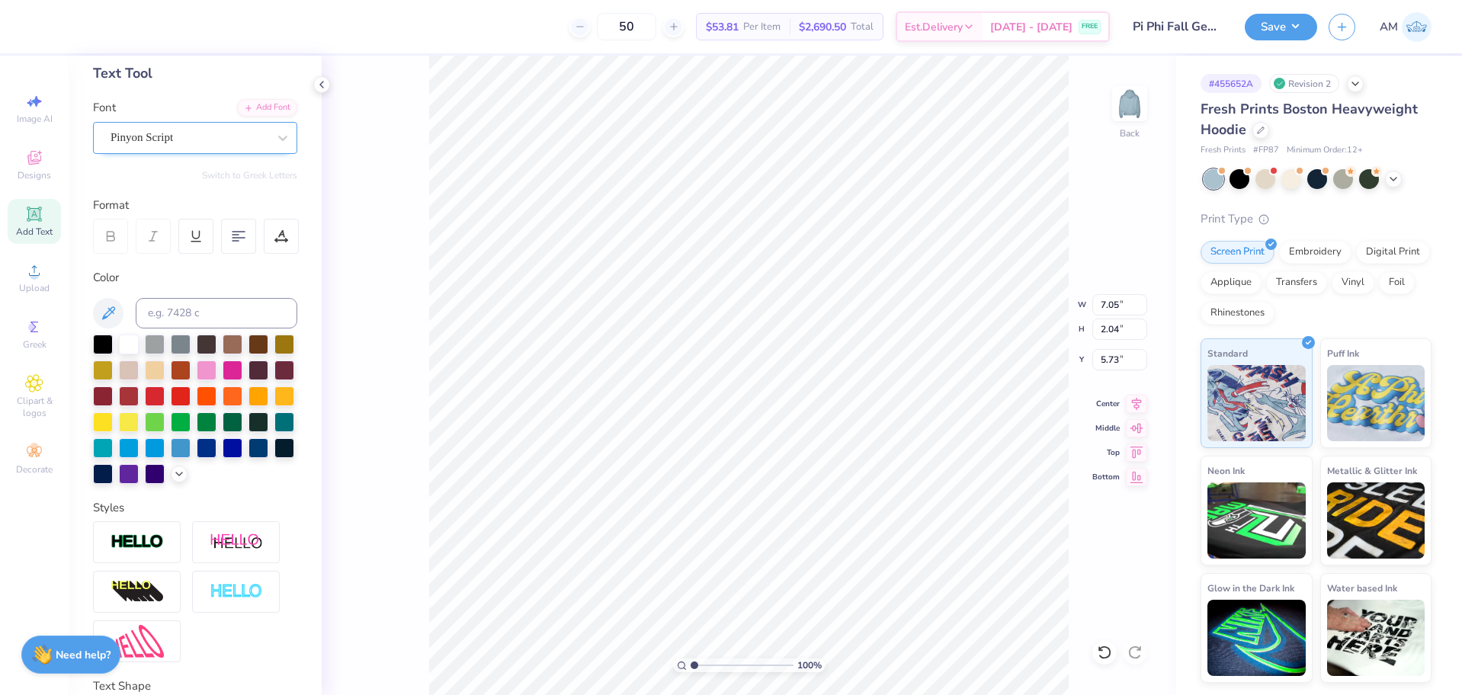
click at [168, 133] on div "Pinyon Script" at bounding box center [189, 138] width 160 height 24
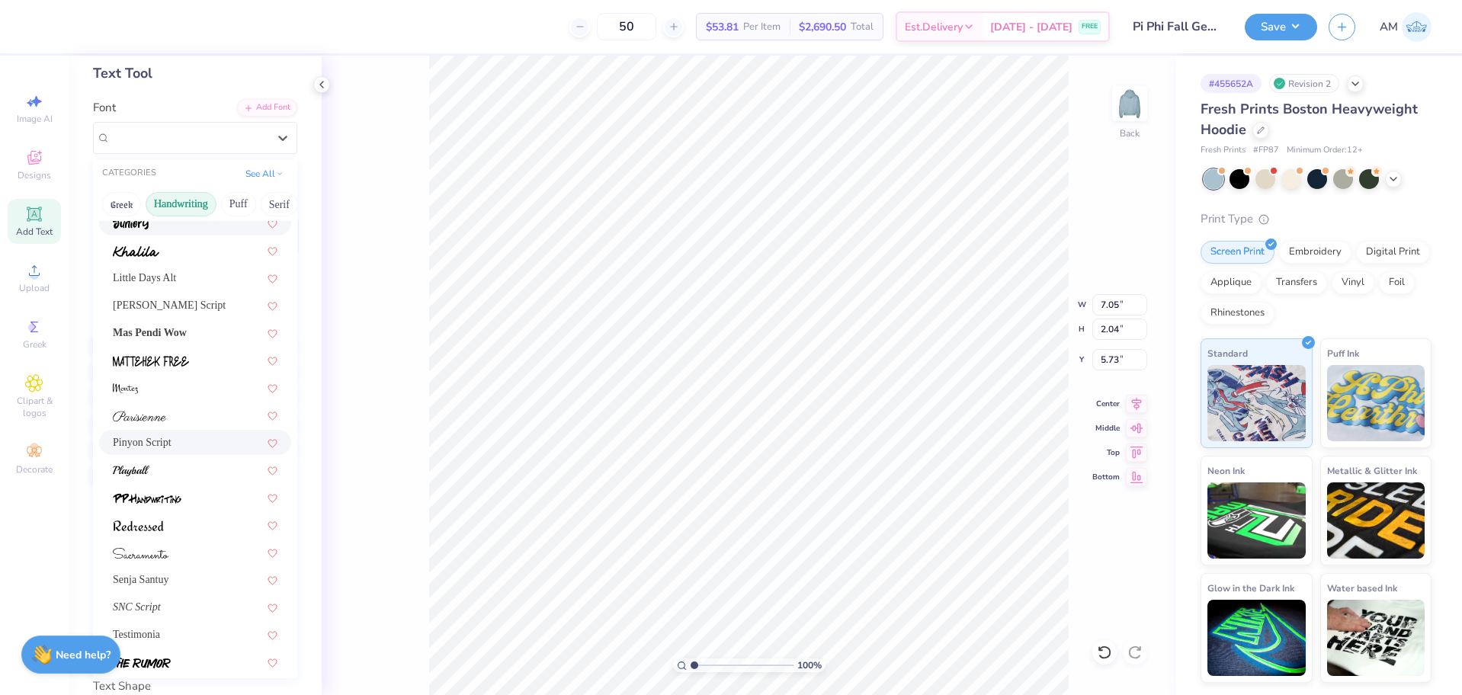
scroll to position [345, 0]
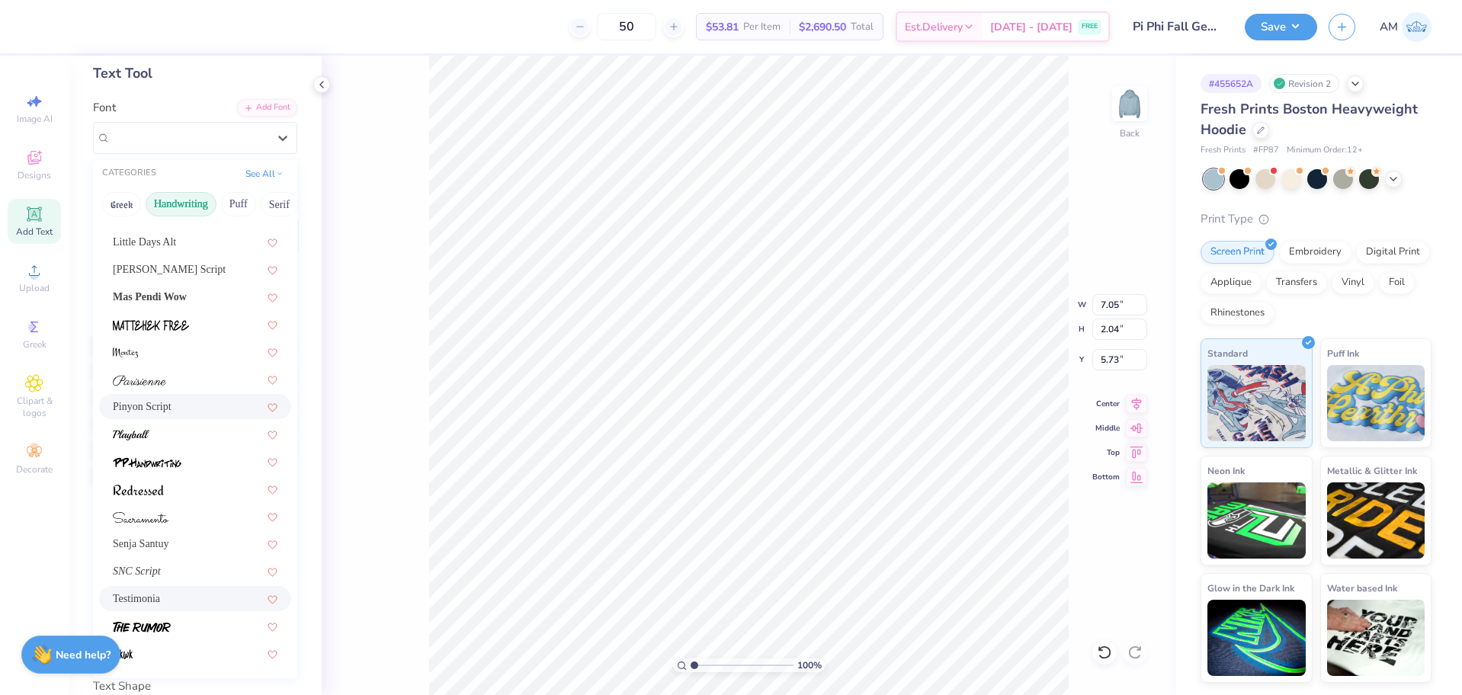
click at [167, 596] on div "Testimonia" at bounding box center [195, 599] width 165 height 16
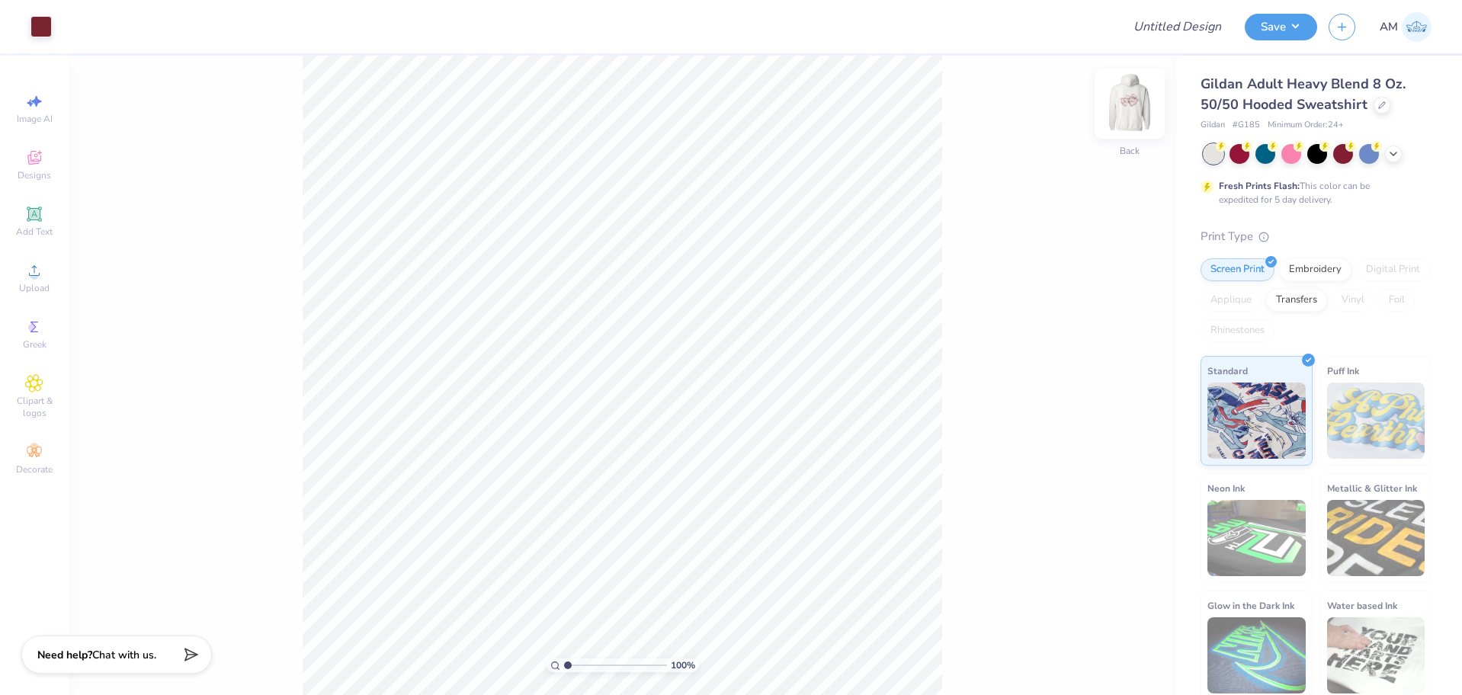
click at [1125, 98] on img at bounding box center [1129, 103] width 61 height 61
drag, startPoint x: 570, startPoint y: 666, endPoint x: 591, endPoint y: 666, distance: 21.3
type input "3.35"
click at [591, 666] on input "range" at bounding box center [615, 666] width 103 height 14
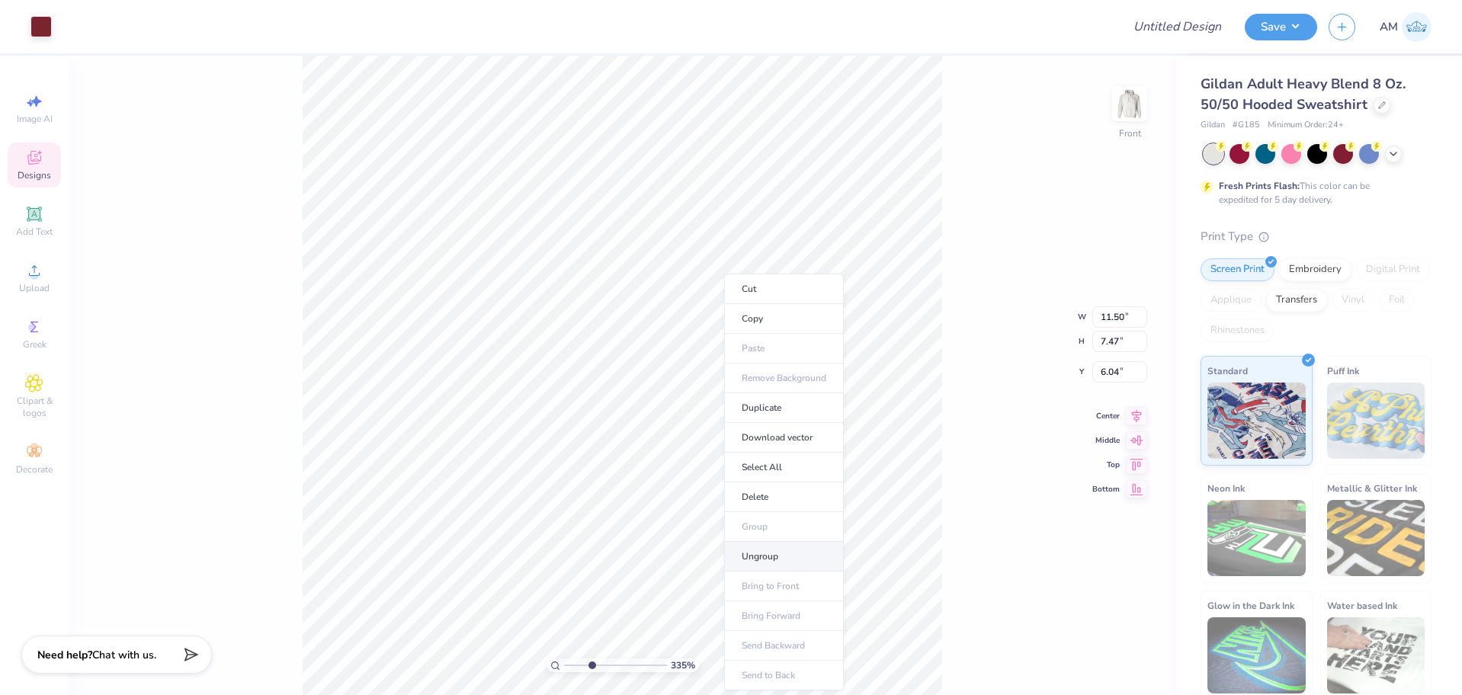
click at [758, 563] on li "Ungroup" at bounding box center [784, 557] width 120 height 30
